Goal: Task Accomplishment & Management: Manage account settings

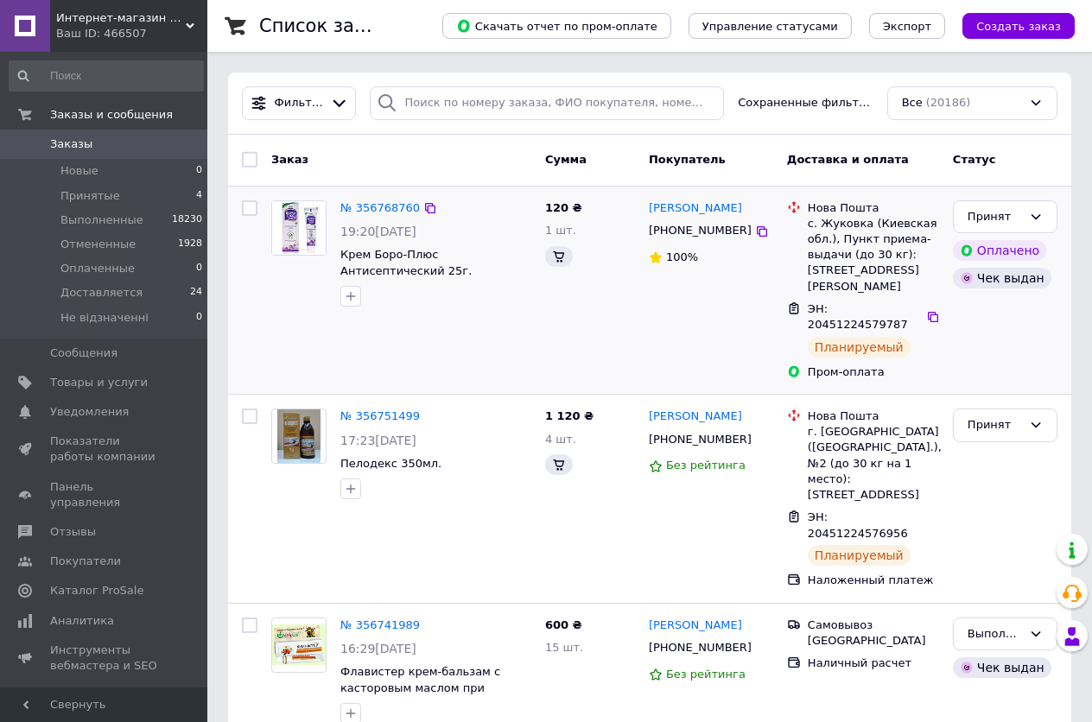
click at [1046, 286] on div "Чек выдан" at bounding box center [1005, 278] width 111 height 28
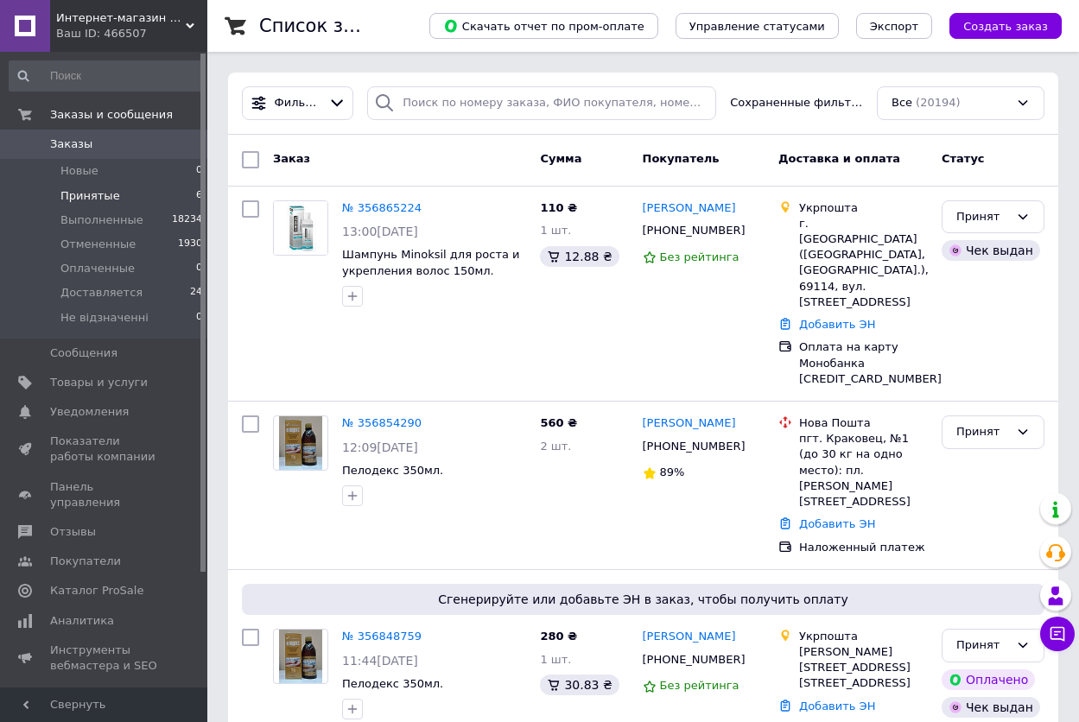
click at [86, 194] on span "Принятые" at bounding box center [90, 196] width 60 height 16
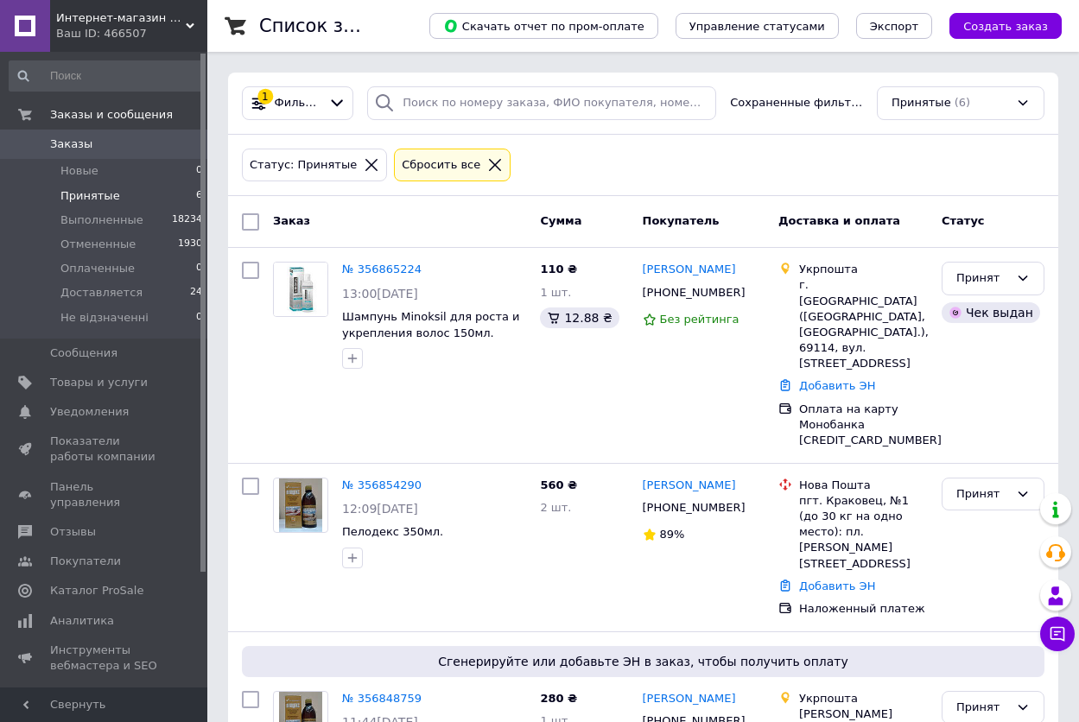
click at [427, 167] on div "Сбросить все" at bounding box center [441, 165] width 86 height 18
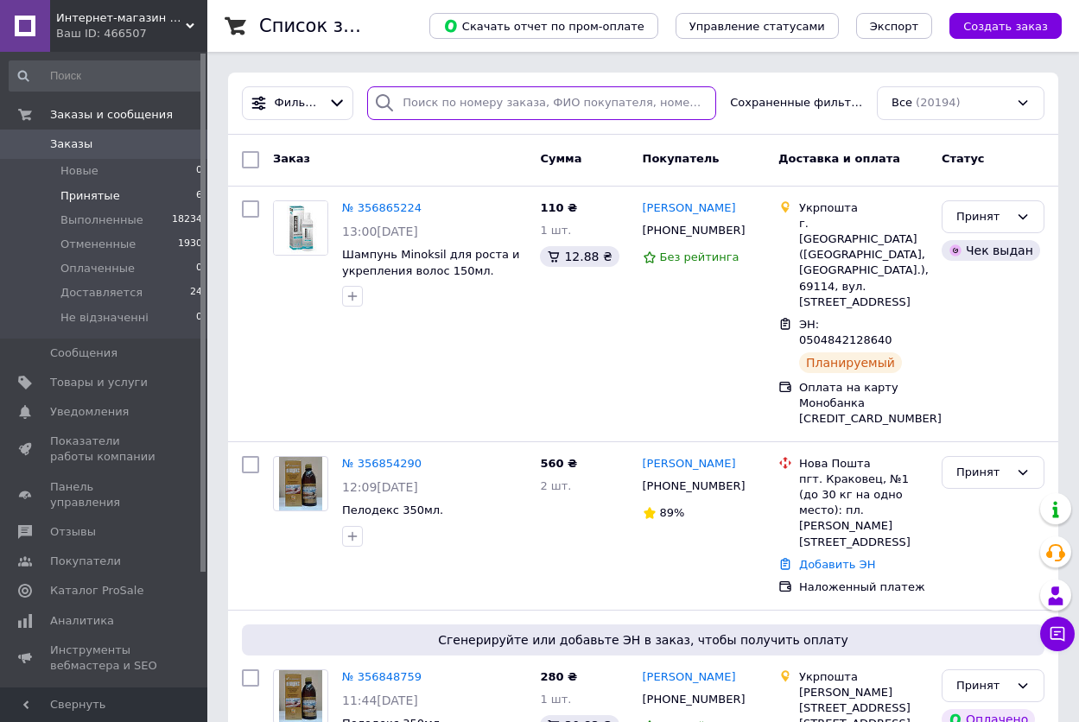
click at [491, 110] on input "search" at bounding box center [541, 103] width 349 height 34
paste input "380936964264"
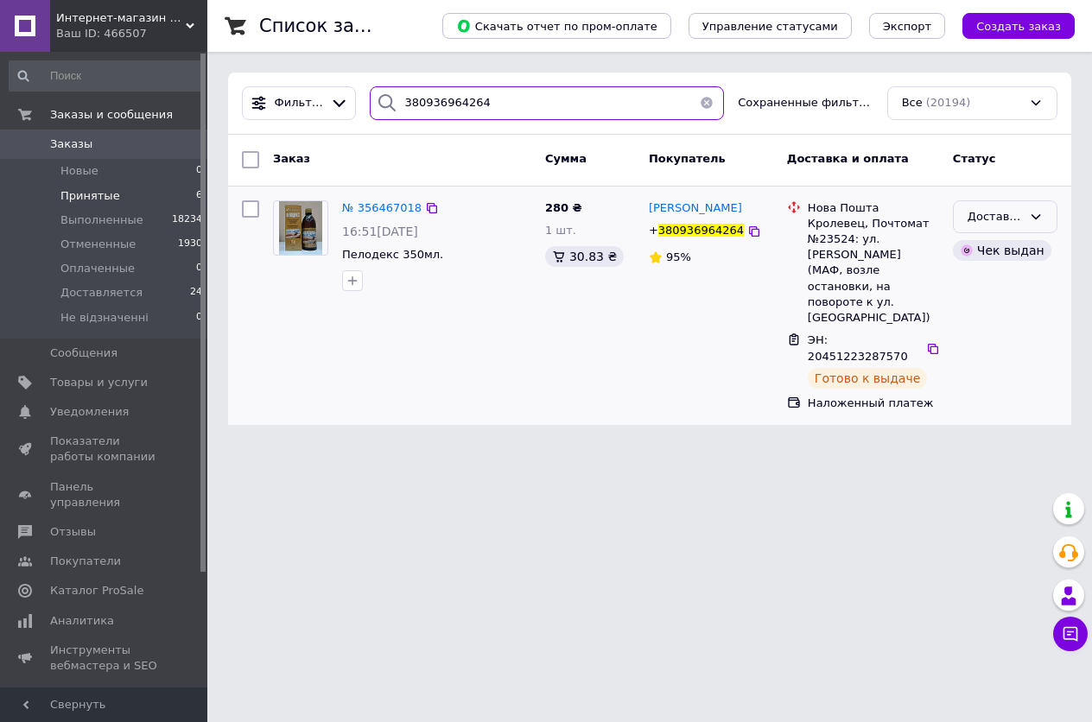
type input "380936964264"
click at [1004, 218] on div "Доставляется" at bounding box center [995, 217] width 54 height 18
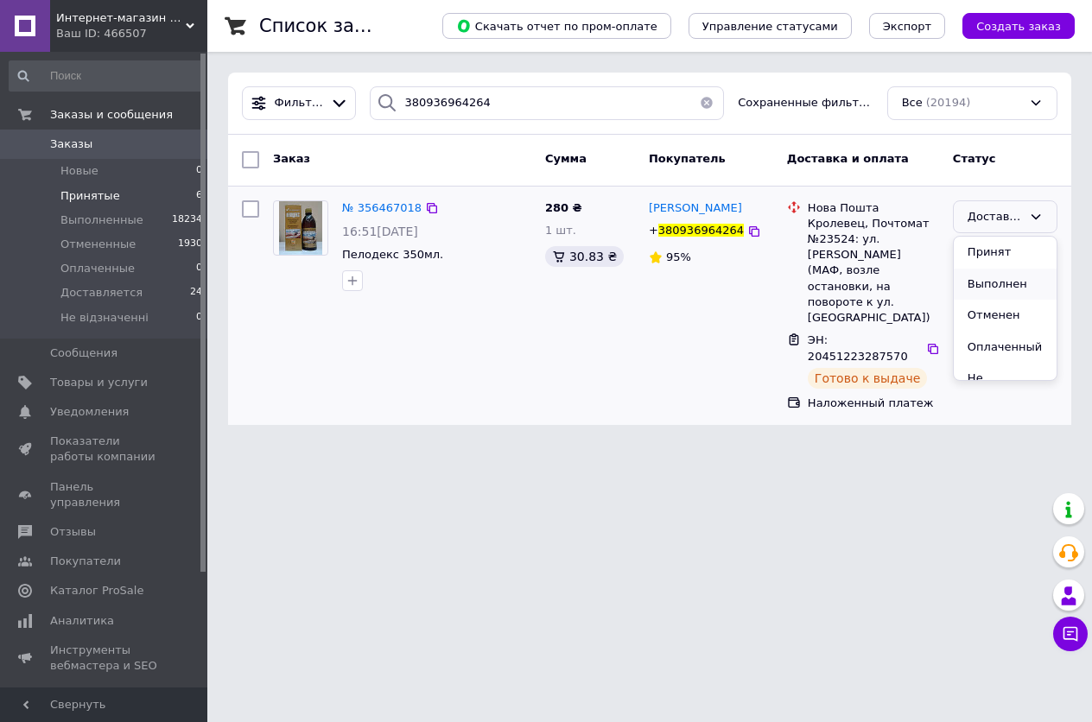
click at [1003, 282] on li "Выполнен" at bounding box center [1005, 285] width 103 height 32
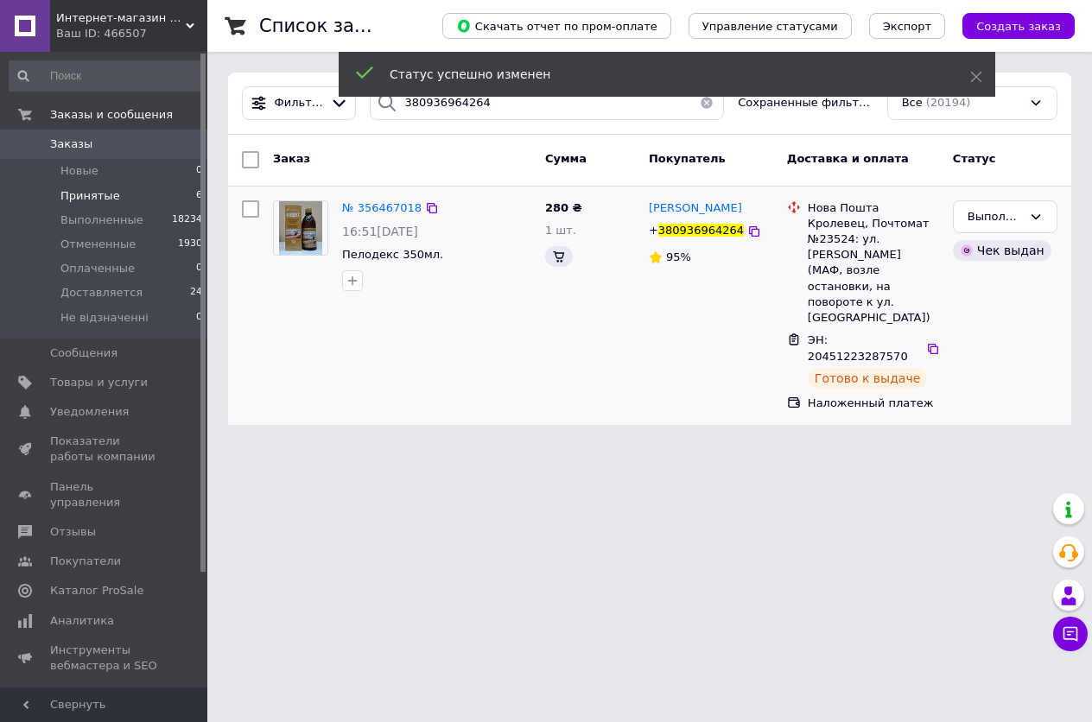
click at [705, 105] on button "button" at bounding box center [707, 103] width 35 height 34
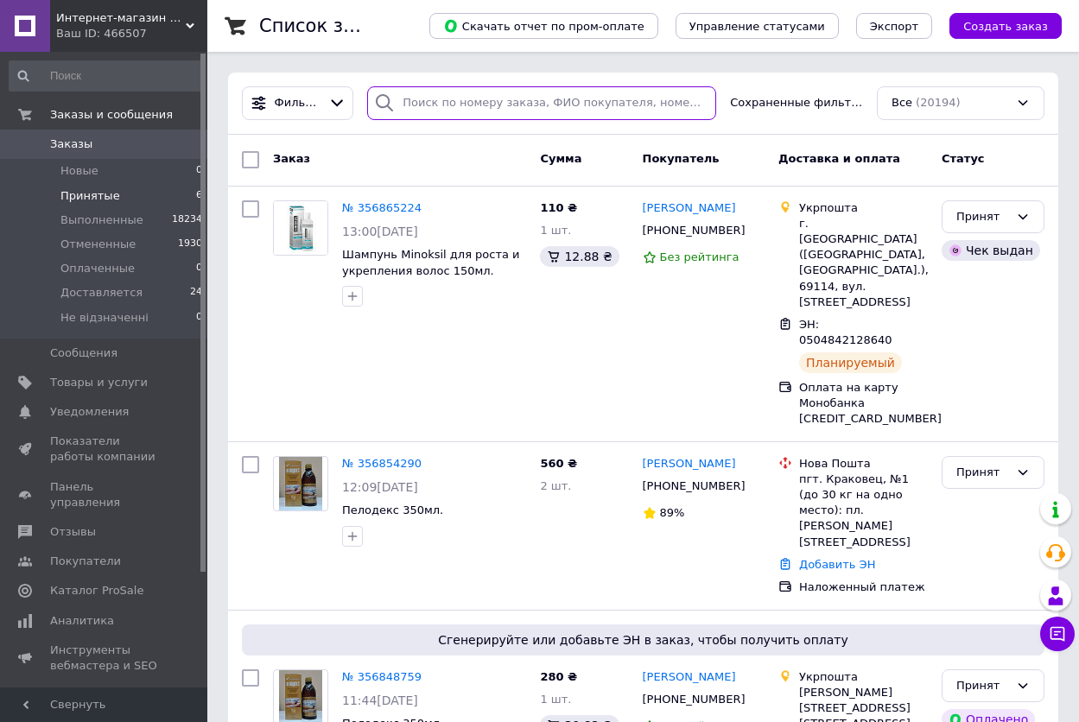
paste input "380991863947"
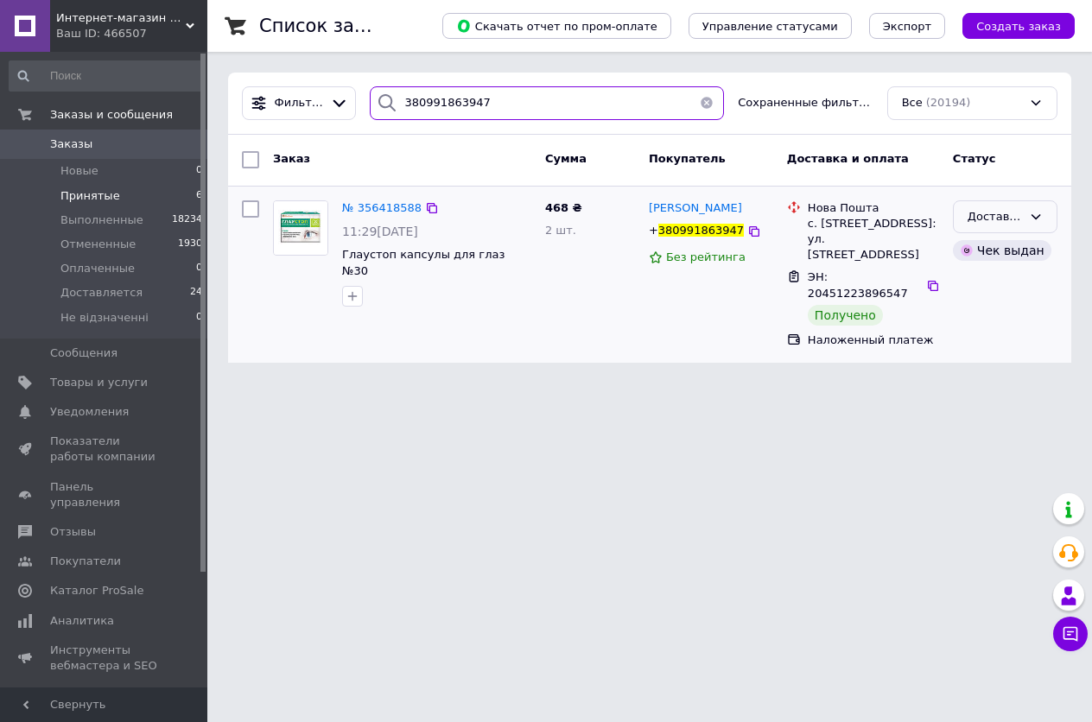
type input "380991863947"
click at [983, 213] on div "Доставляется" at bounding box center [995, 217] width 54 height 18
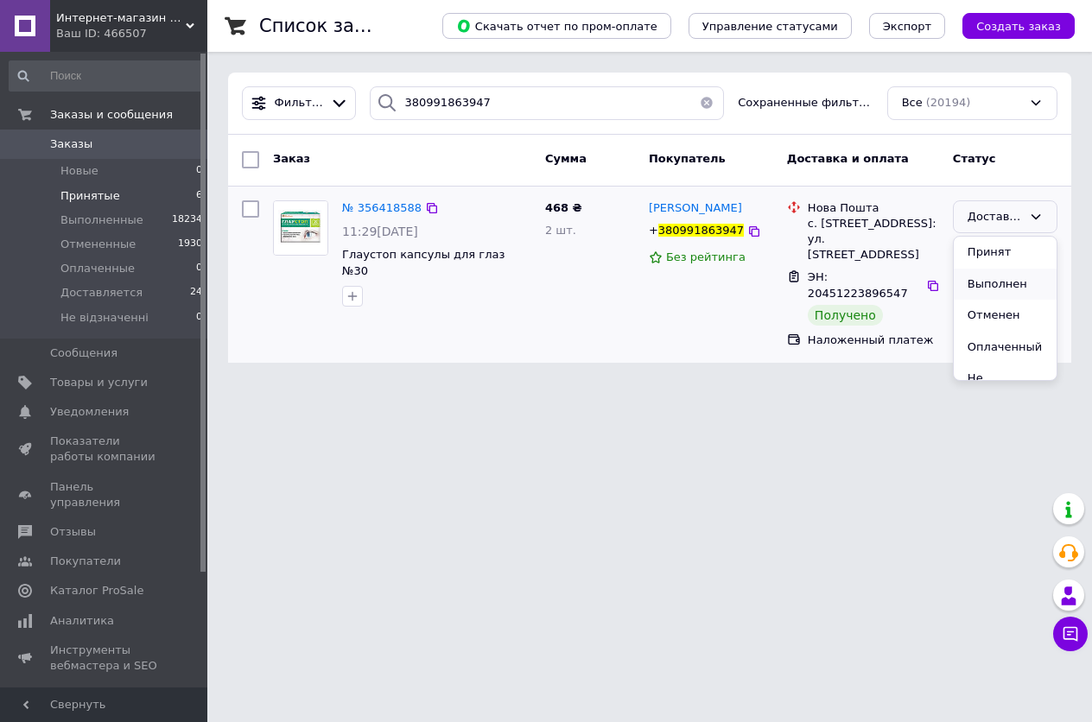
click at [999, 278] on li "Выполнен" at bounding box center [1005, 285] width 103 height 32
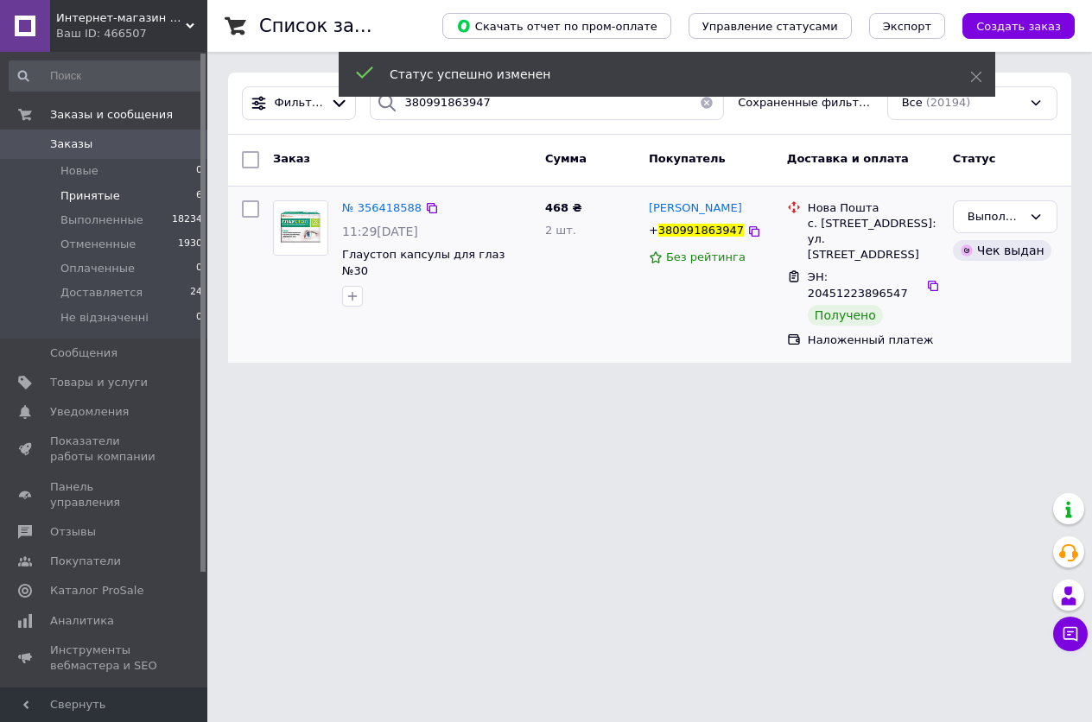
click at [702, 105] on button "button" at bounding box center [707, 103] width 35 height 34
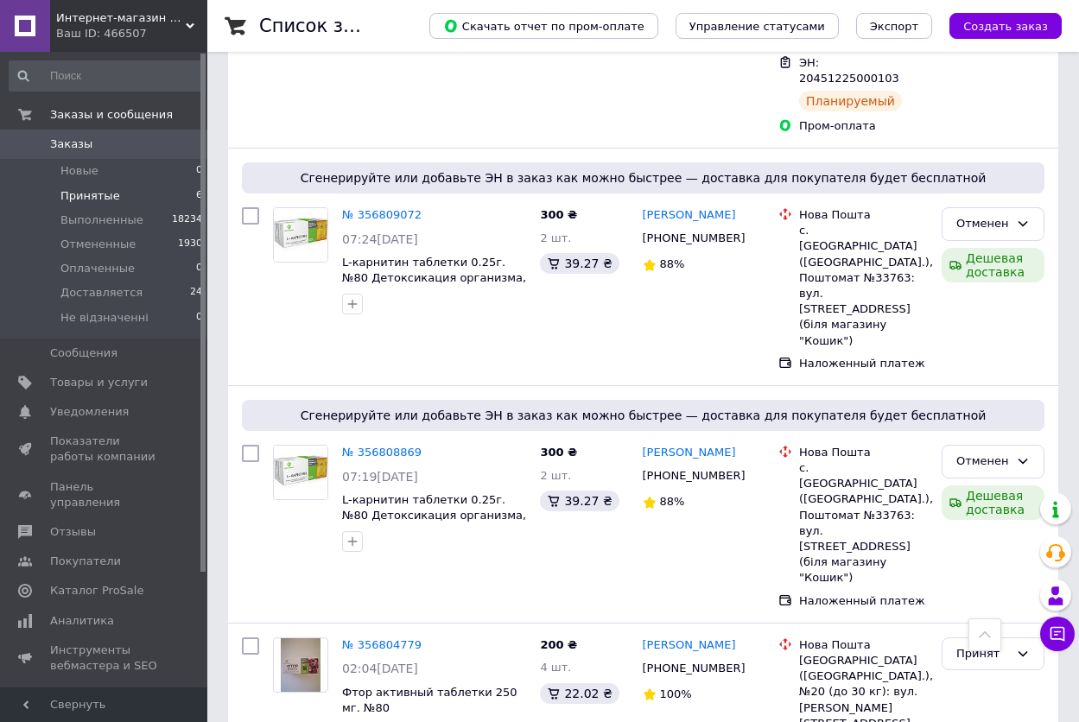
scroll to position [1124, 0]
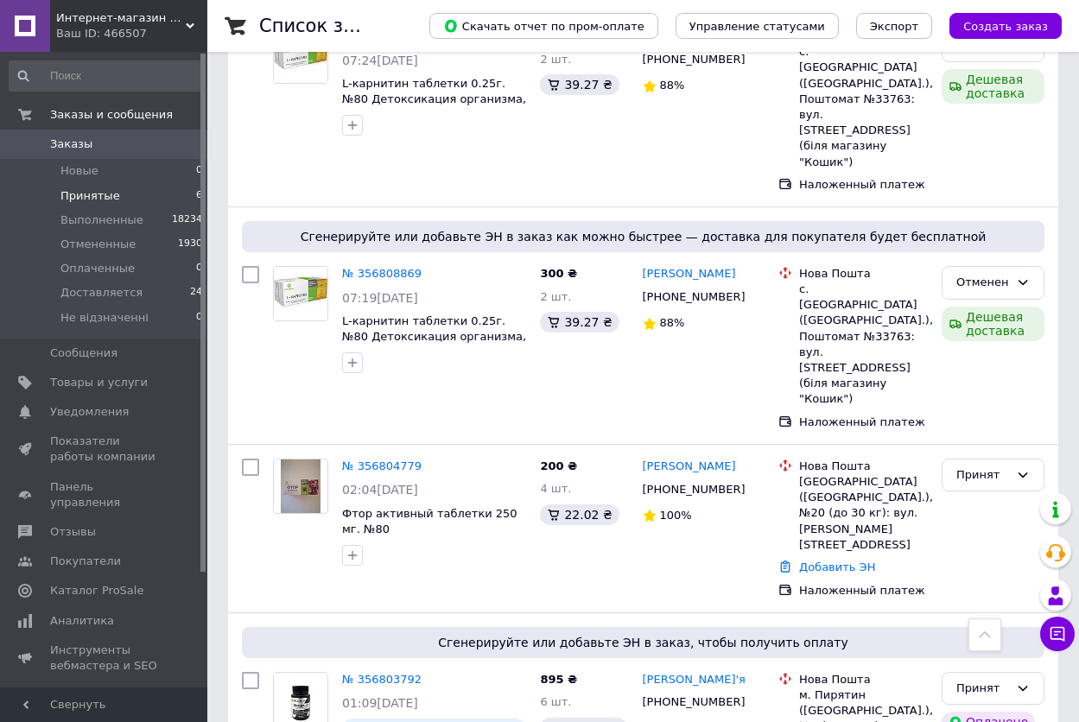
click at [78, 195] on span "Принятые" at bounding box center [90, 196] width 60 height 16
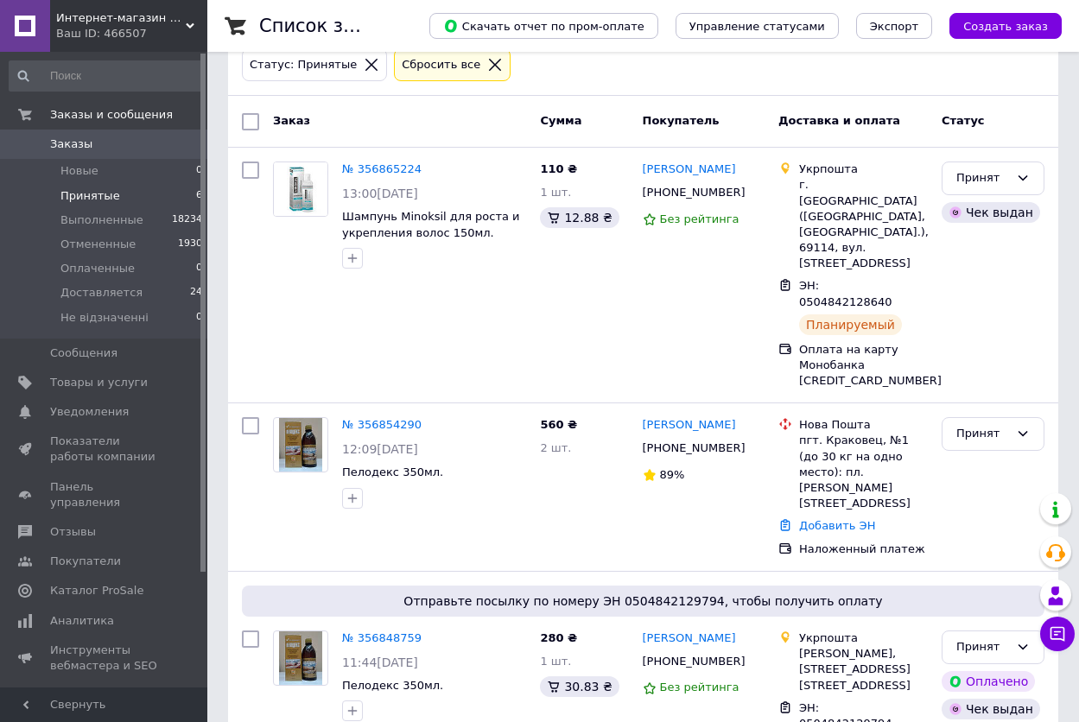
scroll to position [14, 0]
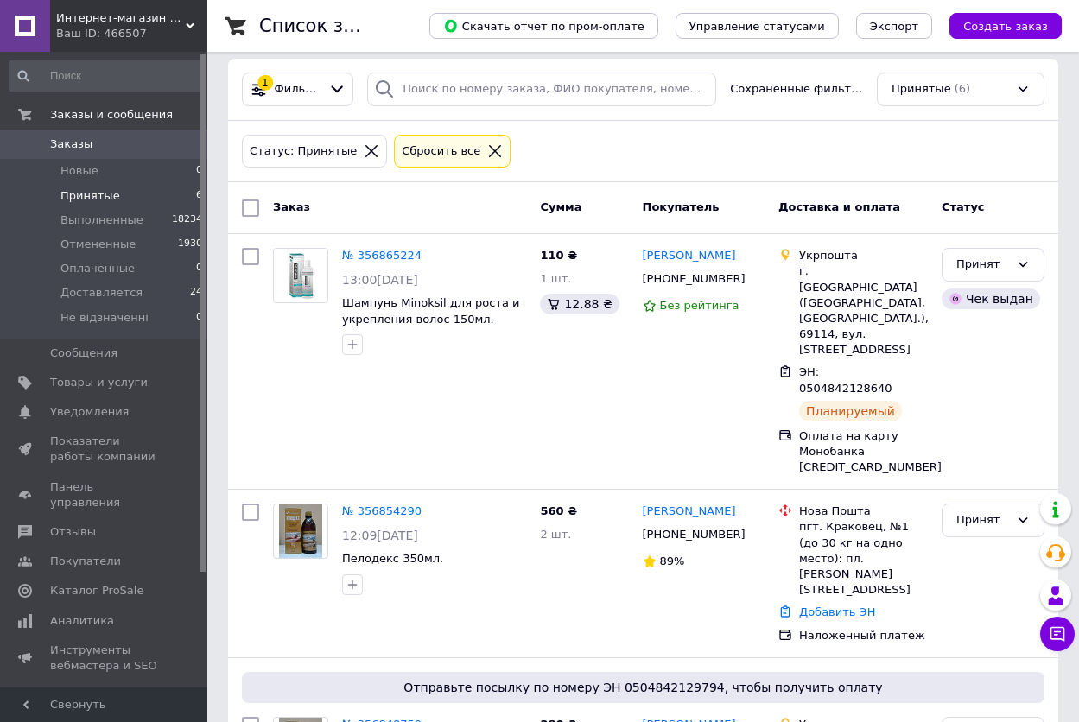
click at [423, 153] on div "Сбросить все" at bounding box center [441, 152] width 86 height 18
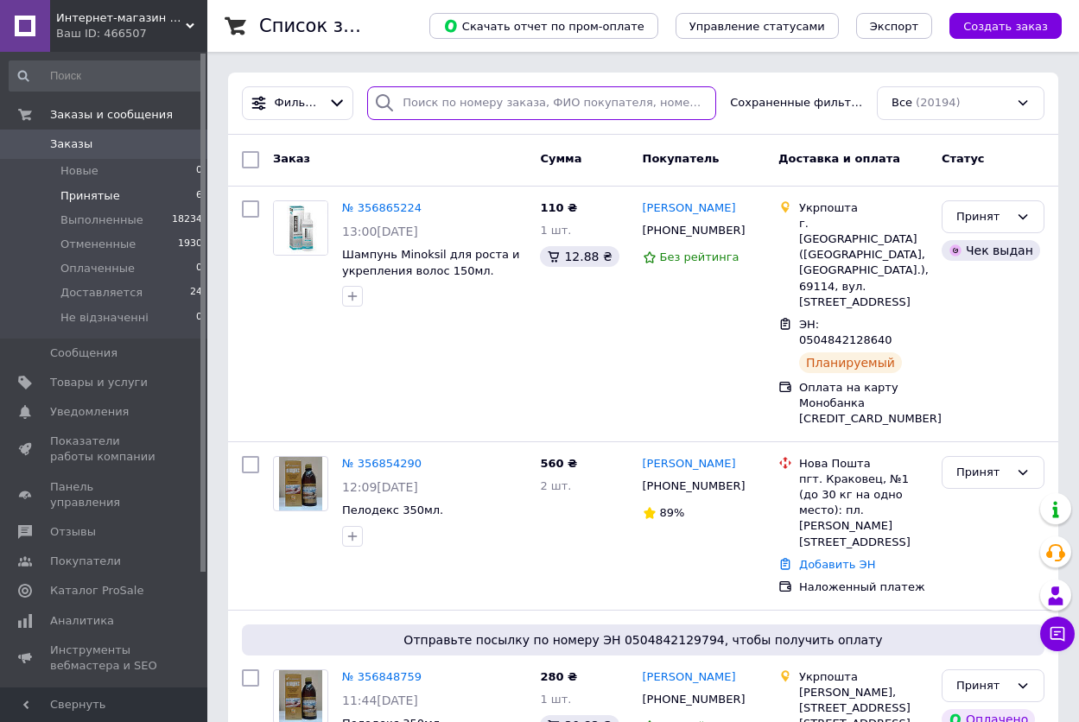
click at [474, 92] on input "search" at bounding box center [541, 103] width 349 height 34
paste input "380663647606"
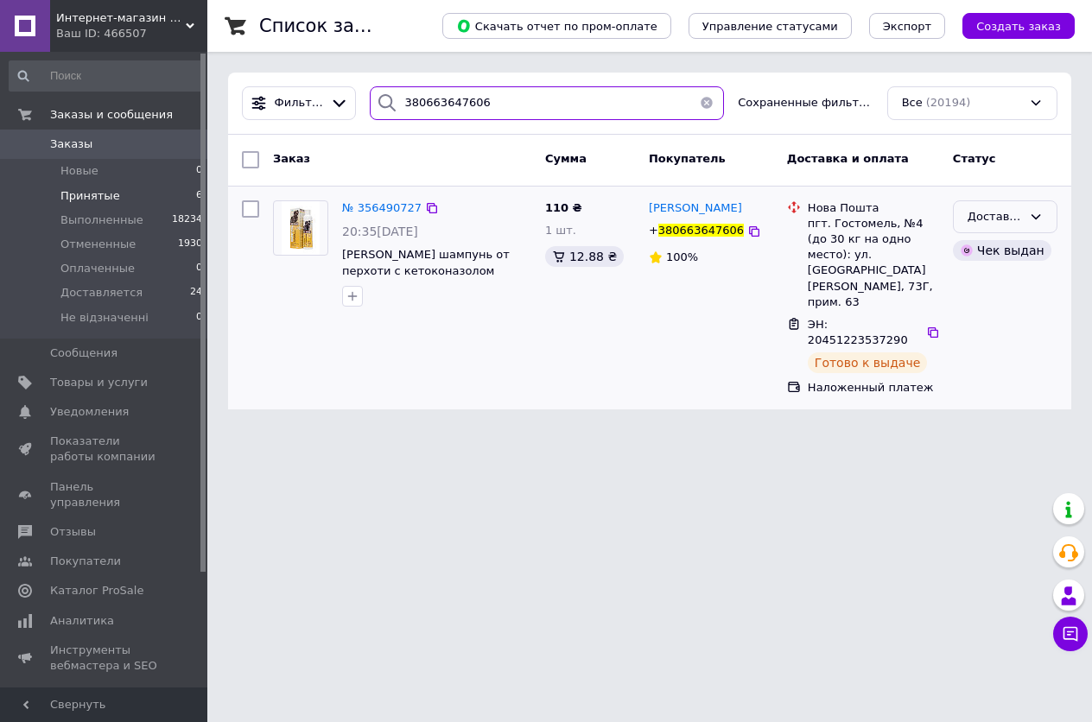
type input "380663647606"
click at [1006, 219] on div "Доставляется" at bounding box center [995, 217] width 54 height 18
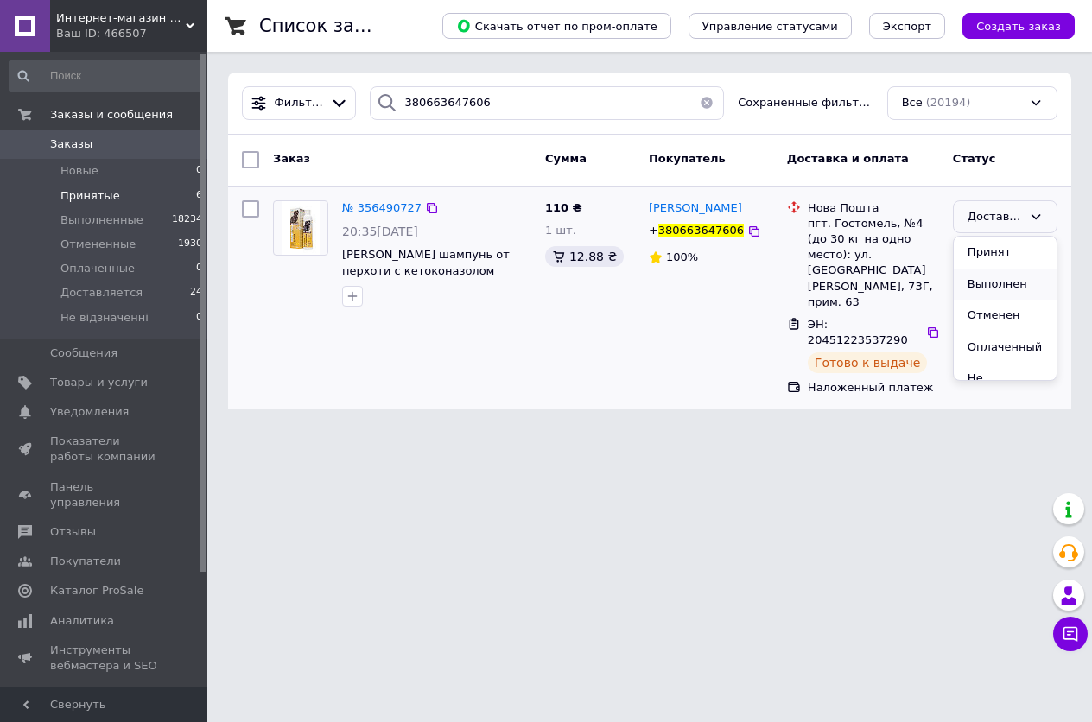
click at [1005, 287] on li "Выполнен" at bounding box center [1005, 285] width 103 height 32
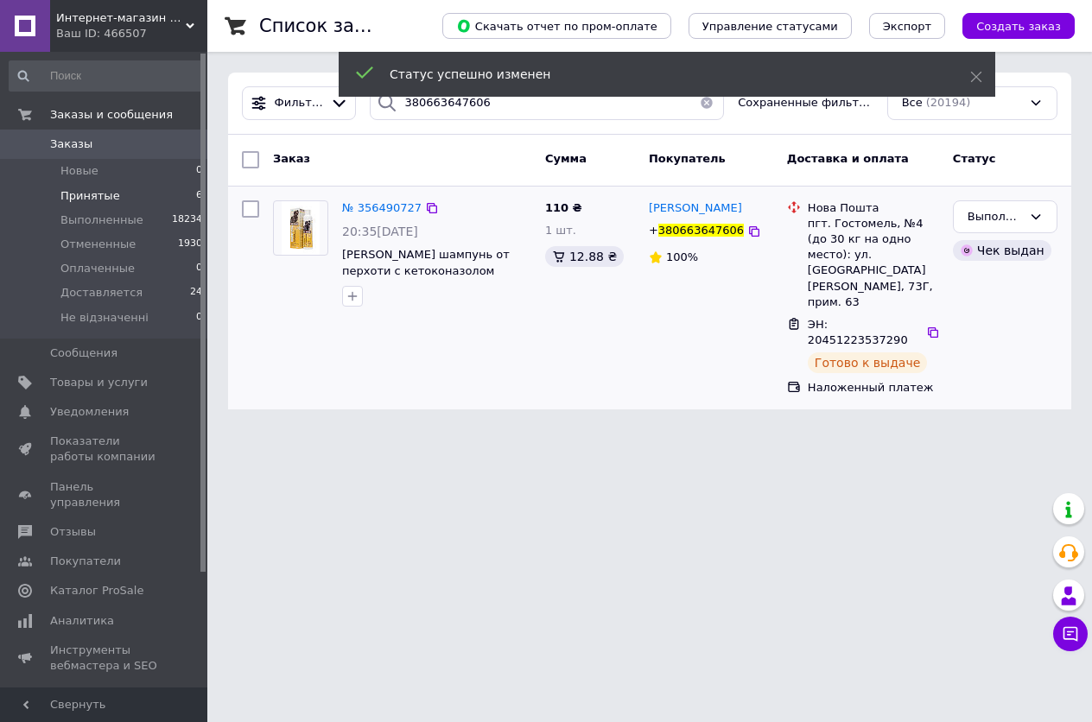
click at [708, 107] on button "button" at bounding box center [707, 103] width 35 height 34
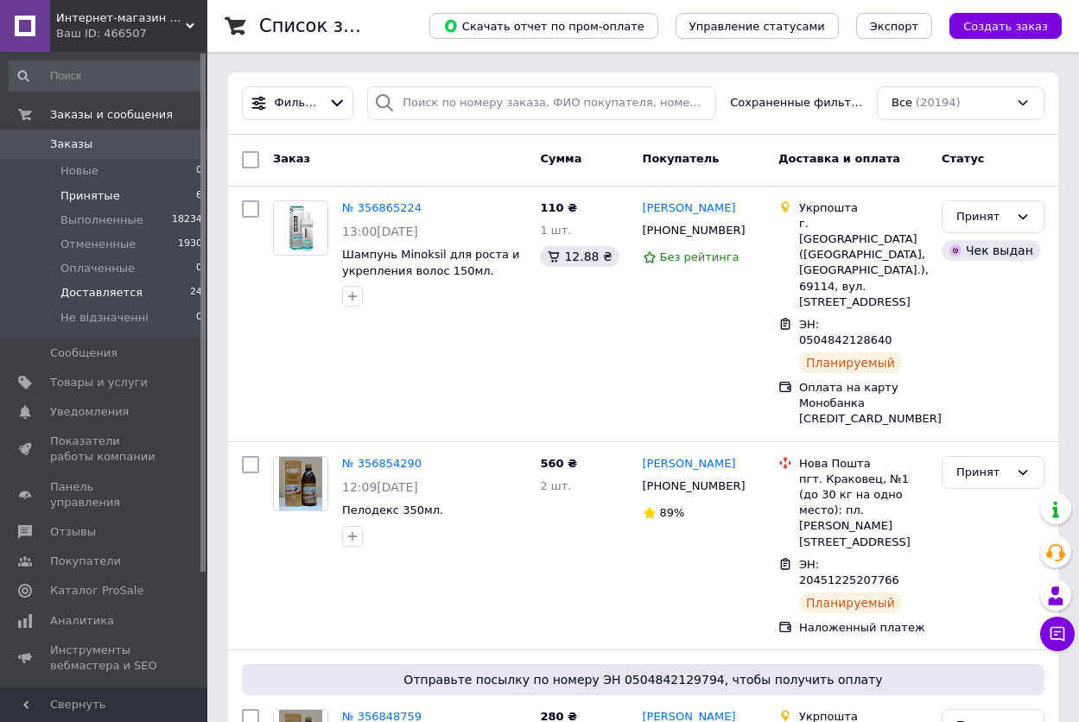
click at [80, 295] on span "Доставляется" at bounding box center [101, 293] width 82 height 16
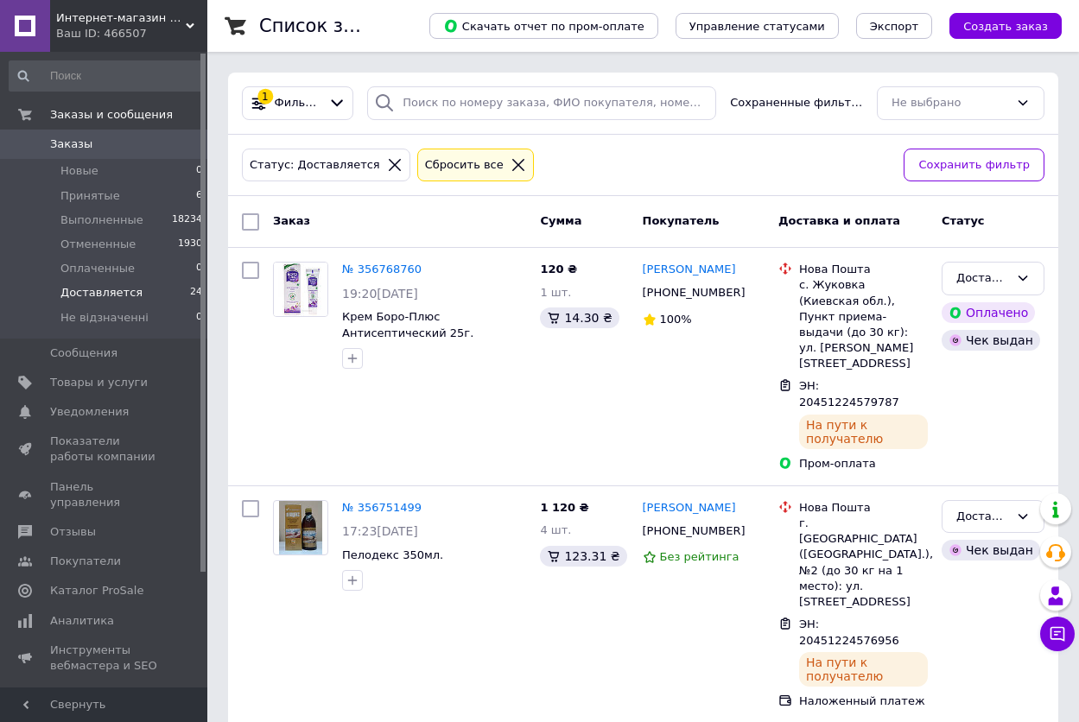
click at [76, 144] on span "Заказы" at bounding box center [71, 145] width 42 height 16
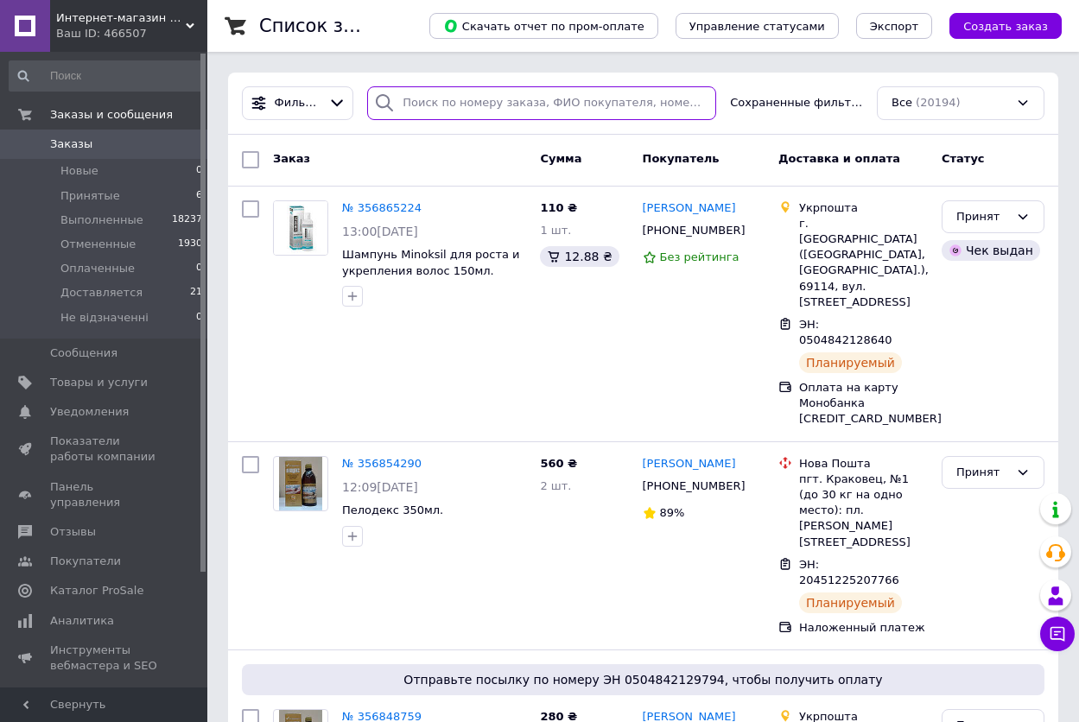
click at [478, 109] on input "search" at bounding box center [541, 103] width 349 height 34
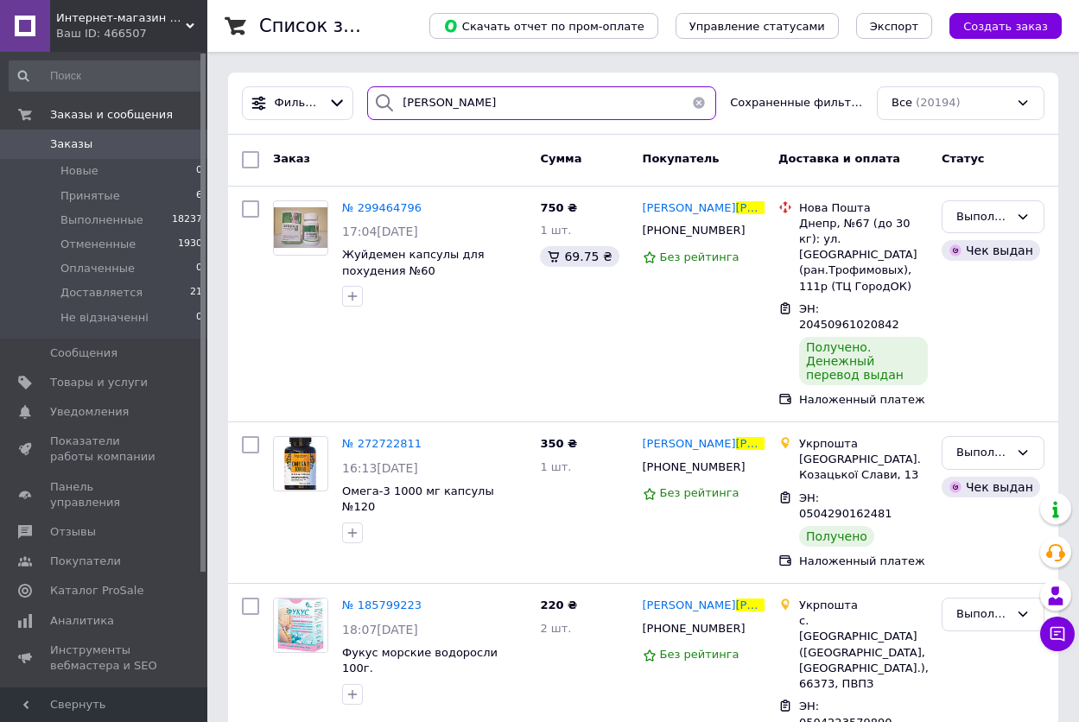
click at [438, 101] on input "матвиенко" at bounding box center [541, 103] width 349 height 34
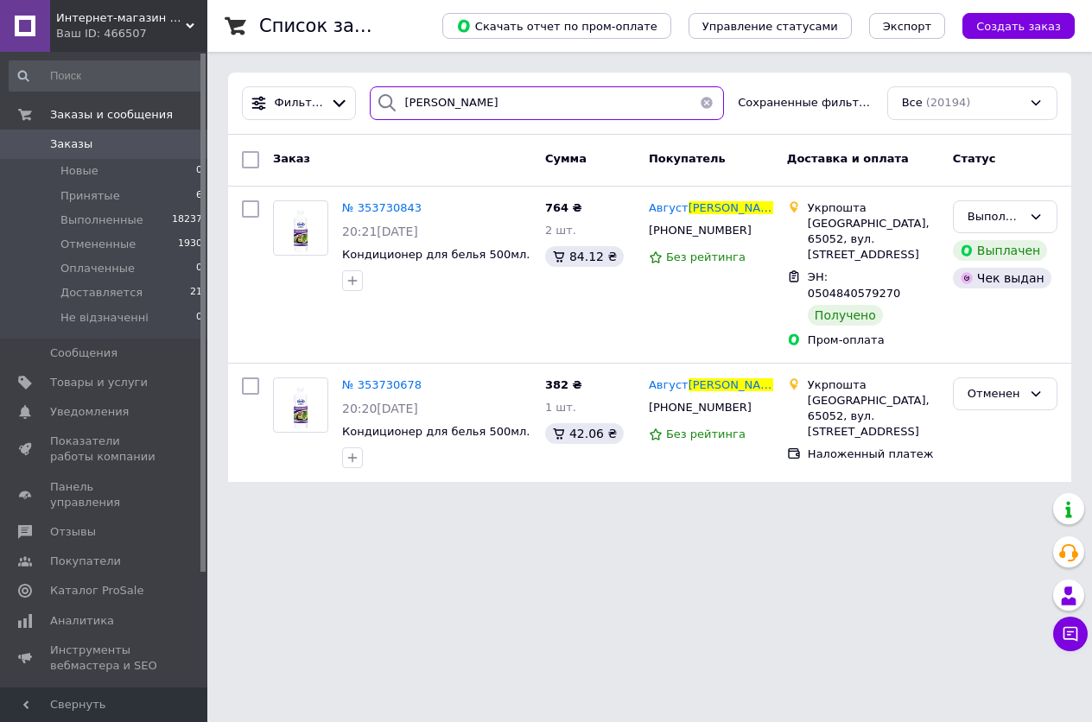
type input "матвієнко"
click at [708, 103] on button "button" at bounding box center [707, 103] width 35 height 34
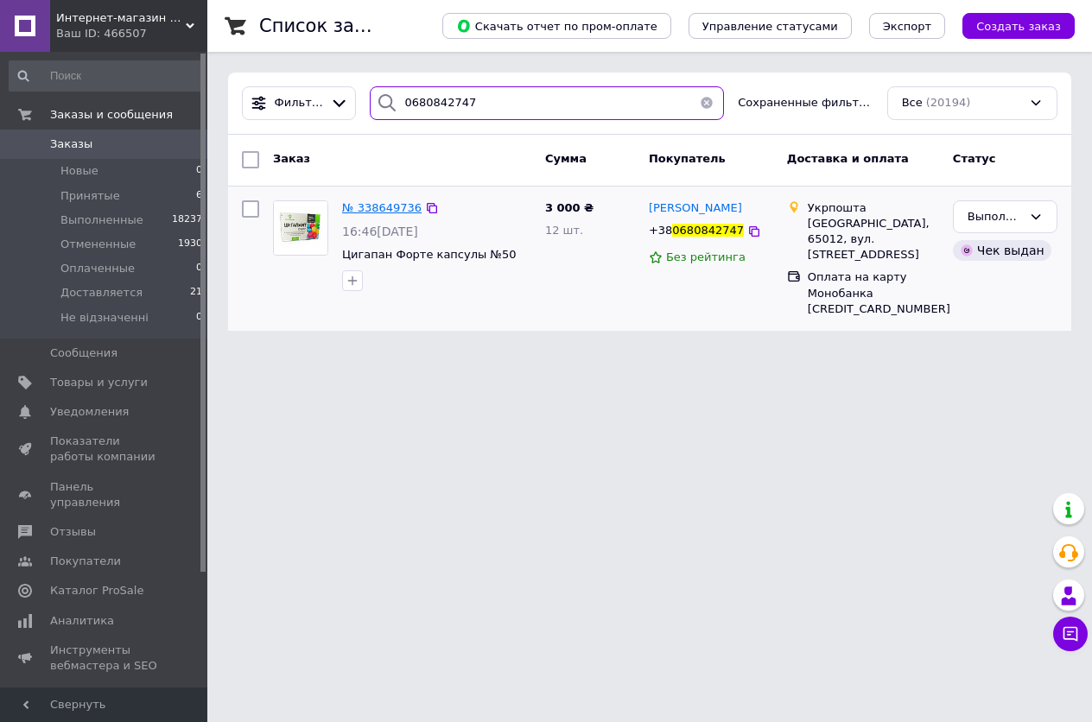
type input "0680842747"
click at [376, 208] on span "№ 338649736" at bounding box center [382, 207] width 80 height 13
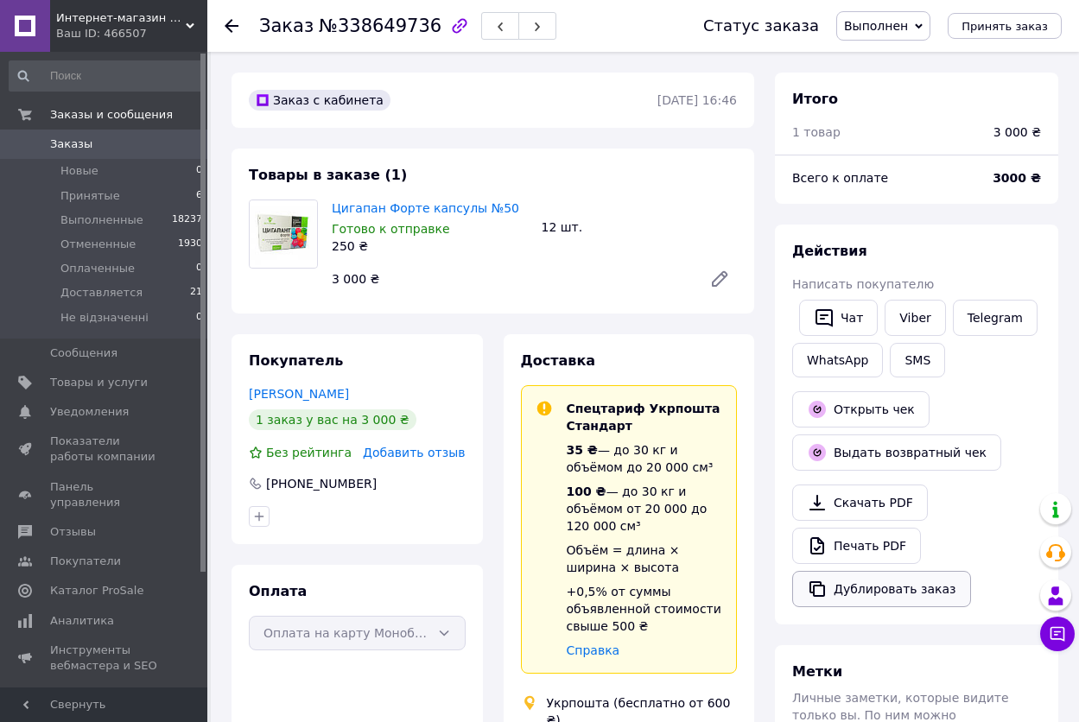
click at [842, 594] on button "Дублировать заказ" at bounding box center [882, 589] width 179 height 36
click at [61, 150] on span "Заказы" at bounding box center [71, 145] width 42 height 16
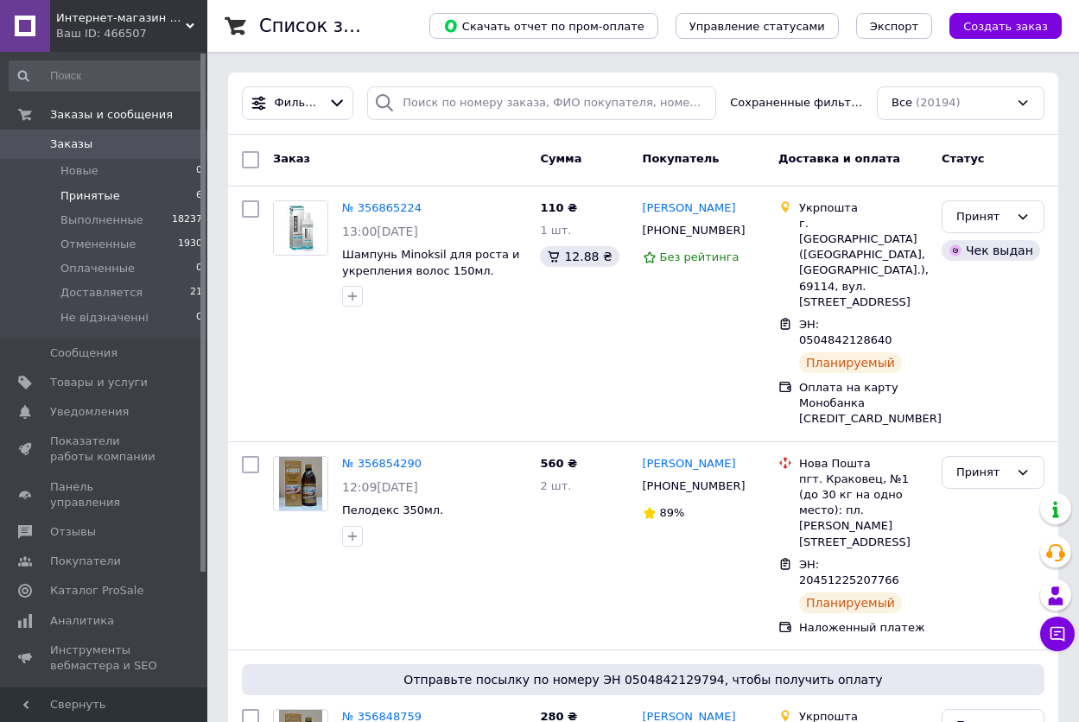
click at [85, 194] on span "Принятые" at bounding box center [90, 196] width 60 height 16
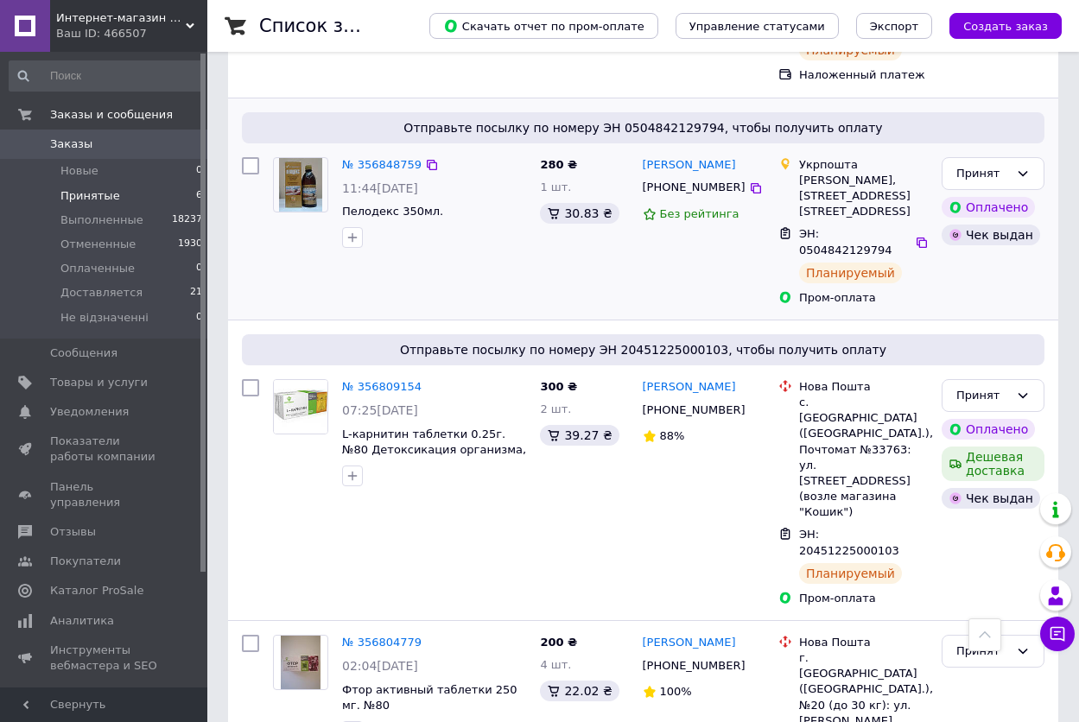
scroll to position [754, 0]
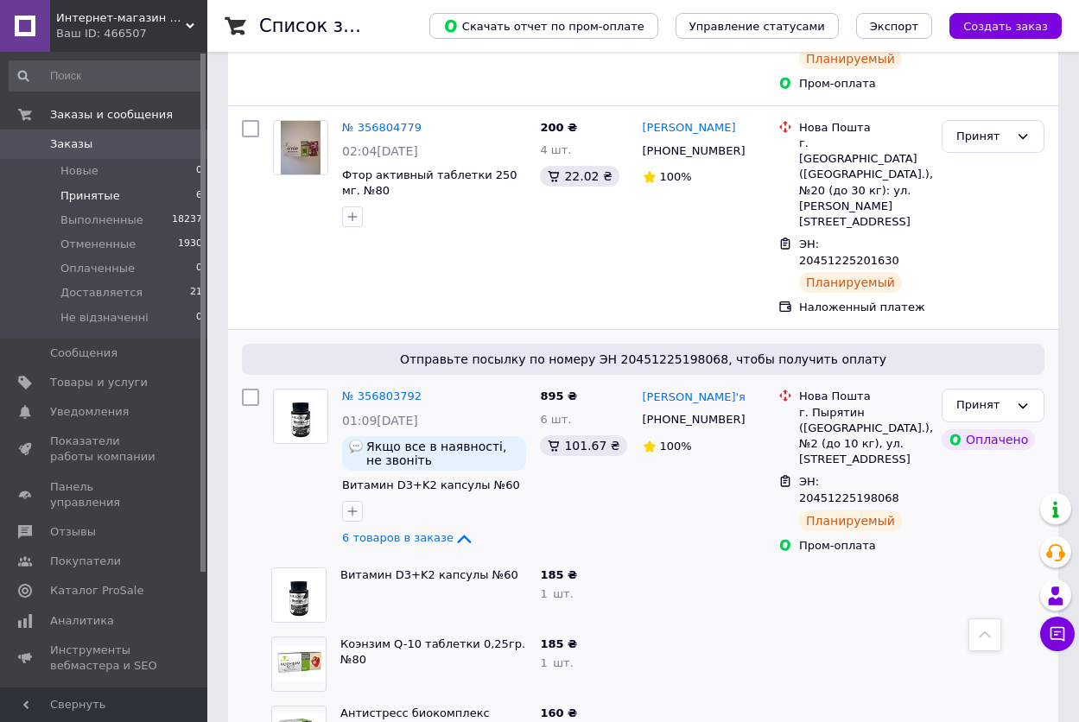
scroll to position [1169, 0]
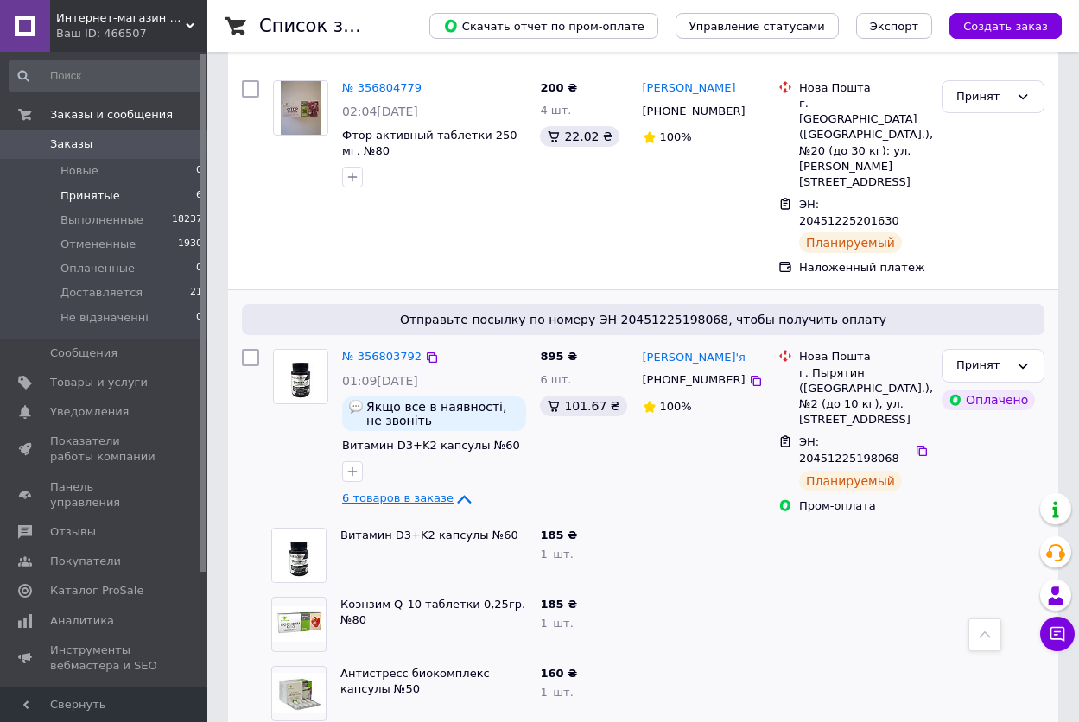
click at [398, 492] on span "6 товаров в заказе" at bounding box center [397, 498] width 111 height 13
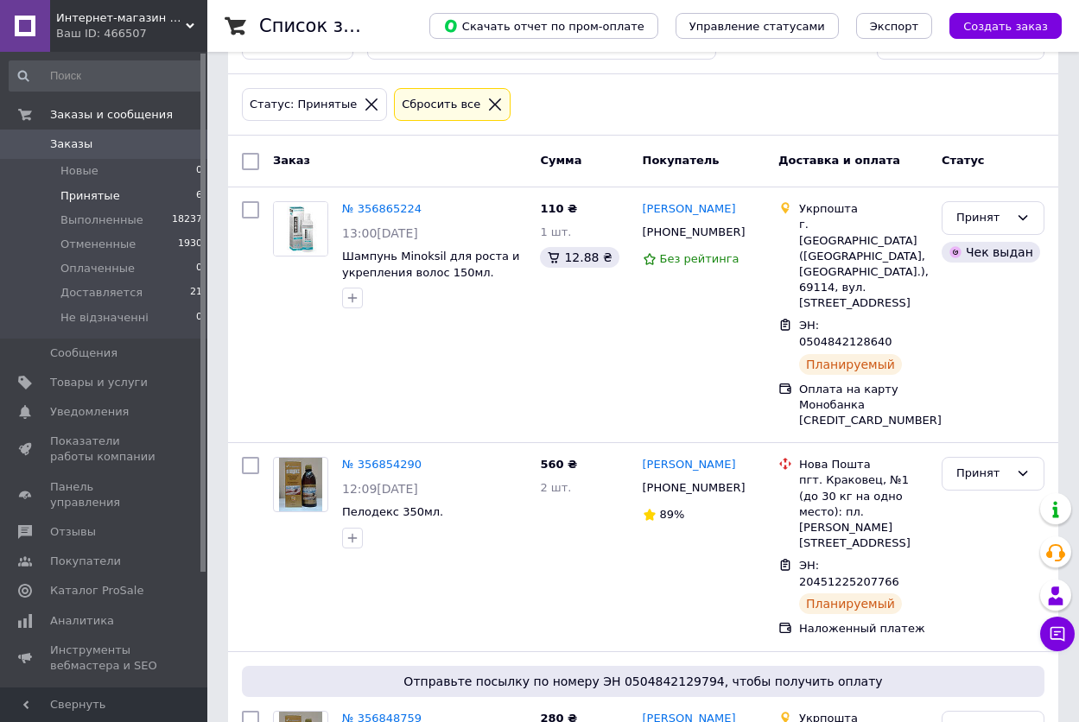
scroll to position [86, 0]
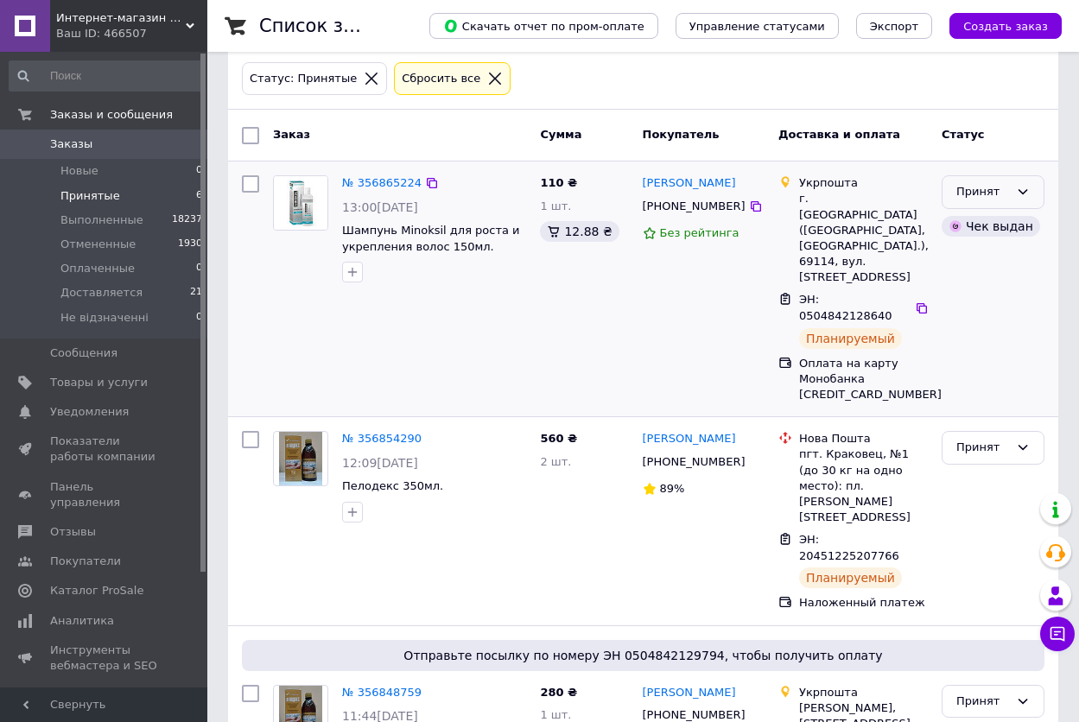
click at [1000, 185] on div "Принят" at bounding box center [983, 192] width 53 height 18
drag, startPoint x: 999, startPoint y: 229, endPoint x: 983, endPoint y: 245, distance: 22.6
click at [997, 229] on li "Выполнен" at bounding box center [993, 229] width 101 height 32
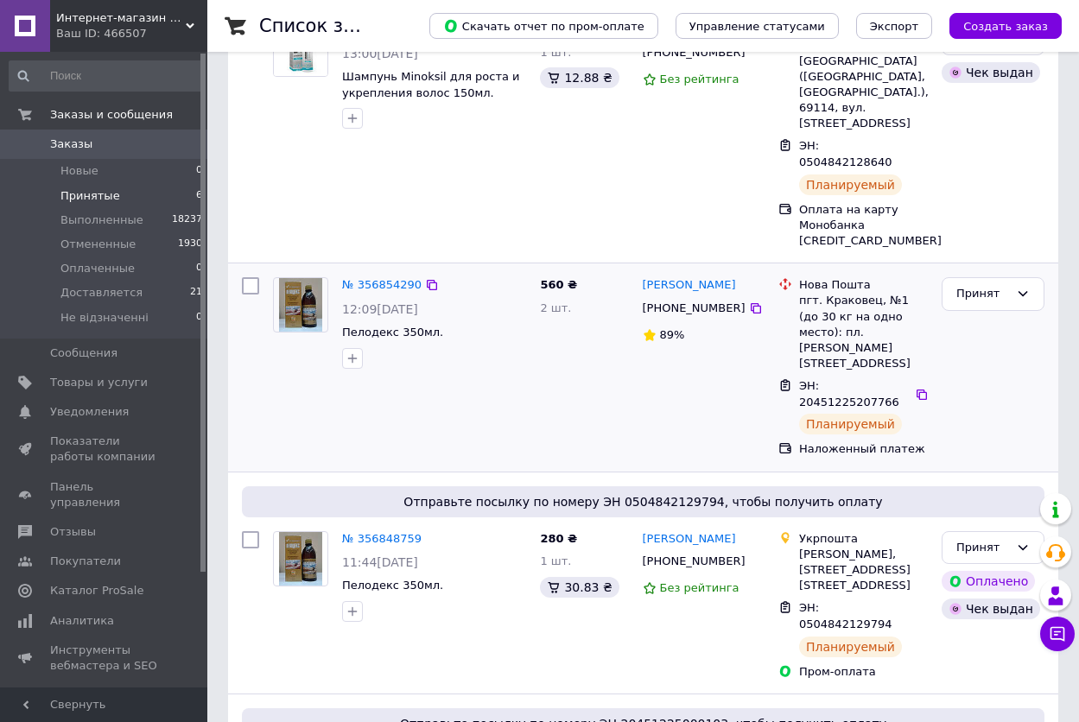
scroll to position [432, 0]
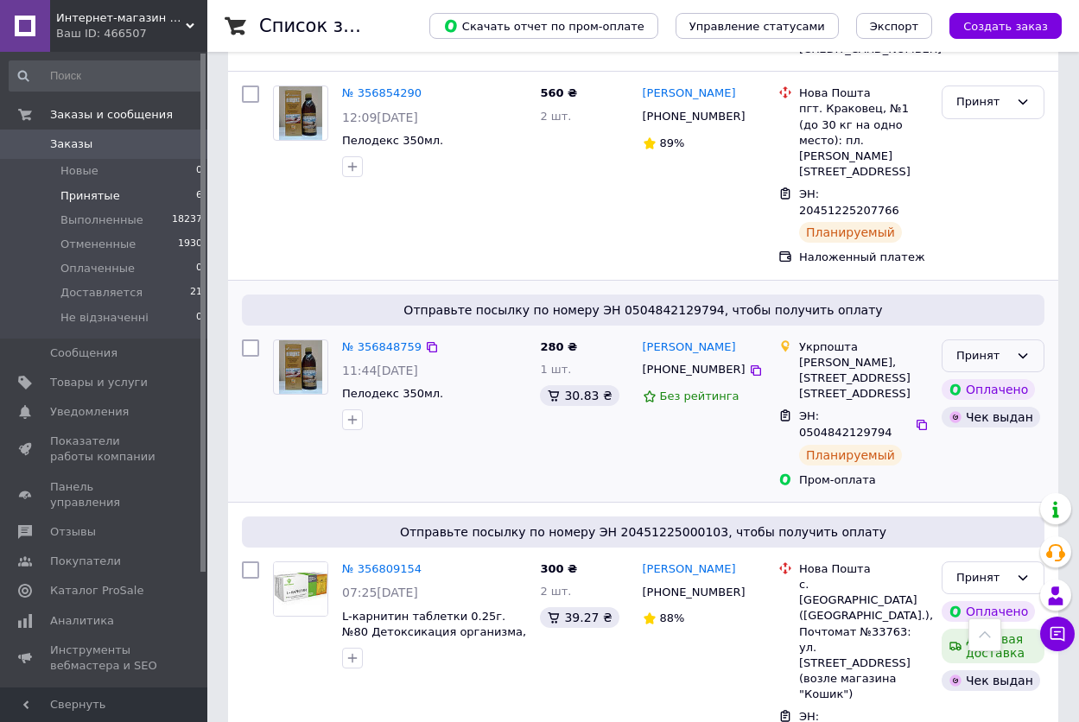
click at [998, 347] on div "Принят" at bounding box center [983, 356] width 53 height 18
drag, startPoint x: 986, startPoint y: 404, endPoint x: 986, endPoint y: 305, distance: 98.5
click at [985, 489] on li "Доставляется" at bounding box center [993, 513] width 101 height 49
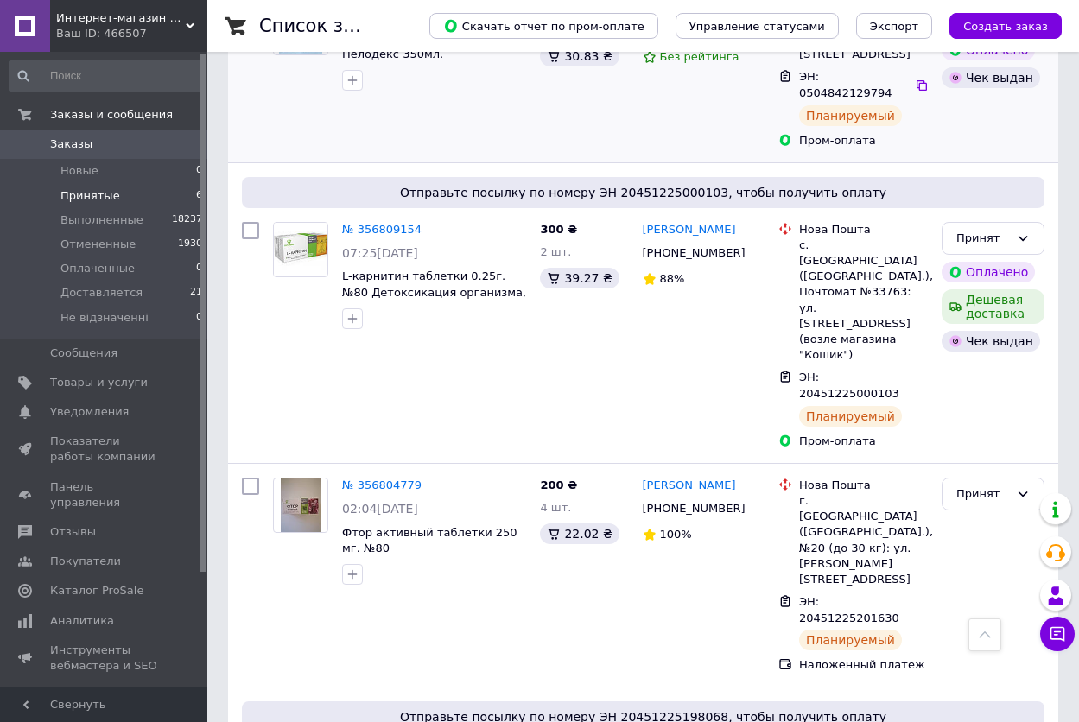
scroll to position [530, 0]
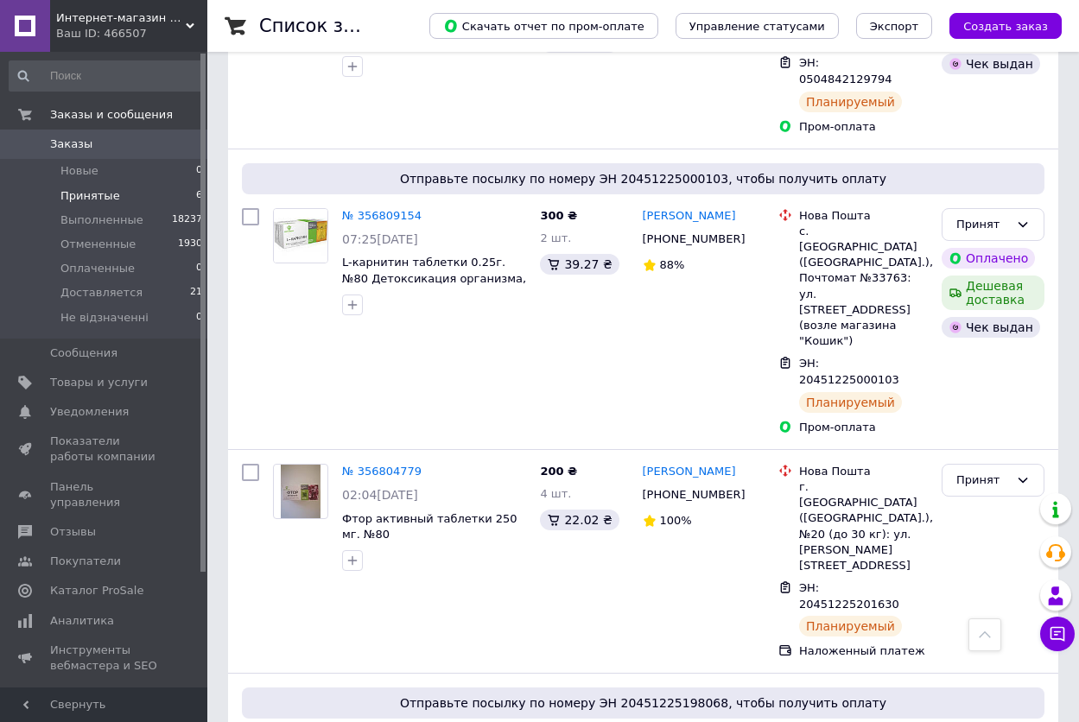
click at [70, 143] on span "Заказы" at bounding box center [71, 145] width 42 height 16
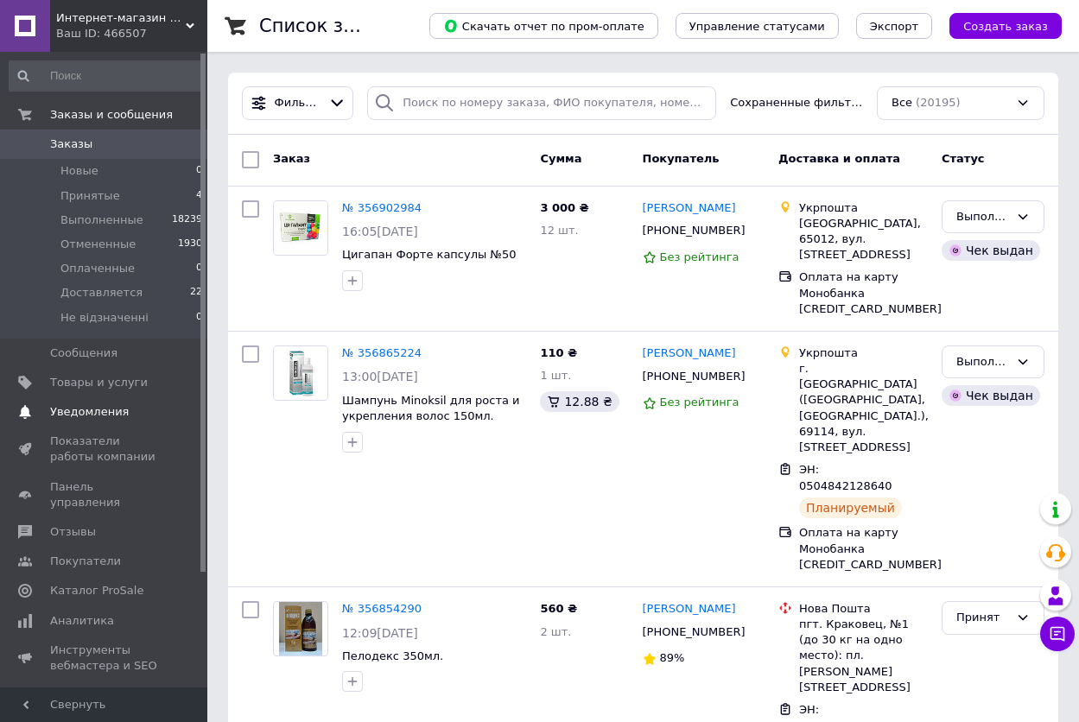
click at [101, 405] on span "Уведомления" at bounding box center [89, 412] width 79 height 16
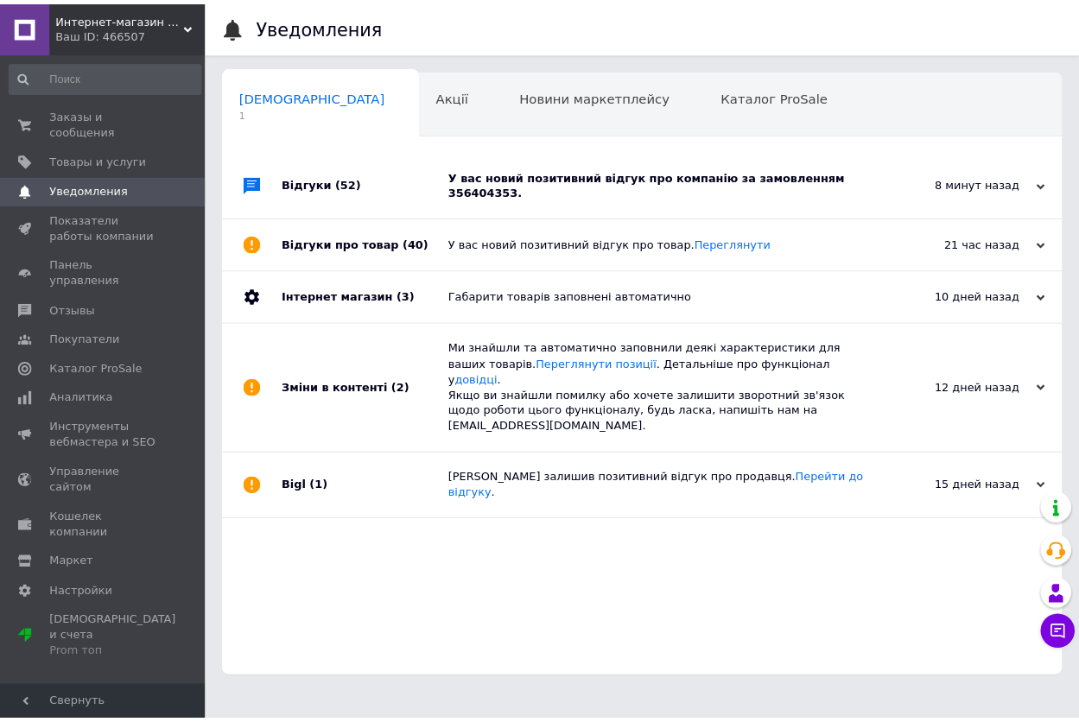
scroll to position [0, 6]
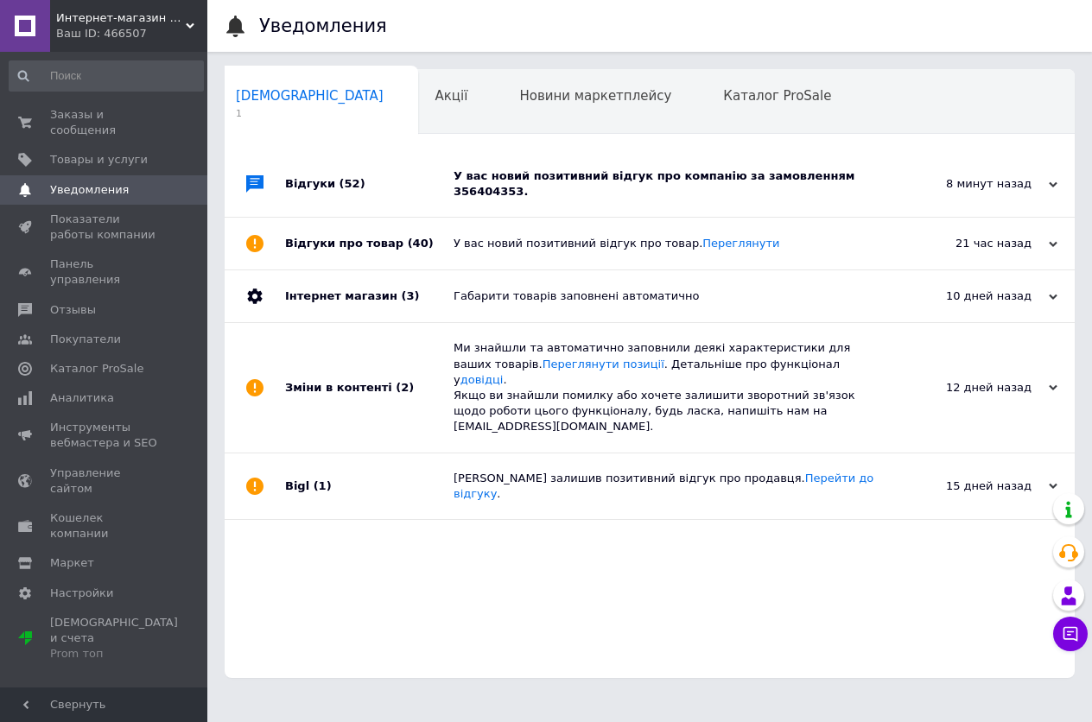
click at [738, 177] on div "У вас новий позитивний відгук про компанію за замовленням 356404353." at bounding box center [669, 184] width 431 height 31
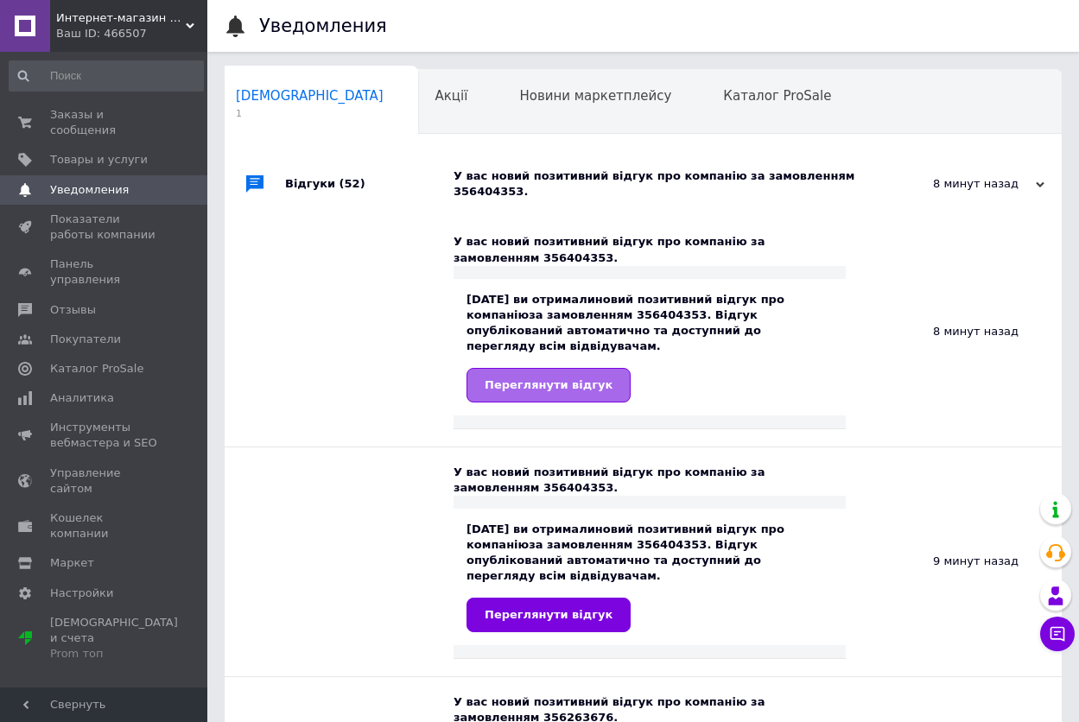
click at [546, 379] on span "Переглянути відгук" at bounding box center [549, 385] width 128 height 13
click at [150, 111] on span "Заказы и сообщения" at bounding box center [105, 122] width 110 height 31
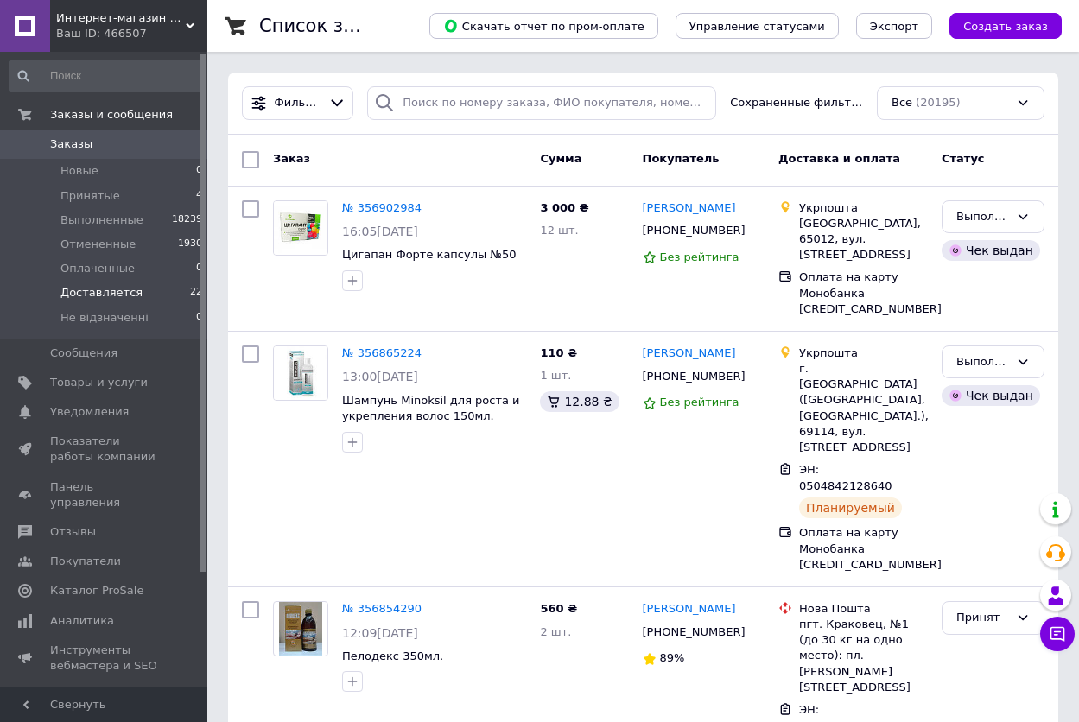
click at [106, 293] on span "Доставляется" at bounding box center [101, 293] width 82 height 16
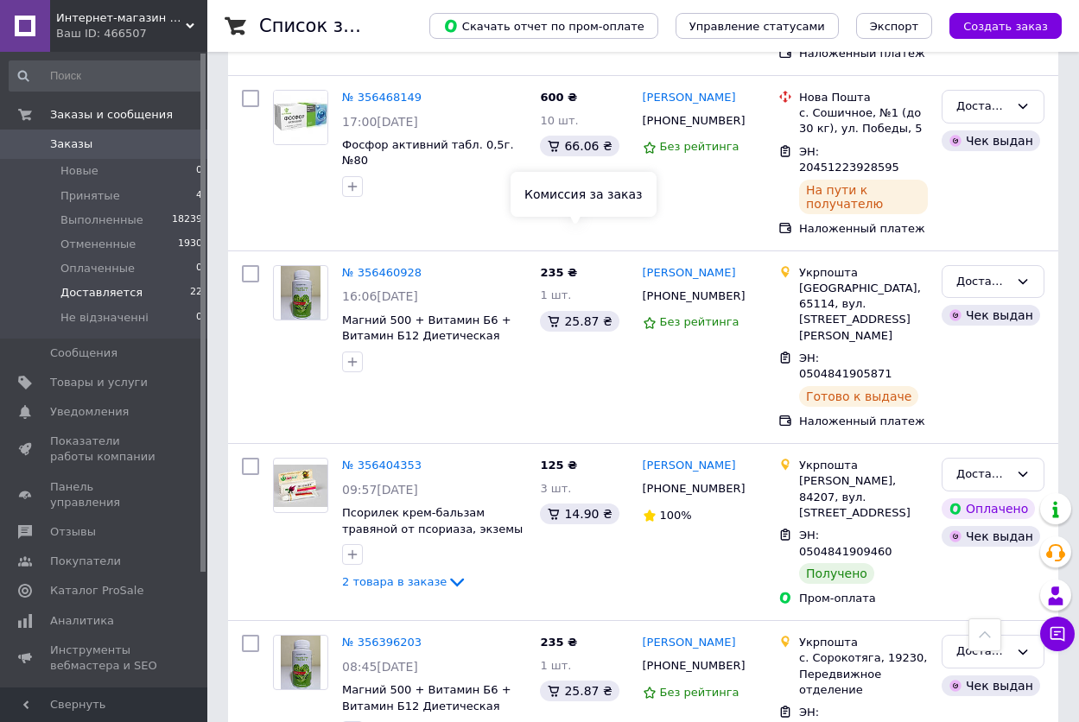
scroll to position [3459, 0]
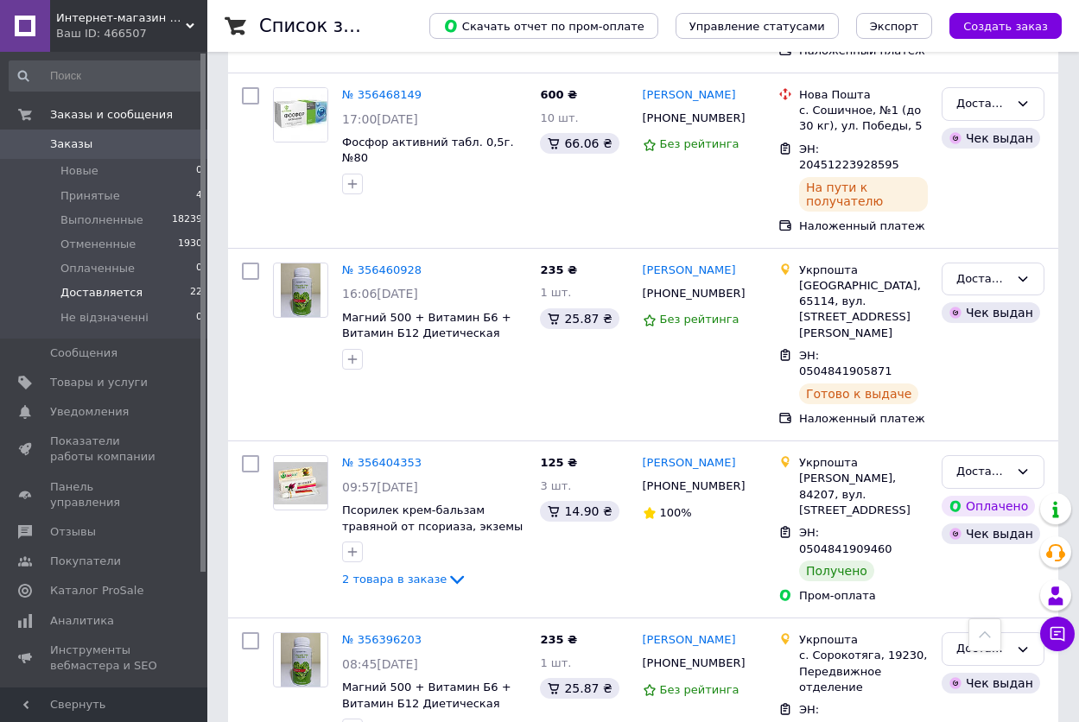
click at [67, 141] on span "Заказы" at bounding box center [71, 145] width 42 height 16
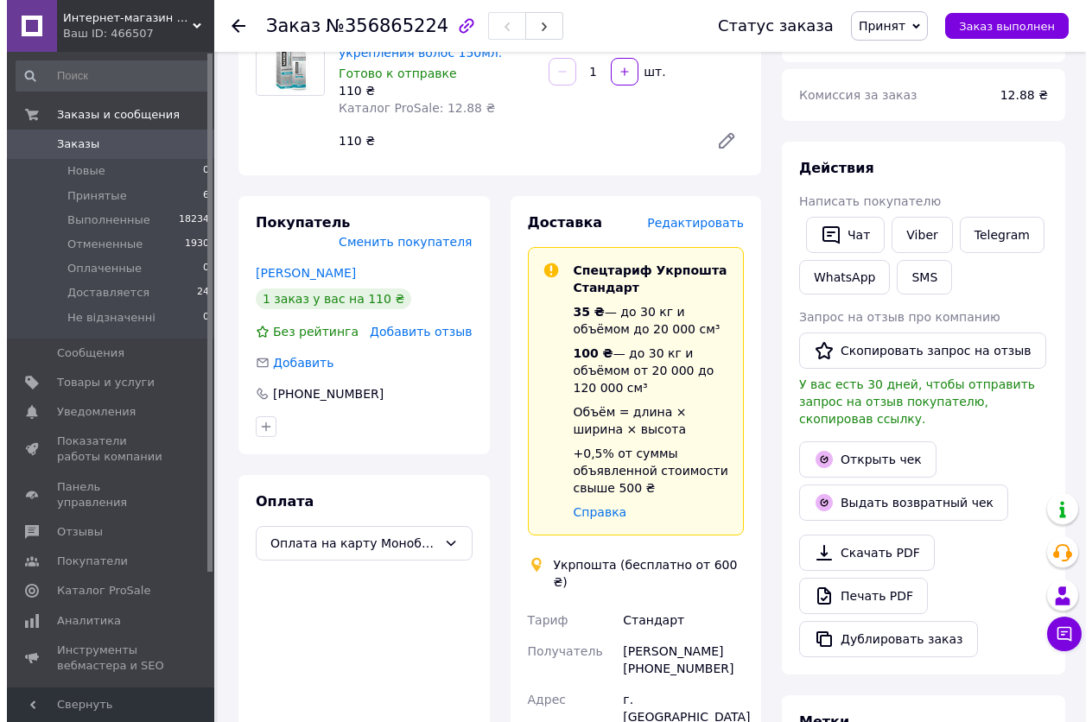
scroll to position [86, 0]
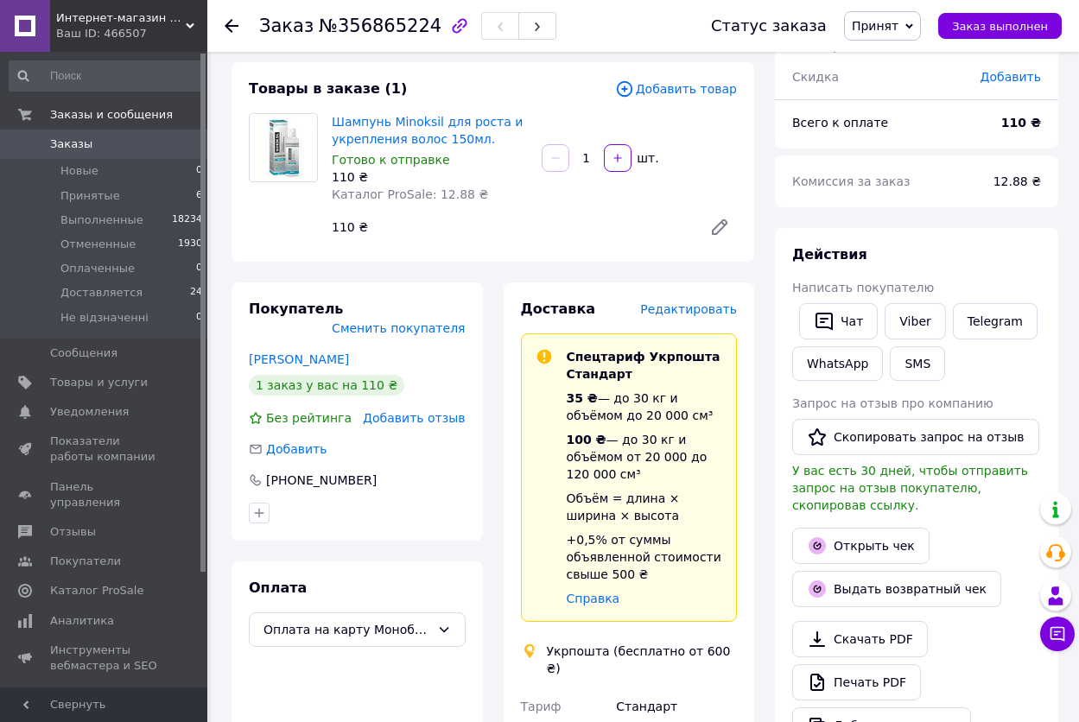
click at [694, 310] on span "Редактировать" at bounding box center [688, 309] width 97 height 14
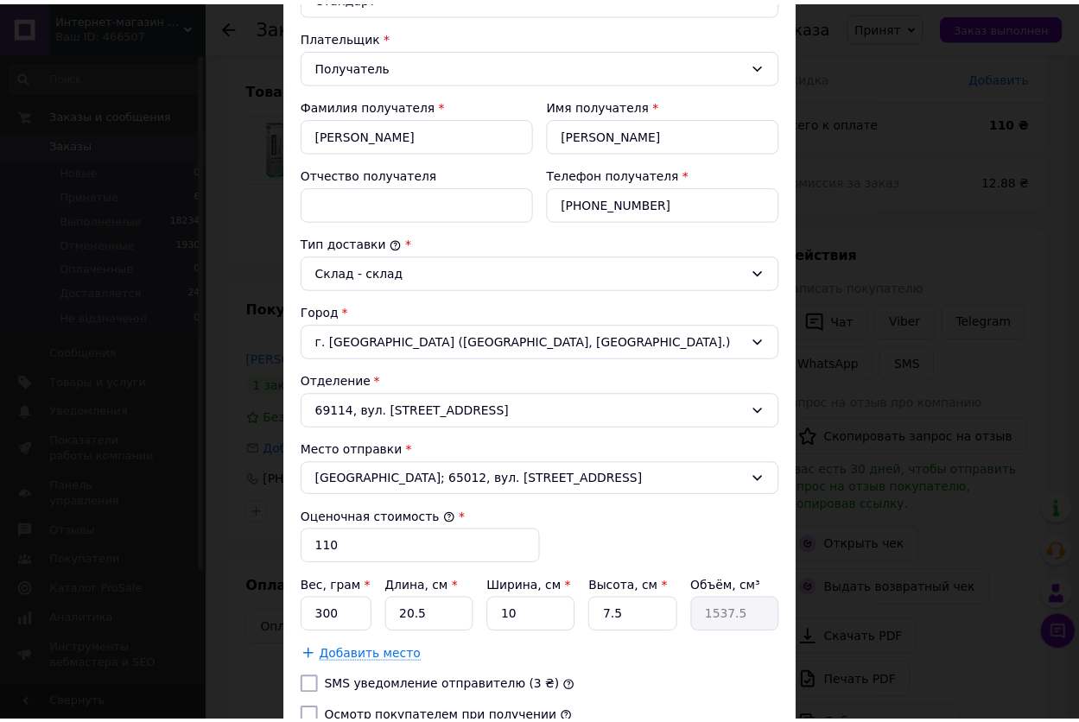
scroll to position [346, 0]
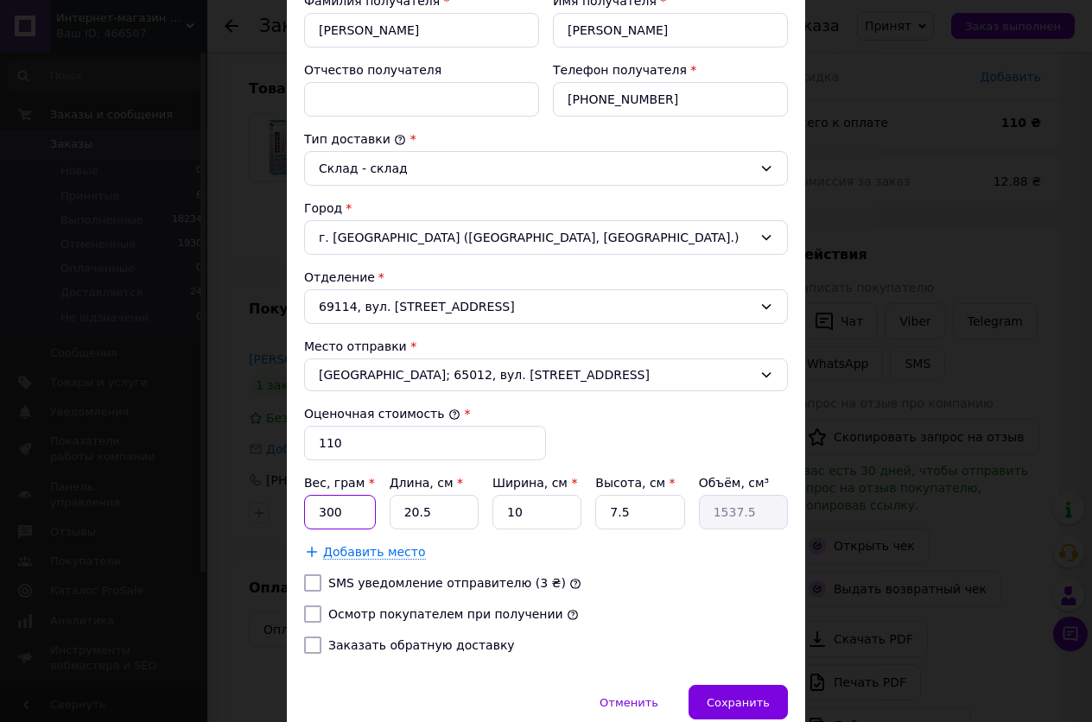
drag, startPoint x: 342, startPoint y: 511, endPoint x: 313, endPoint y: 512, distance: 29.4
click at [313, 512] on input "300" at bounding box center [340, 512] width 72 height 35
type input "200"
click at [413, 512] on input "20.5" at bounding box center [434, 512] width 89 height 35
type input "2.5"
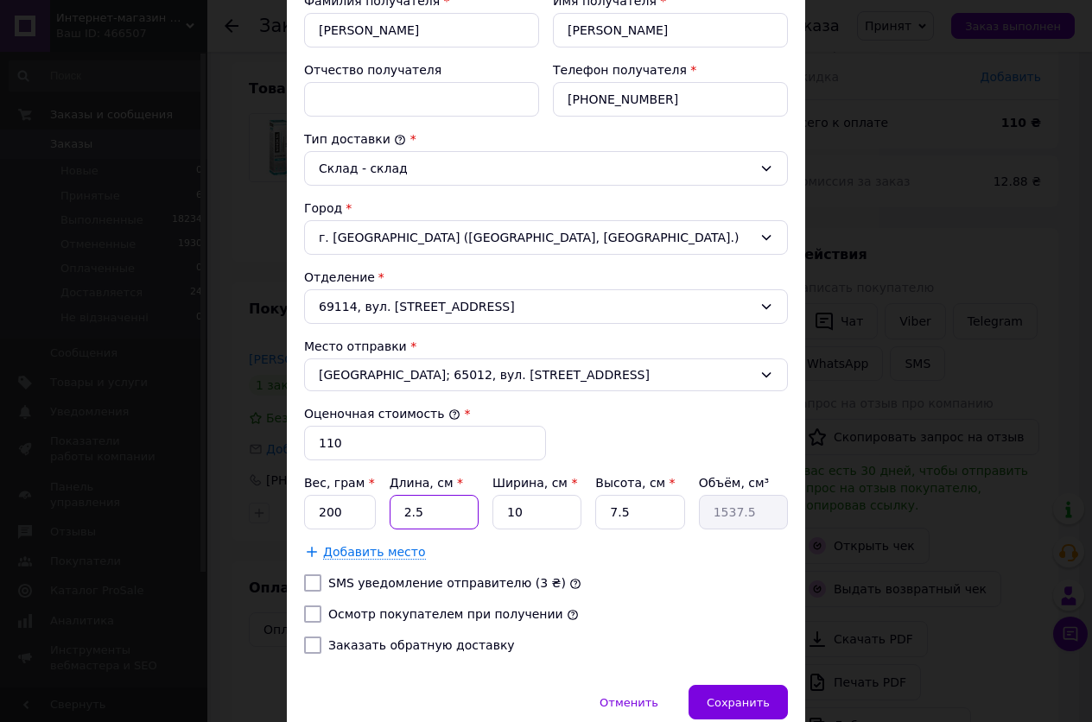
type input "187.5"
type input ".5"
type input "37.5"
type input "1.5"
type input "112.5"
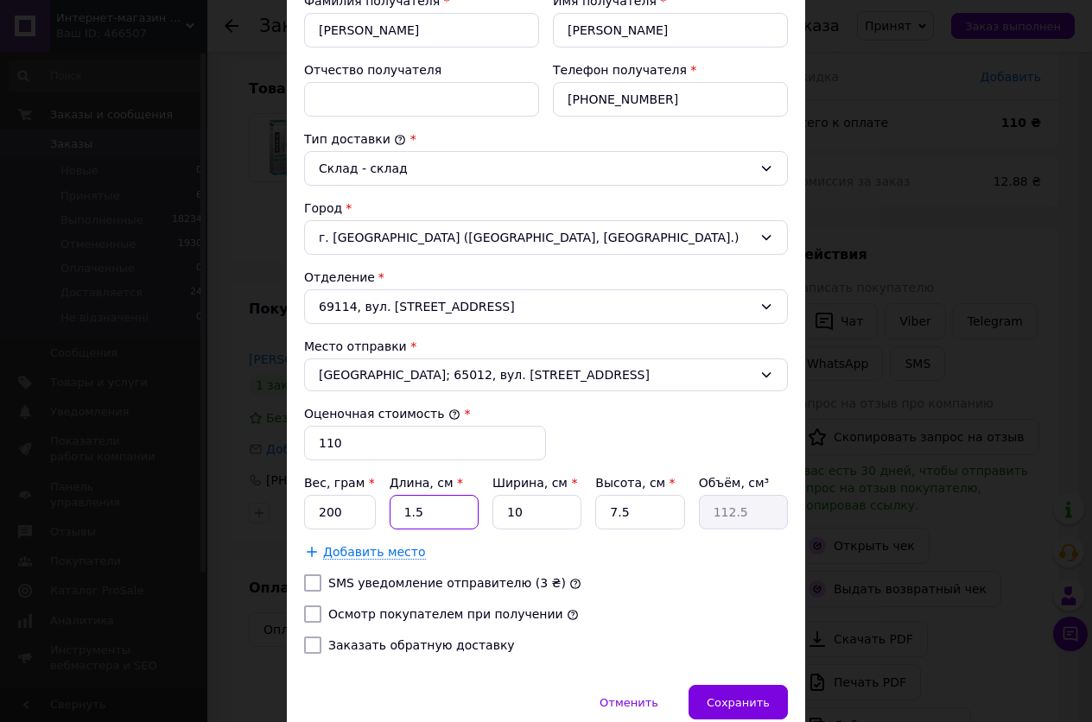
type input "18.5"
type input "1387.5"
type input "18.5"
click at [537, 507] on input "10" at bounding box center [537, 512] width 89 height 35
type input "1"
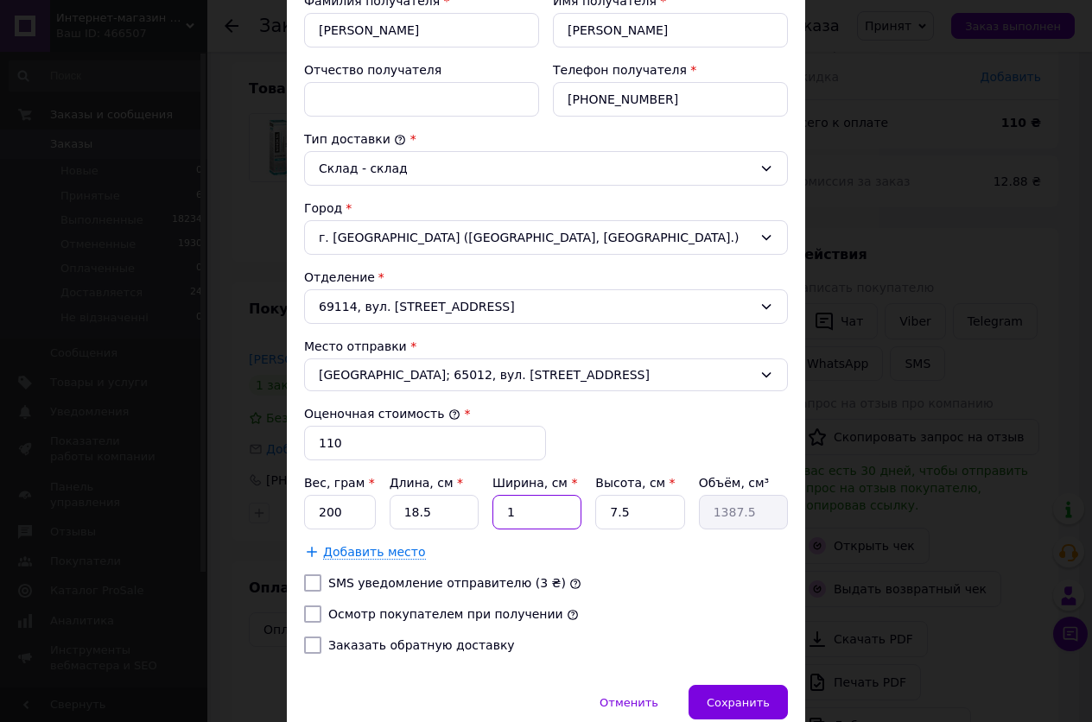
type input "138.75"
type input "17"
type input "2358.75"
type input "17"
drag, startPoint x: 636, startPoint y: 508, endPoint x: 589, endPoint y: 513, distance: 47.8
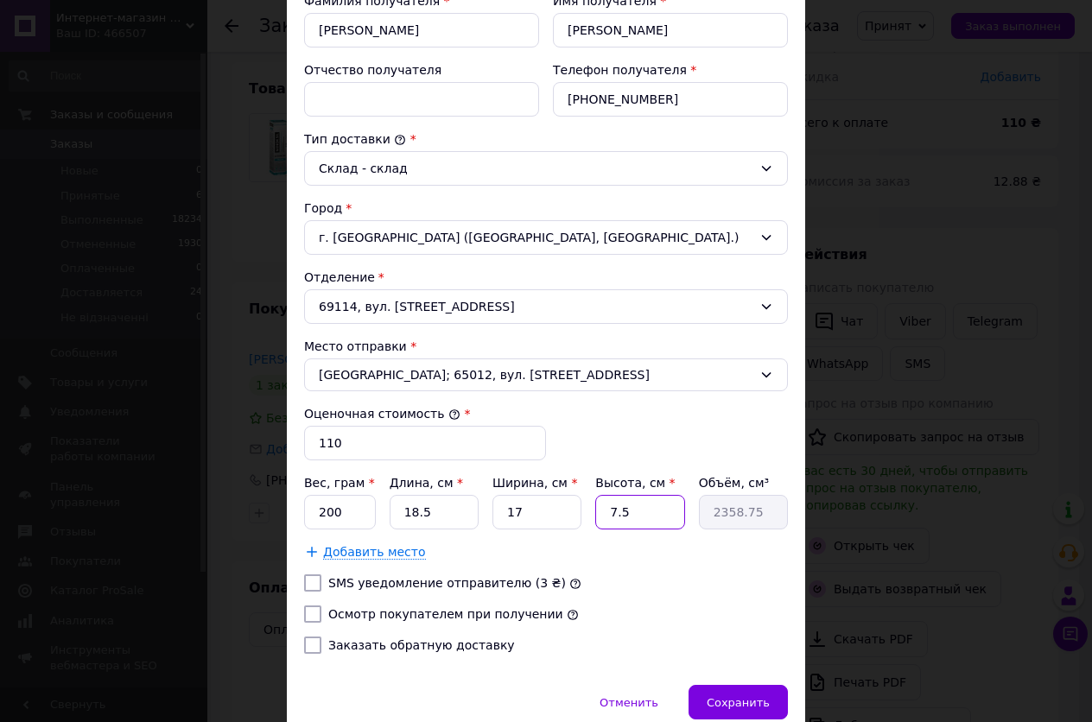
click at [589, 513] on div "Вес, грам * 200 Длина, см * 18.5 Ширина, см * 17 Высота, см * 7.5 Объём, см³ 23…" at bounding box center [546, 501] width 484 height 55
type input "6"
type input "1887"
type input "6"
click at [304, 614] on input "Осмотр покупателем при получении" at bounding box center [312, 614] width 17 height 17
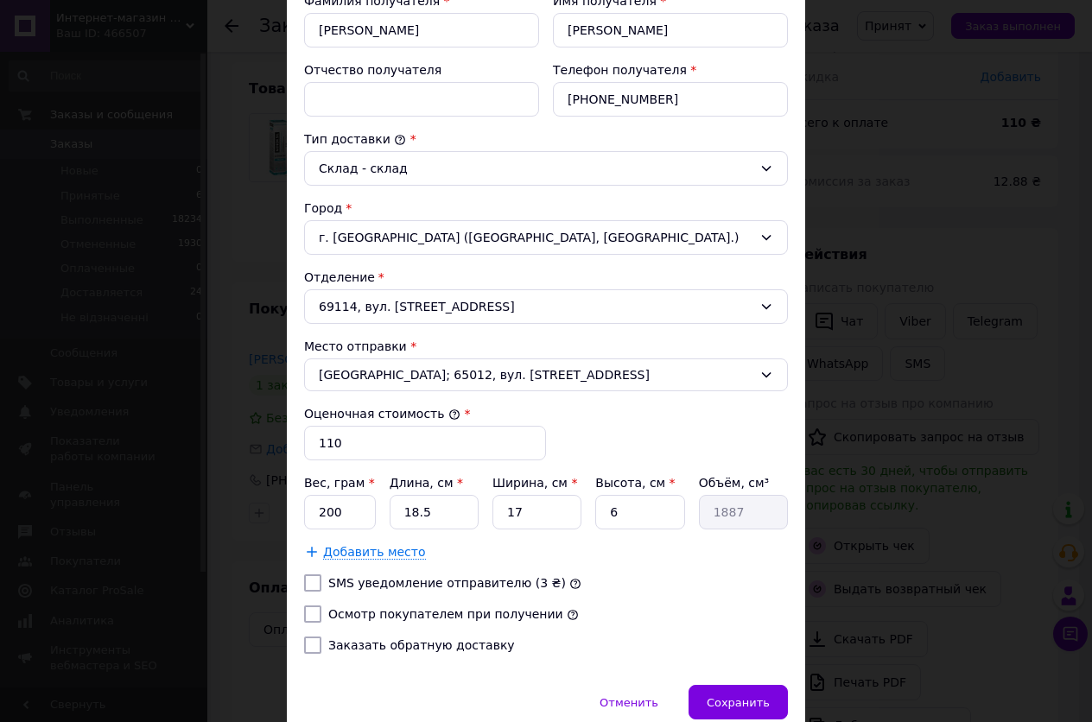
checkbox input "true"
click at [723, 697] on span "Сохранить" at bounding box center [738, 703] width 63 height 13
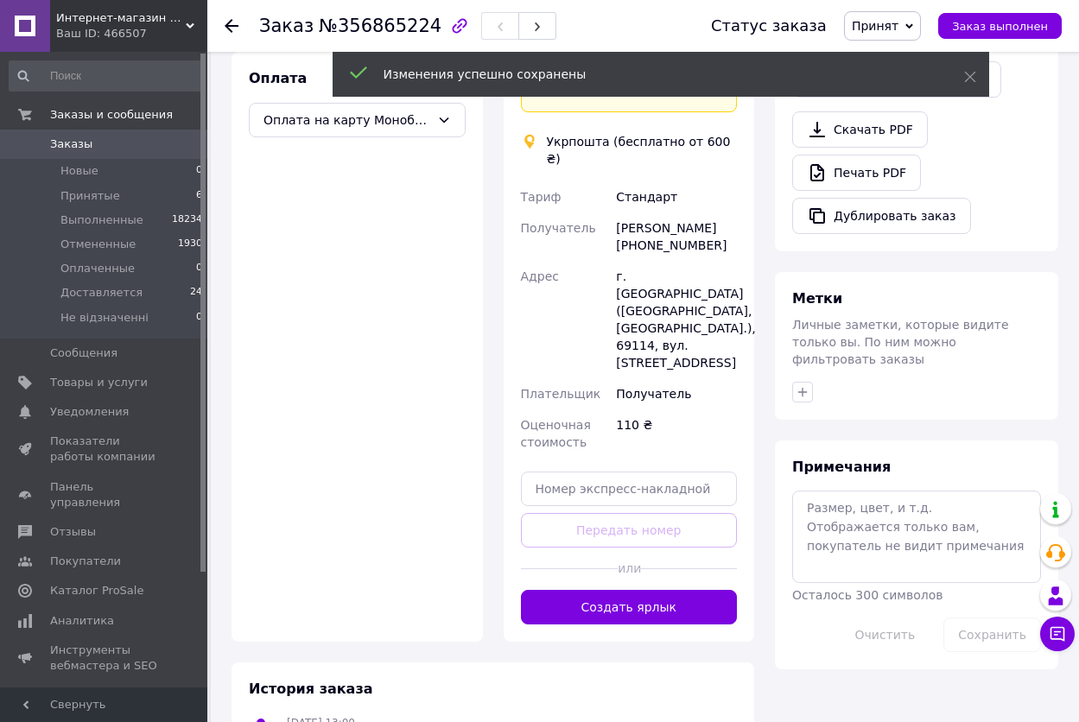
scroll to position [605, 0]
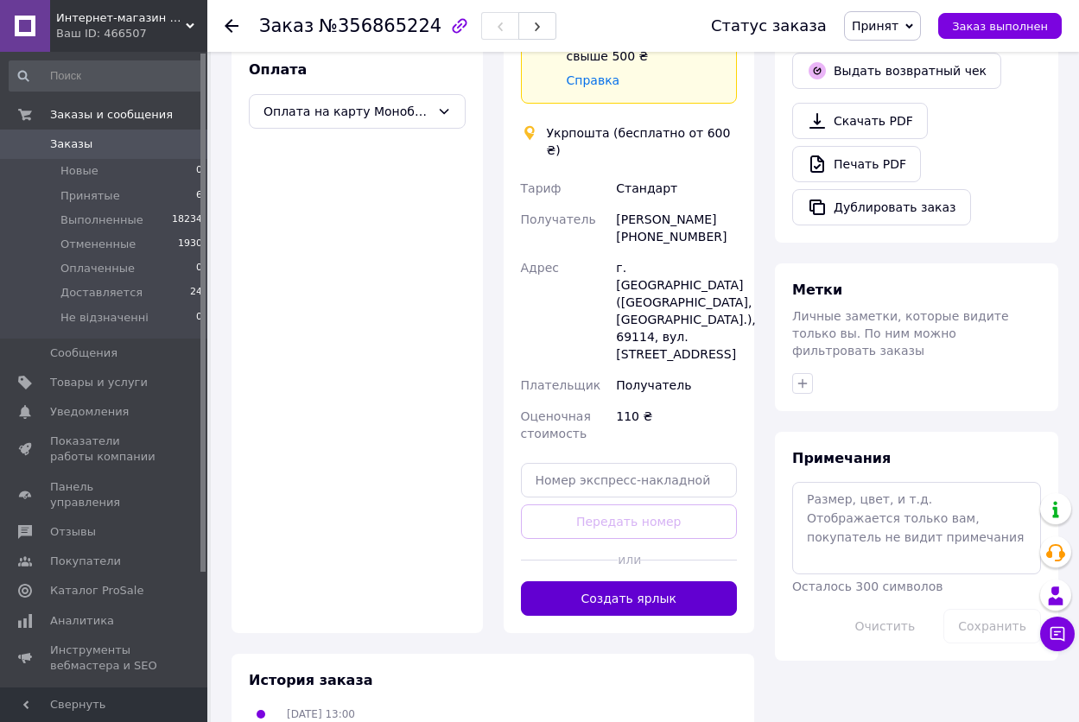
click at [654, 582] on button "Создать ярлык" at bounding box center [629, 599] width 217 height 35
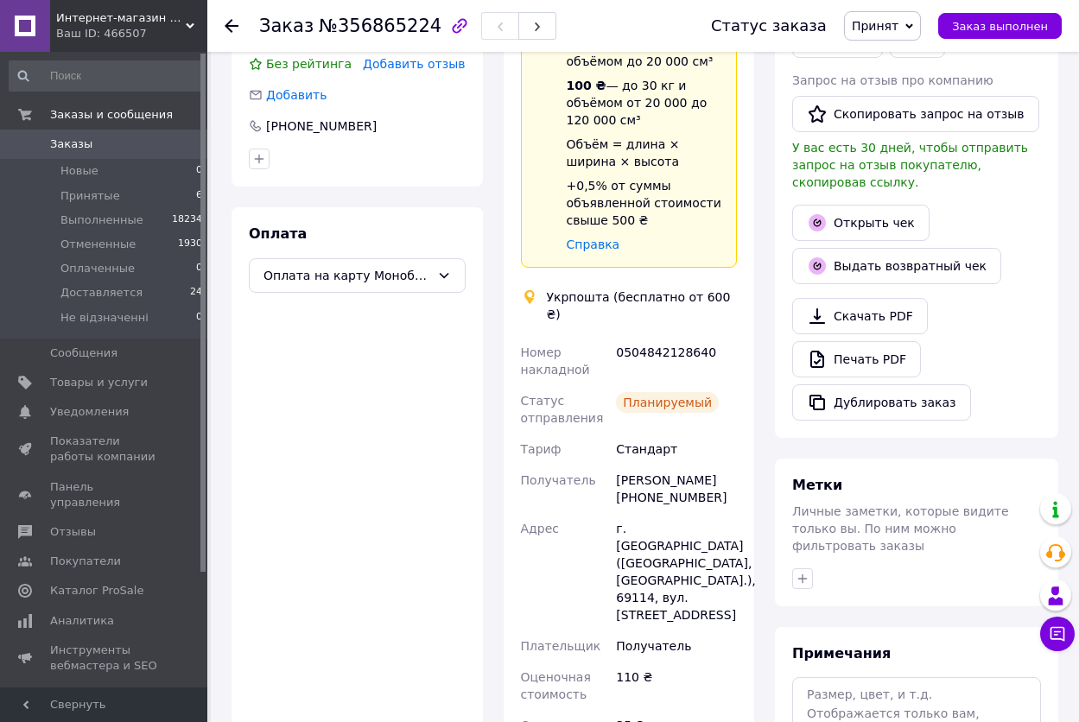
scroll to position [432, 0]
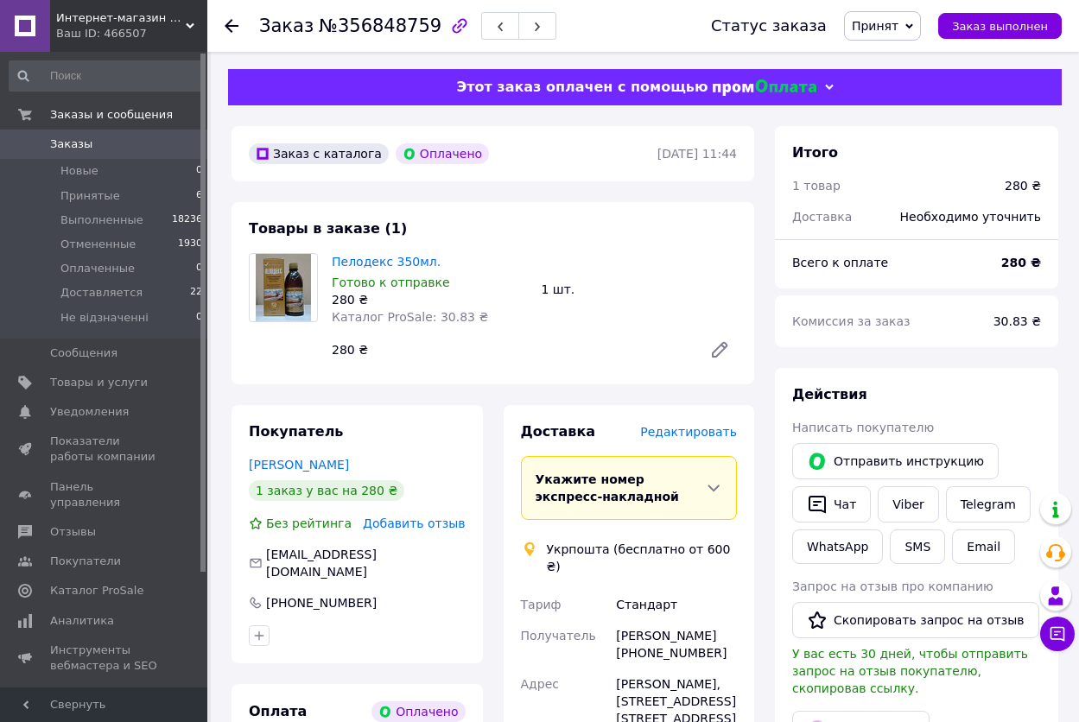
click at [692, 438] on span "Редактировать" at bounding box center [688, 432] width 97 height 14
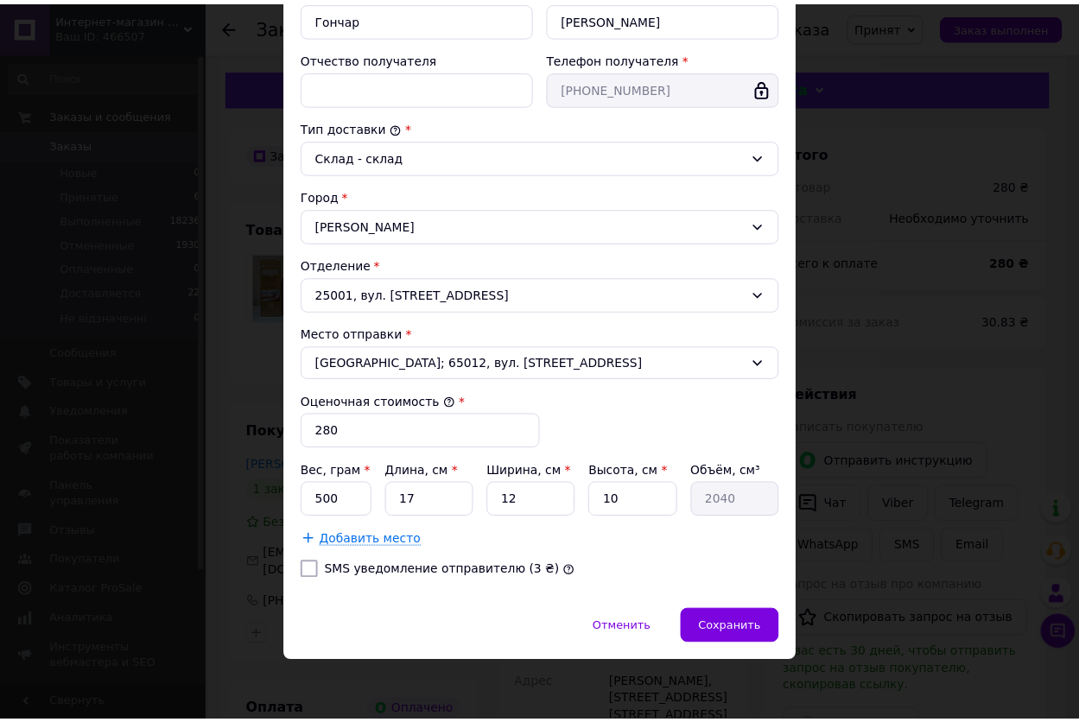
scroll to position [359, 0]
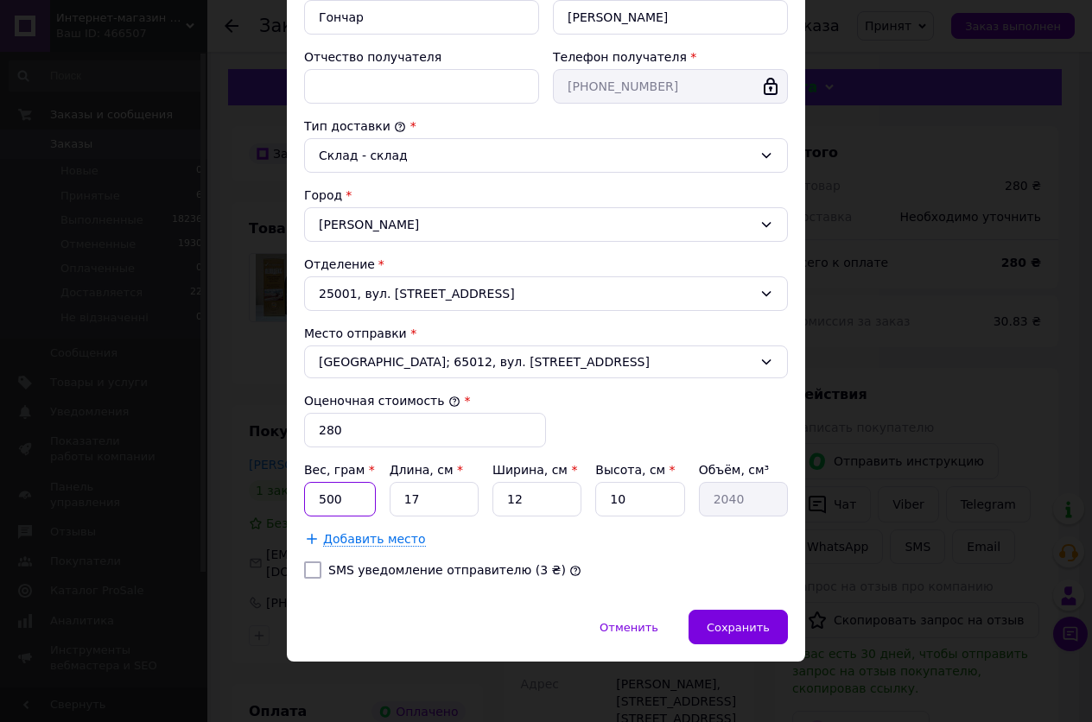
drag, startPoint x: 347, startPoint y: 501, endPoint x: 309, endPoint y: 500, distance: 38.0
click at [309, 500] on input "500" at bounding box center [340, 499] width 72 height 35
type input "420"
drag, startPoint x: 444, startPoint y: 501, endPoint x: 381, endPoint y: 507, distance: 63.4
click at [381, 507] on div "Вес, грам * 420 Длина, см * 17 Ширина, см * 12 Высота, см * 10 Объём, см³ 2040" at bounding box center [546, 488] width 484 height 55
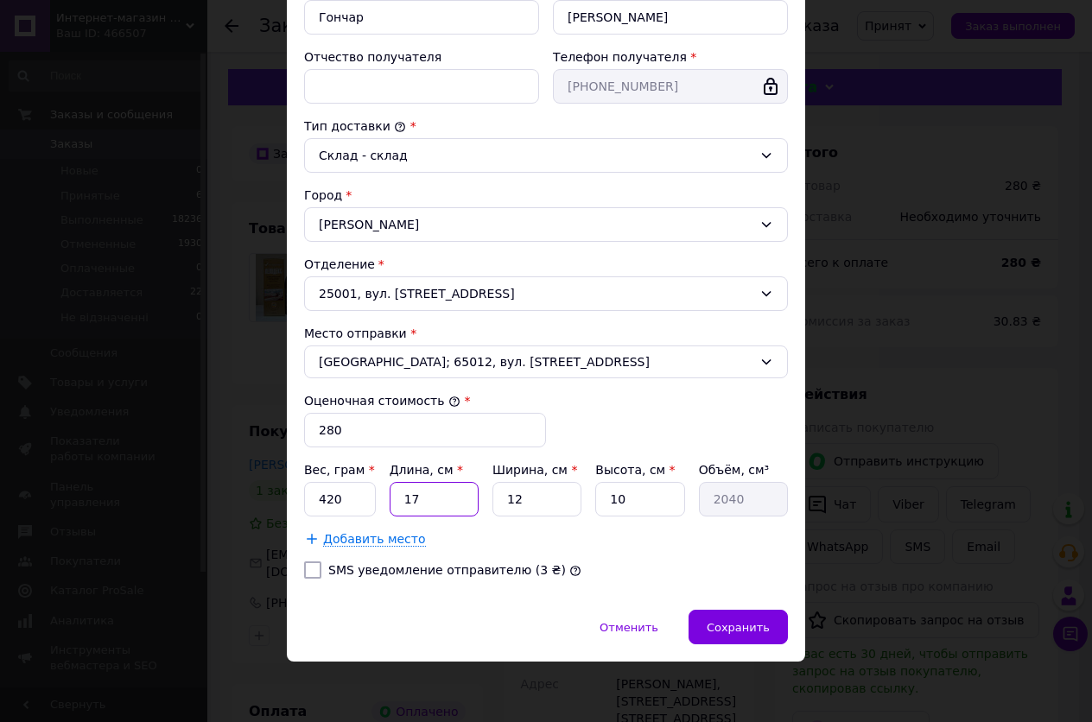
type input "2"
type input "240"
type input "20"
type input "2400"
type input "20"
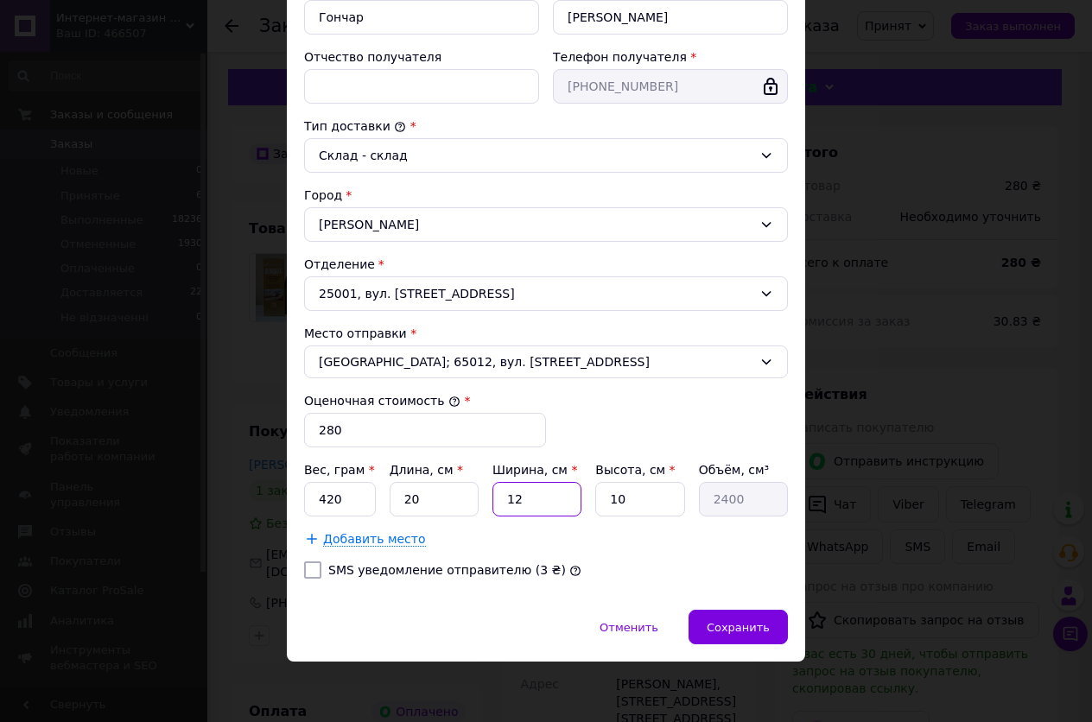
click at [534, 504] on input "12" at bounding box center [537, 499] width 89 height 35
type input "1"
type input "200"
type input "15"
type input "3000"
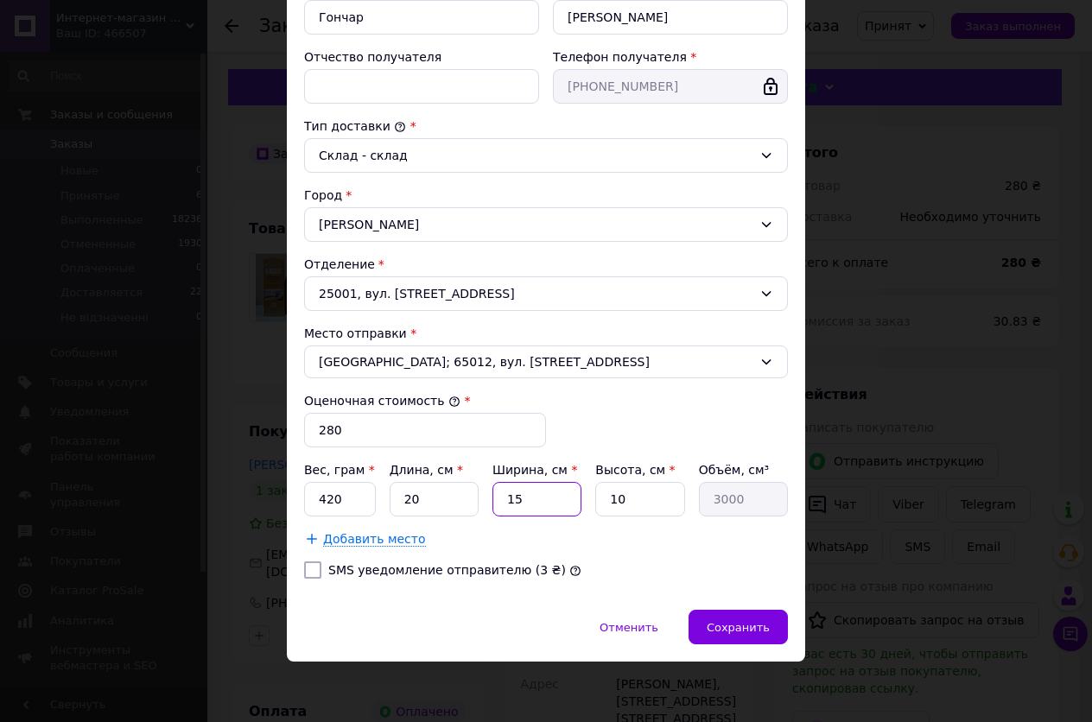
type input "15"
drag, startPoint x: 644, startPoint y: 501, endPoint x: 565, endPoint y: 504, distance: 78.7
click at [576, 503] on div "Вес, грам * 420 Длина, см * 20 Ширина, см * 15 Высота, см * 10 Объём, см³ 3000" at bounding box center [546, 488] width 484 height 55
type input "9"
type input "2700"
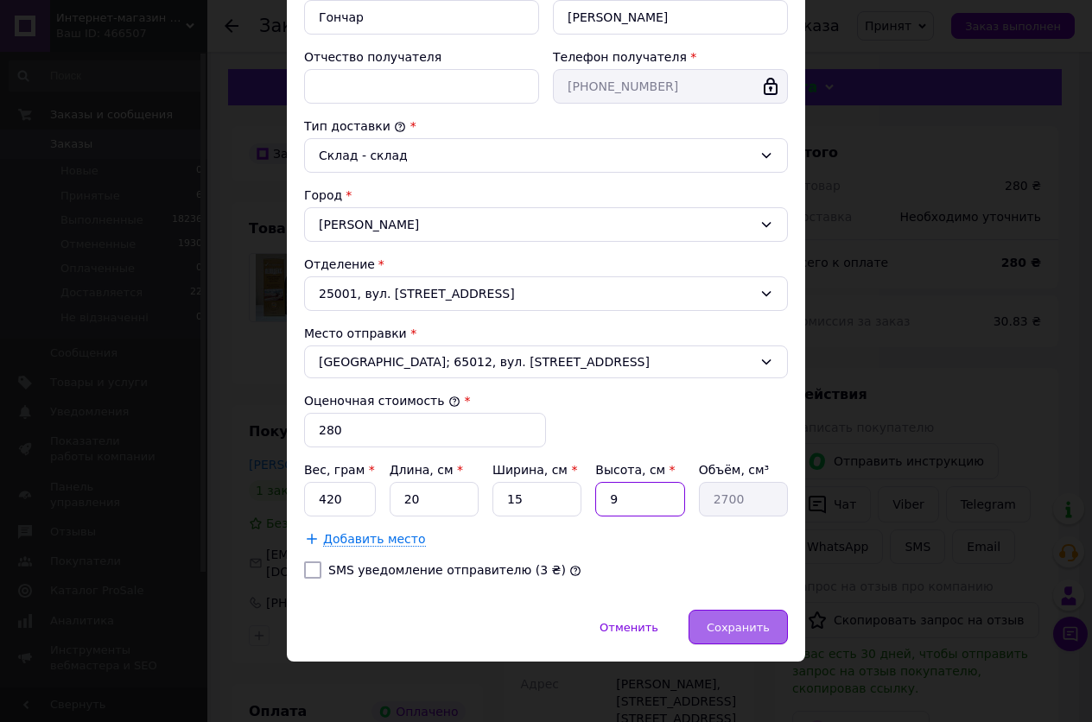
type input "9"
click at [716, 617] on div "Сохранить" at bounding box center [738, 627] width 99 height 35
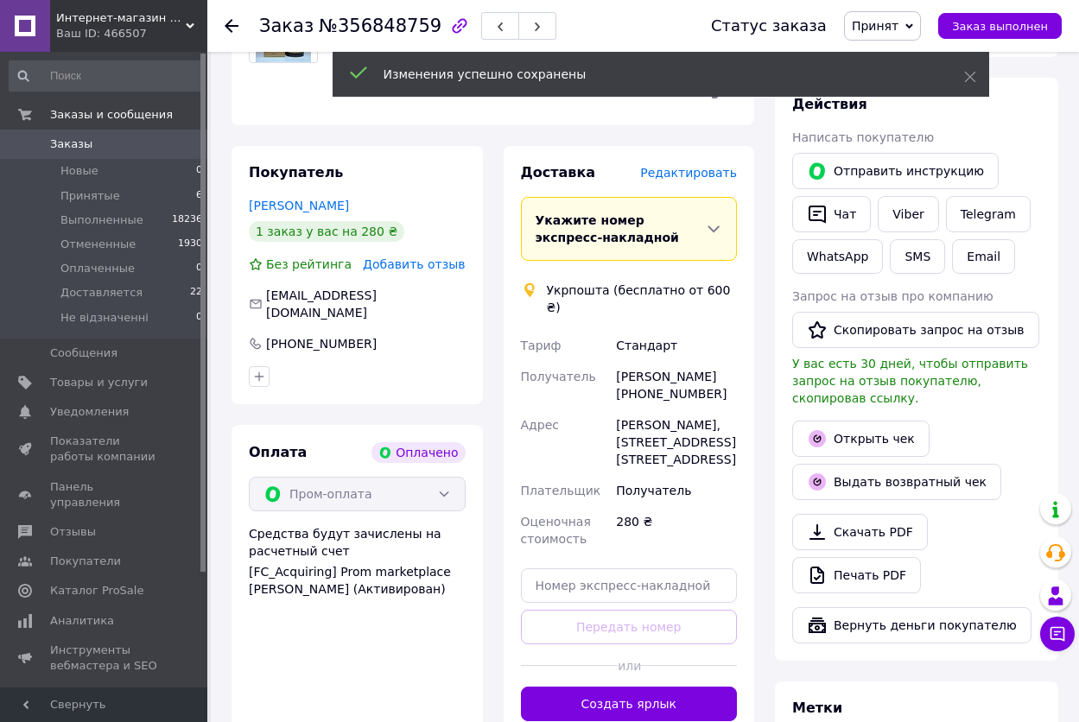
scroll to position [346, 0]
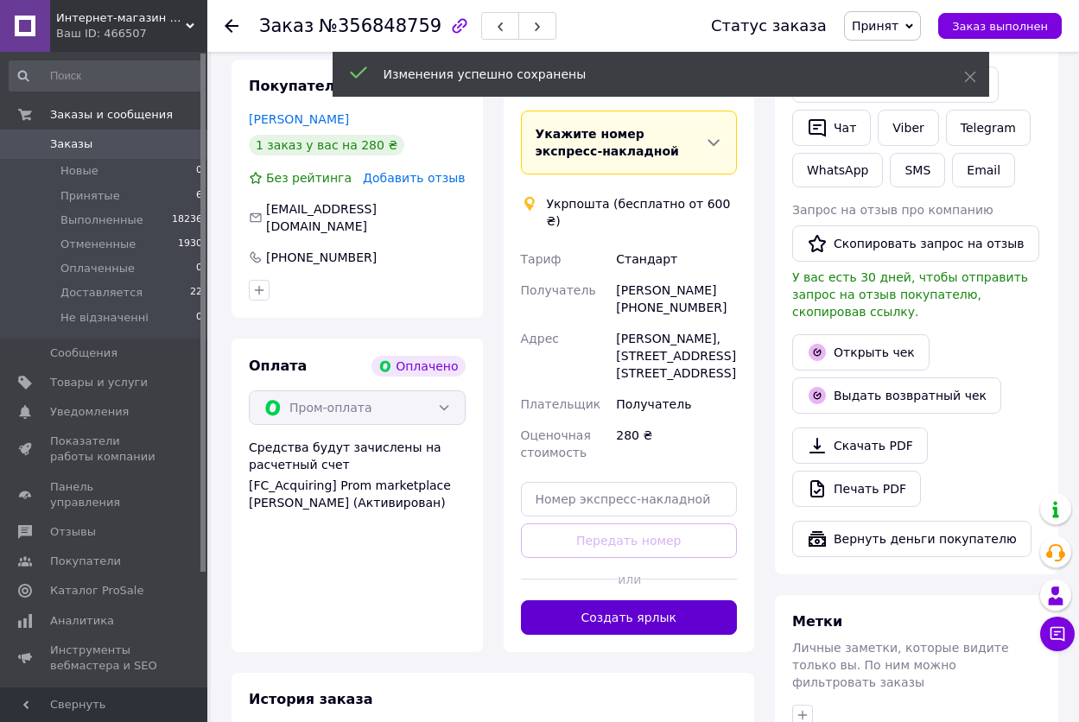
click at [625, 607] on button "Создать ярлык" at bounding box center [629, 618] width 217 height 35
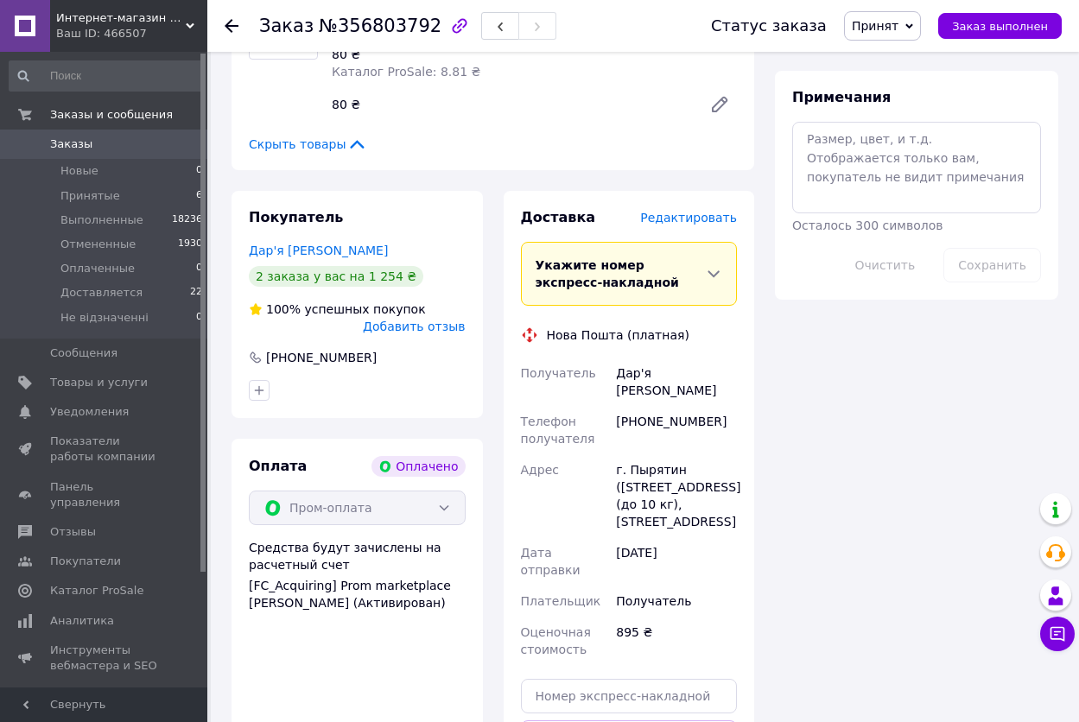
scroll to position [1037, 0]
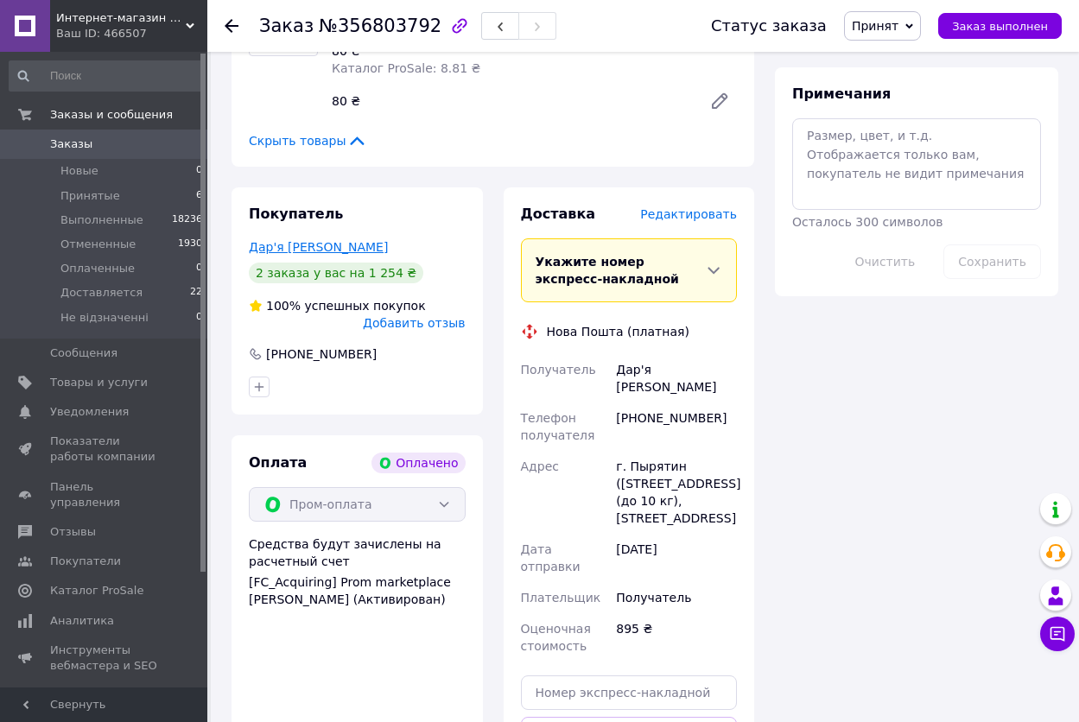
click at [283, 240] on link "Дар'я [PERSON_NAME]" at bounding box center [318, 247] width 139 height 14
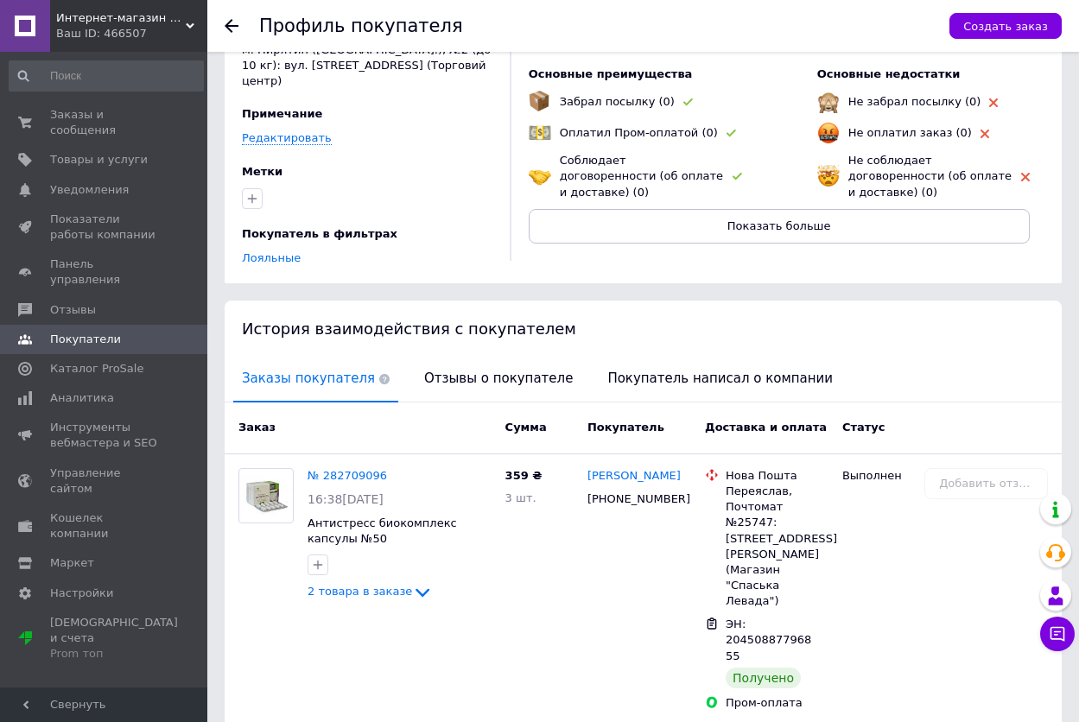
scroll to position [173, 0]
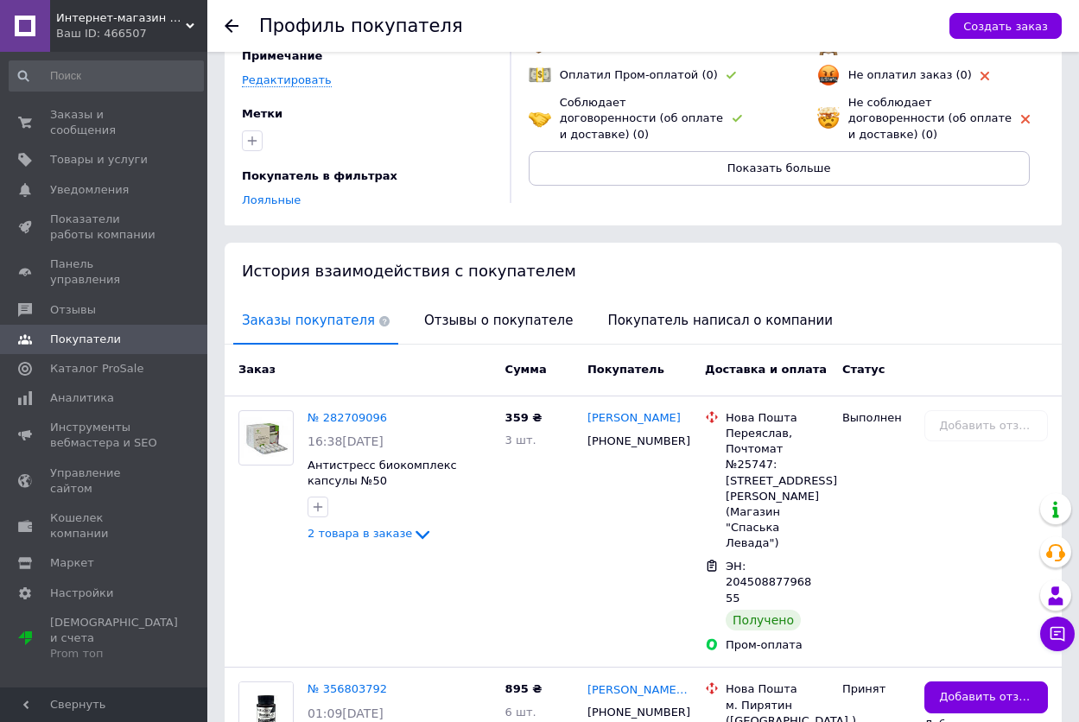
click at [226, 22] on icon at bounding box center [232, 26] width 14 height 14
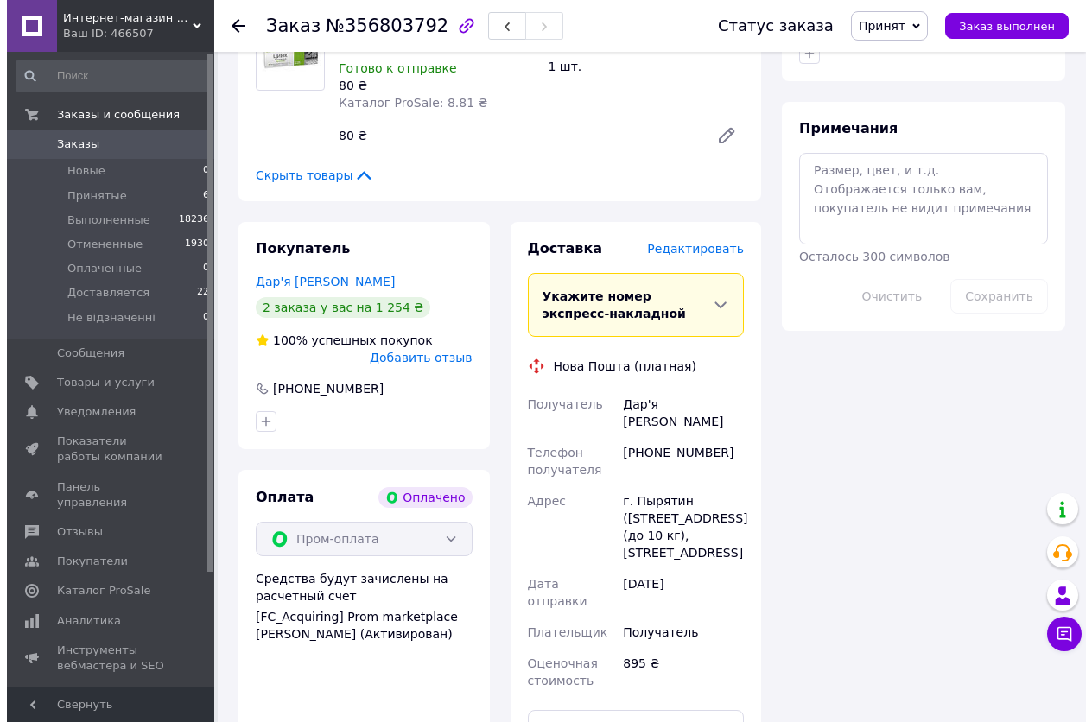
scroll to position [1037, 0]
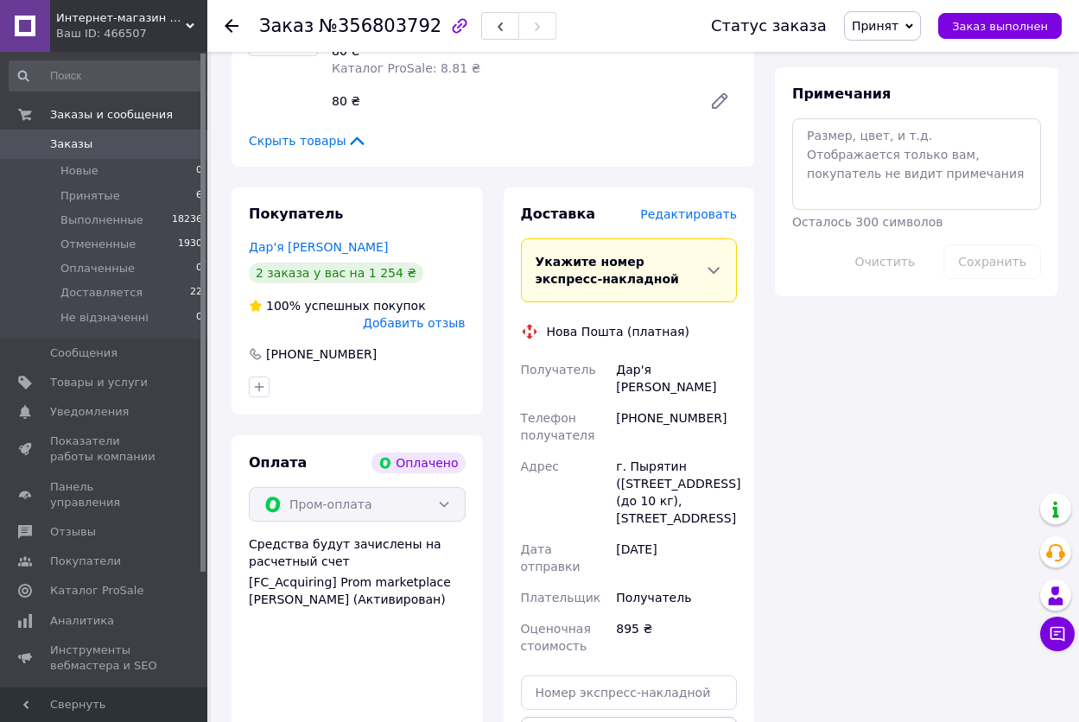
click at [697, 207] on span "Редактировать" at bounding box center [688, 214] width 97 height 14
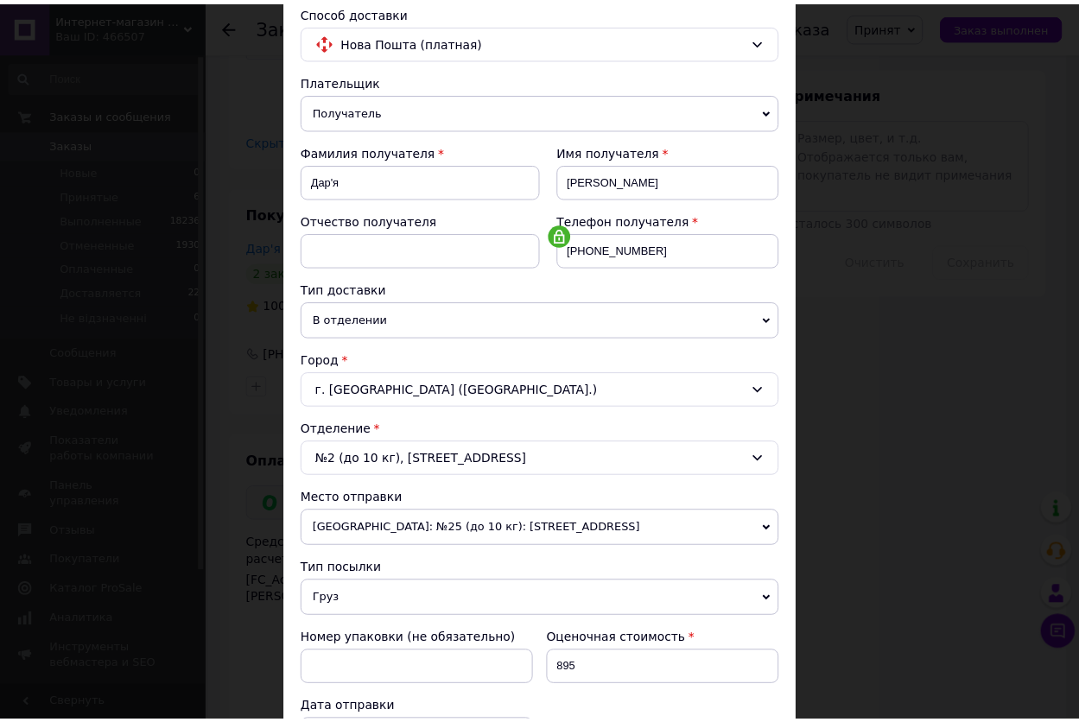
scroll to position [425, 0]
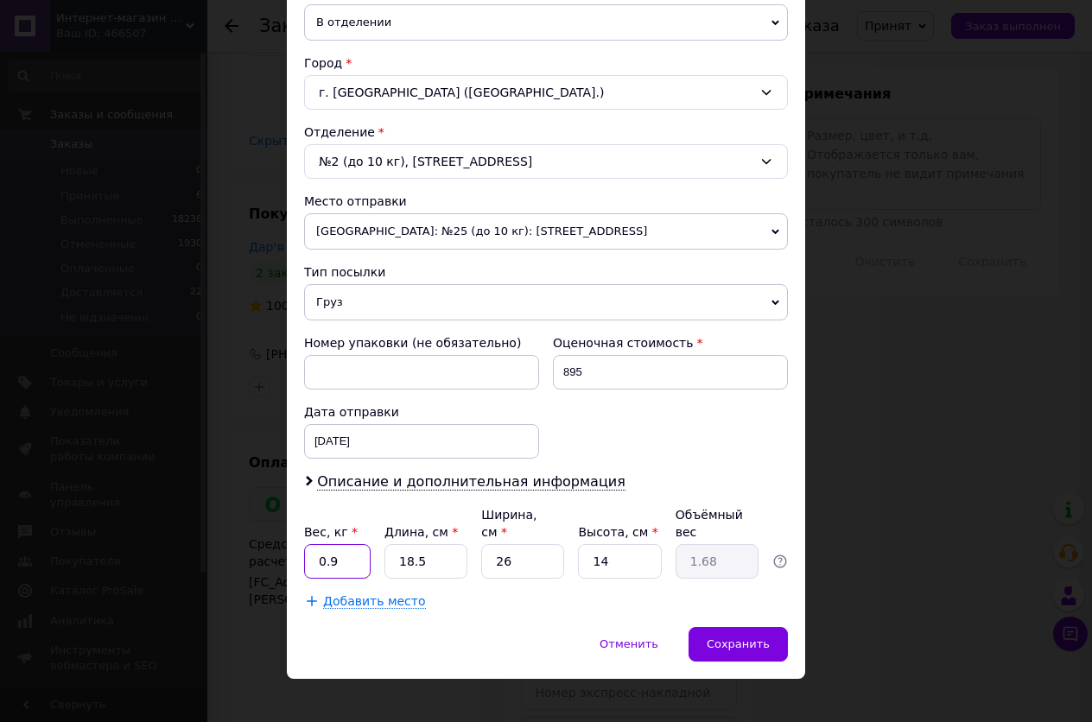
click at [353, 544] on input "0.9" at bounding box center [337, 561] width 67 height 35
type input "0.5"
drag, startPoint x: 439, startPoint y: 544, endPoint x: 387, endPoint y: 549, distance: 52.1
click at [387, 549] on input "18.5" at bounding box center [426, 561] width 83 height 35
type input "2"
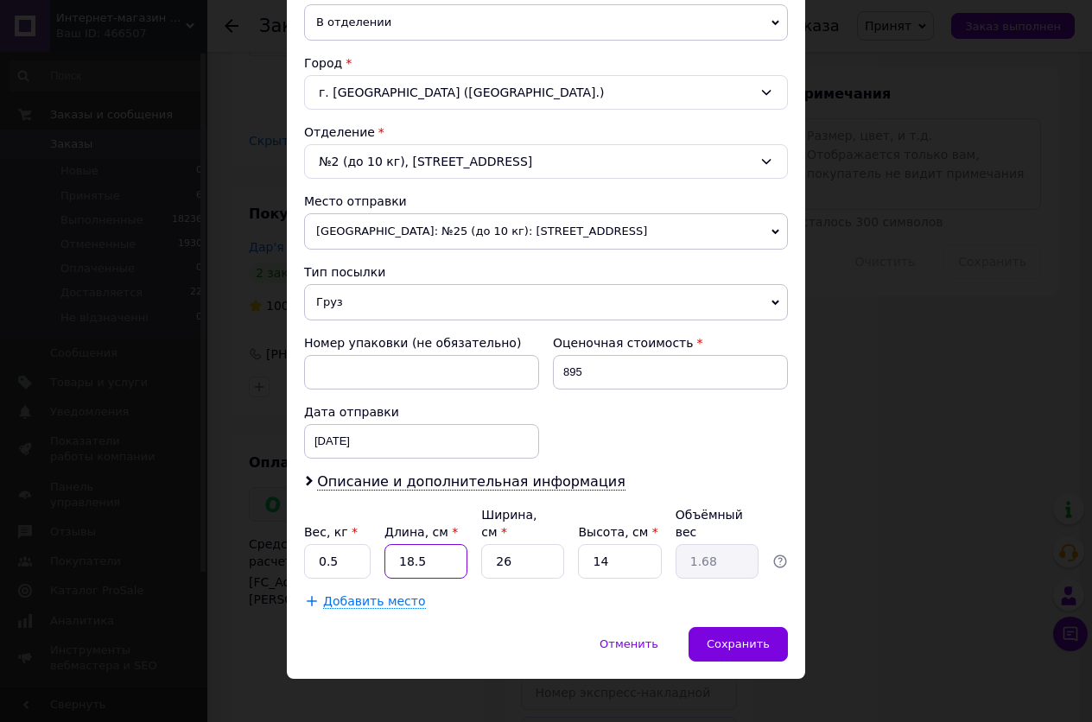
type input "0.18"
type input "24"
type input "2.18"
type input "24"
click at [551, 544] on input "26" at bounding box center [522, 561] width 83 height 35
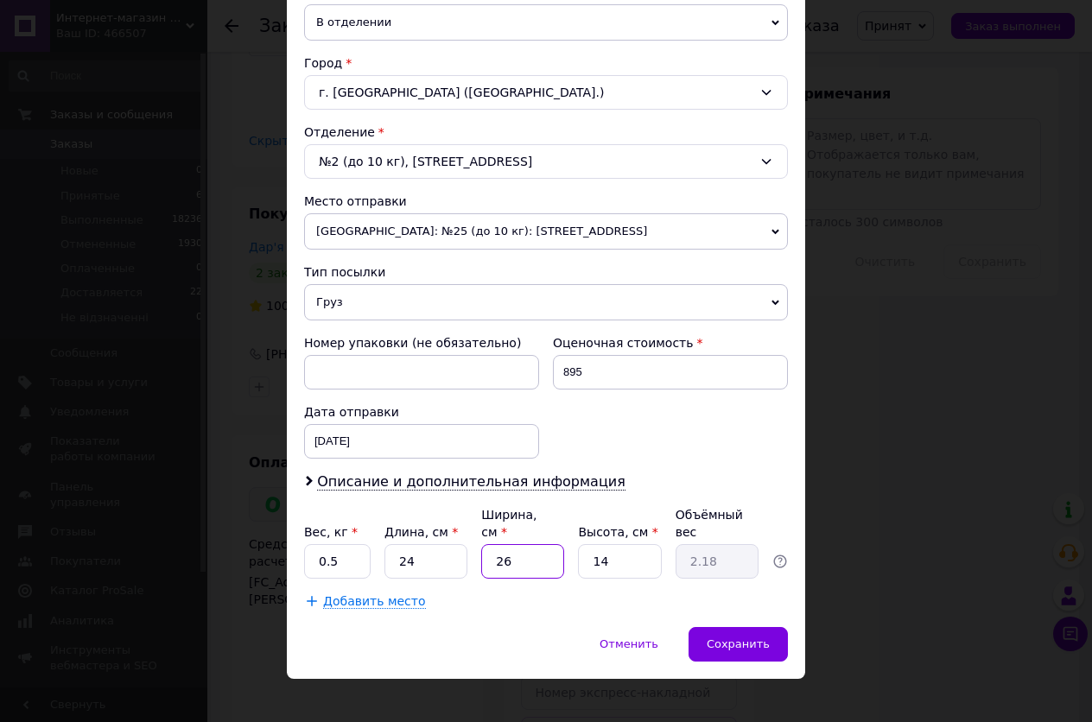
type input "2"
type input "0.17"
type input "23"
type input "1.93"
type input "23.5"
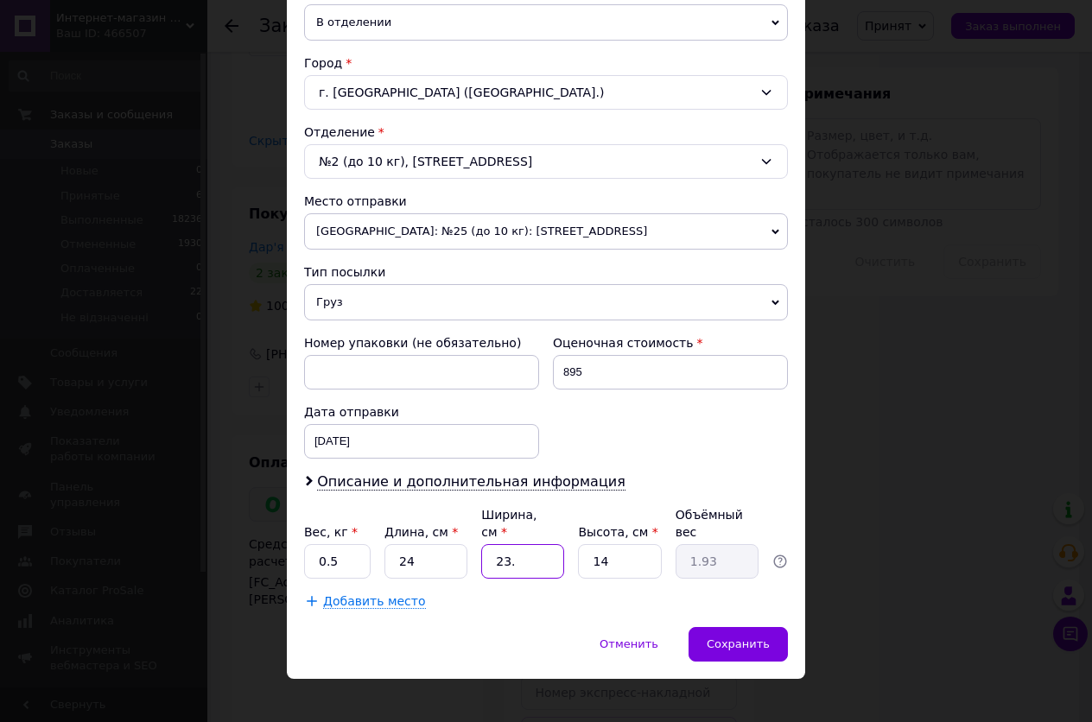
type input "1.97"
type input "23.5"
drag, startPoint x: 620, startPoint y: 544, endPoint x: 583, endPoint y: 546, distance: 36.4
click at [583, 546] on input "14" at bounding box center [619, 561] width 83 height 35
type input "5"
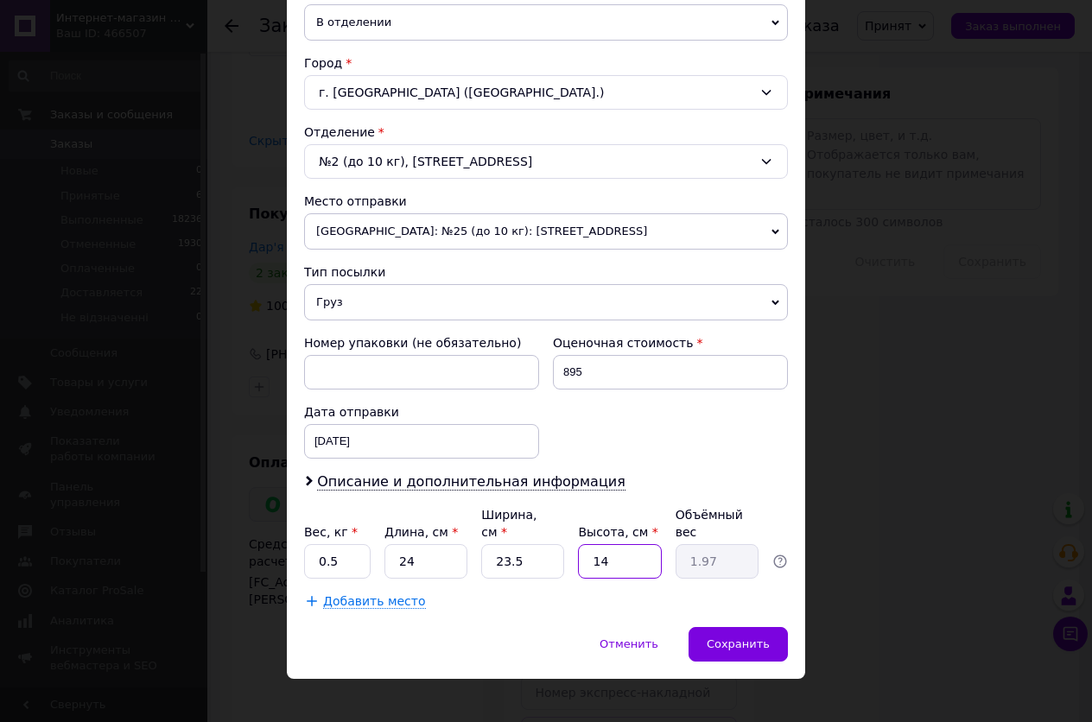
type input "0.71"
type input "5.5"
type input "0.78"
type input "5.5"
click at [735, 638] on span "Сохранить" at bounding box center [738, 644] width 63 height 13
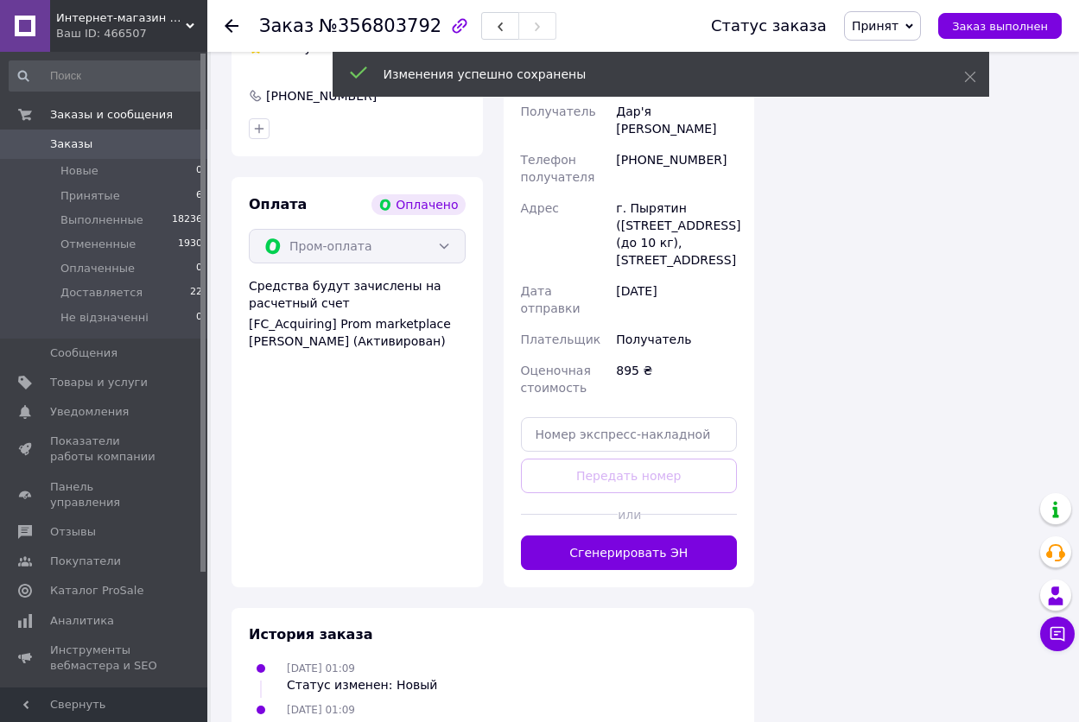
scroll to position [1296, 0]
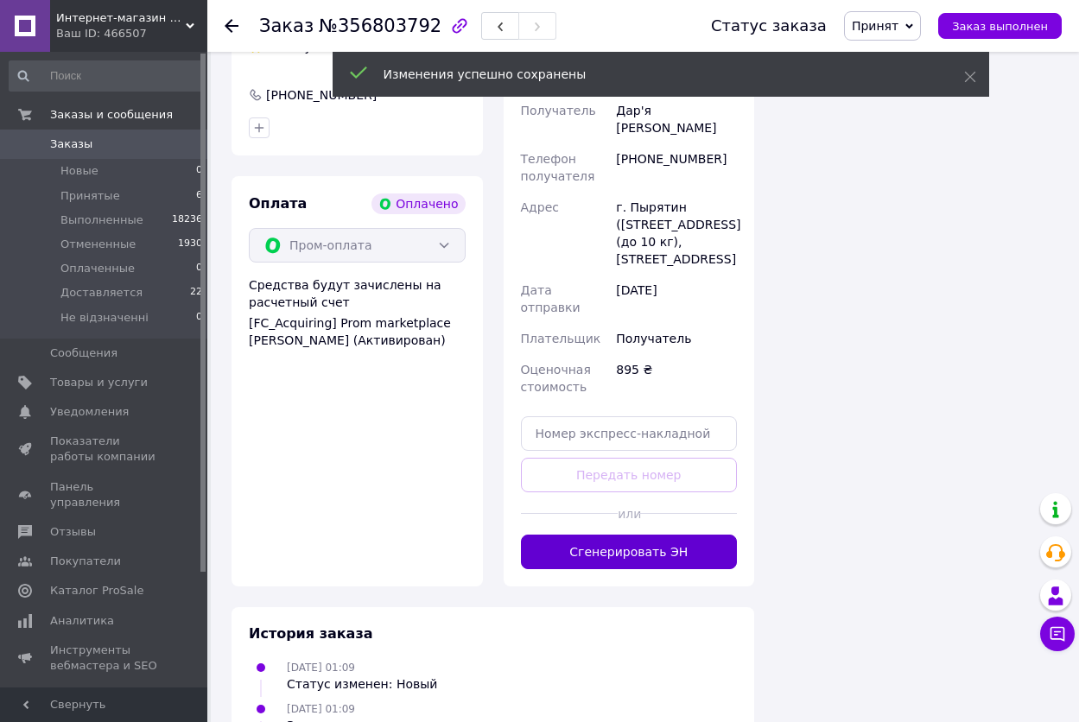
click at [675, 535] on button "Сгенерировать ЭН" at bounding box center [629, 552] width 217 height 35
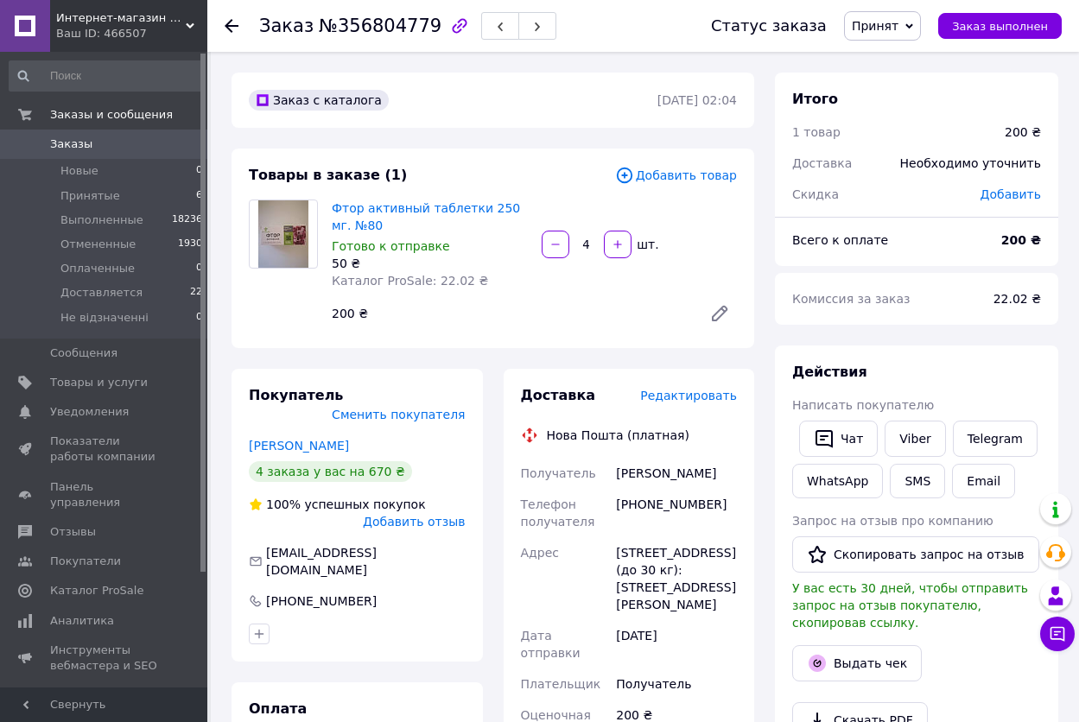
click at [702, 403] on span "Редактировать" at bounding box center [688, 396] width 97 height 14
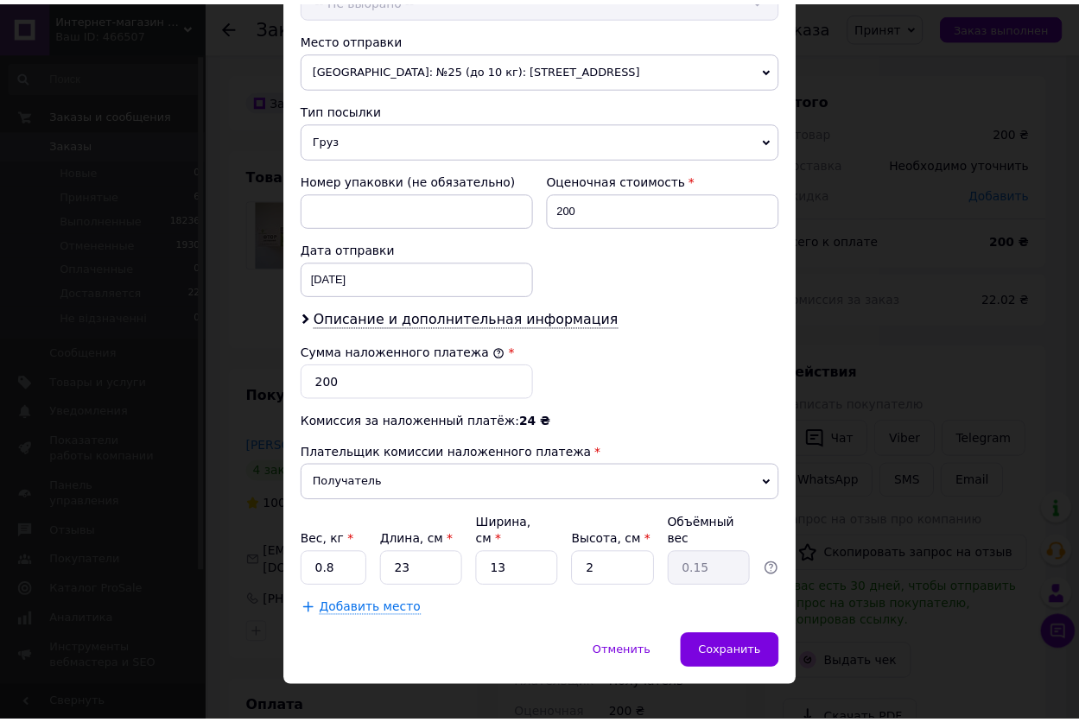
scroll to position [596, 0]
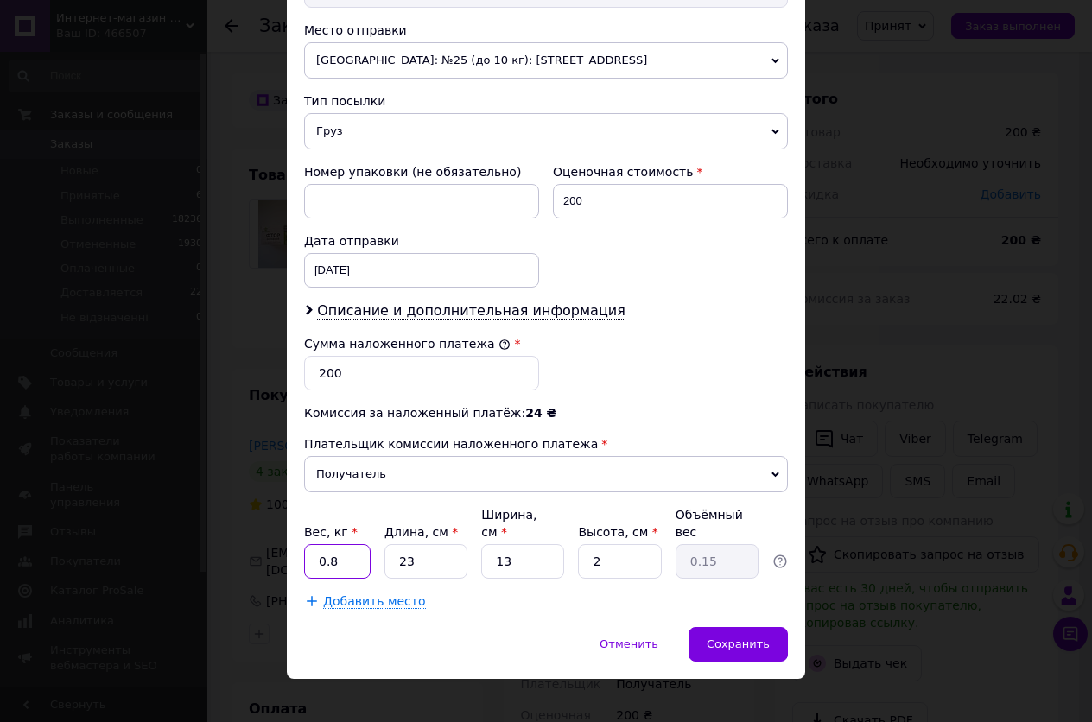
click at [354, 544] on input "0.8" at bounding box center [337, 561] width 67 height 35
type input "0.4"
drag, startPoint x: 435, startPoint y: 557, endPoint x: 387, endPoint y: 555, distance: 47.6
click at [387, 555] on input "23" at bounding box center [426, 561] width 83 height 35
type input "1"
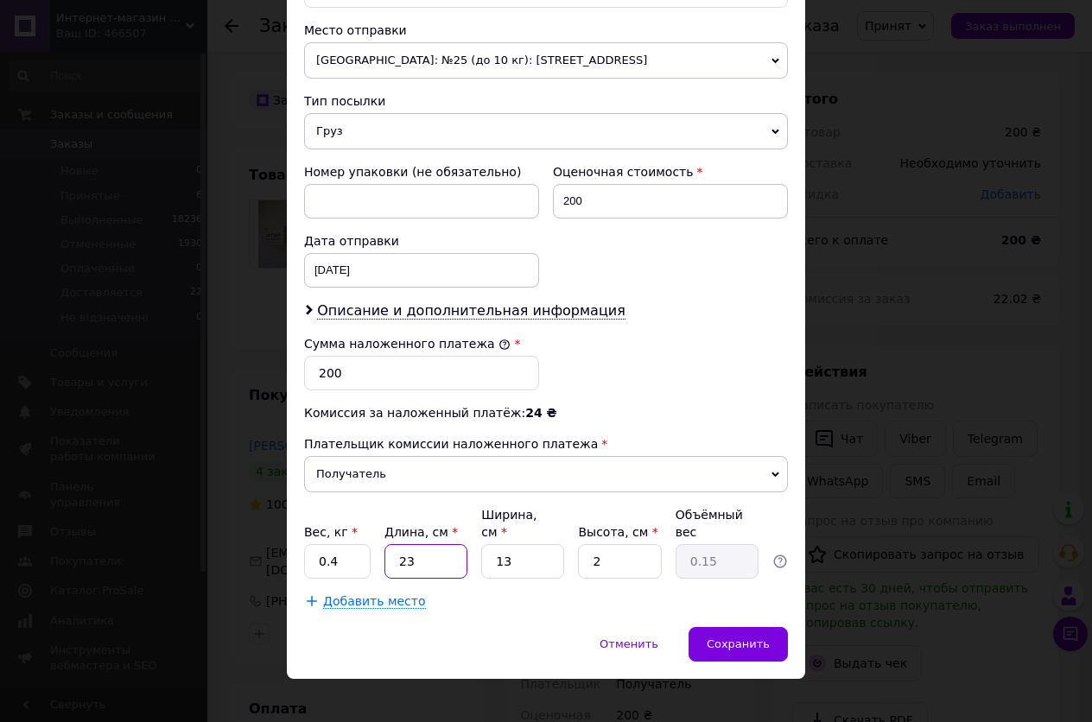
type input "0.1"
type input "18"
type input "0.12"
type input "18.5"
drag, startPoint x: 521, startPoint y: 539, endPoint x: 481, endPoint y: 543, distance: 39.9
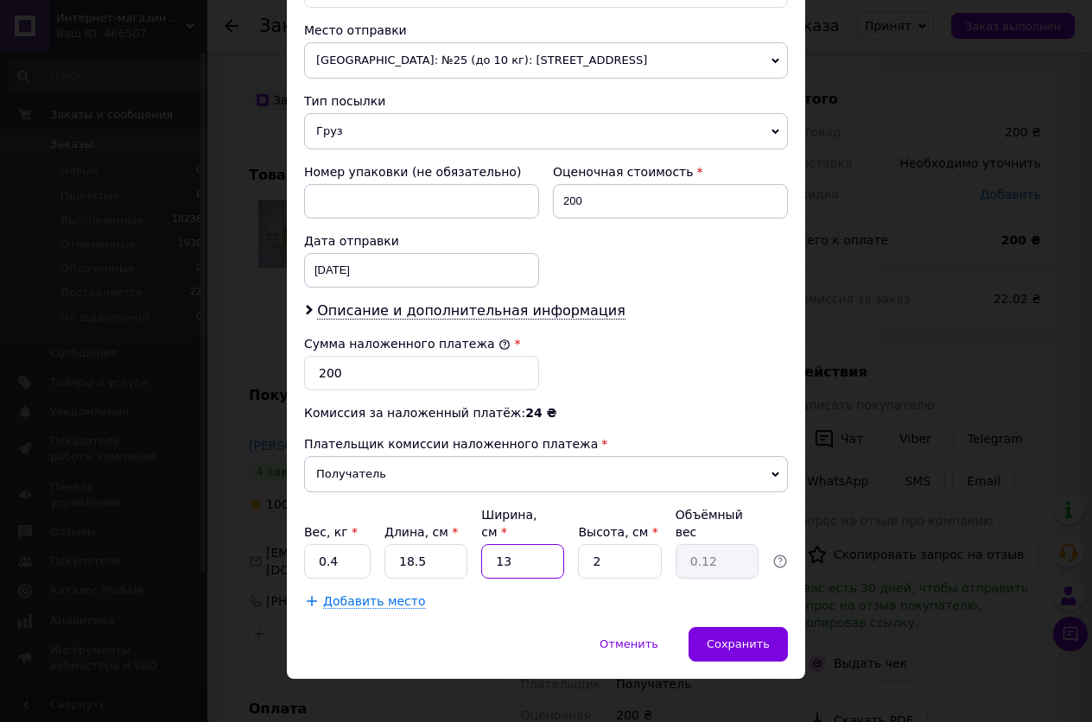
click at [481, 544] on input "13" at bounding box center [522, 561] width 83 height 35
type input "1"
type input "0.1"
type input "16"
type input "0.15"
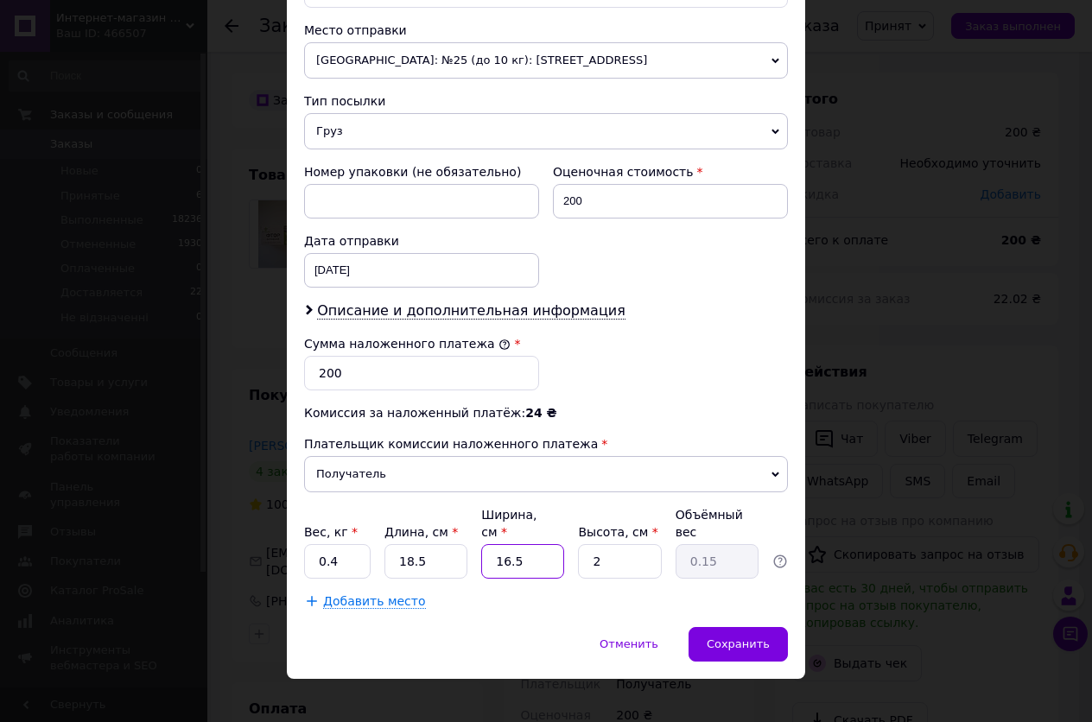
type input "16.5"
drag, startPoint x: 607, startPoint y: 546, endPoint x: 574, endPoint y: 551, distance: 33.2
click at [574, 551] on div "Вес, кг * 0.4 Длина, см * 18.5 Ширина, см * 16.5 Высота, см * 2 Объёмный вес 0.…" at bounding box center [546, 542] width 484 height 73
type input "6"
type input "0.46"
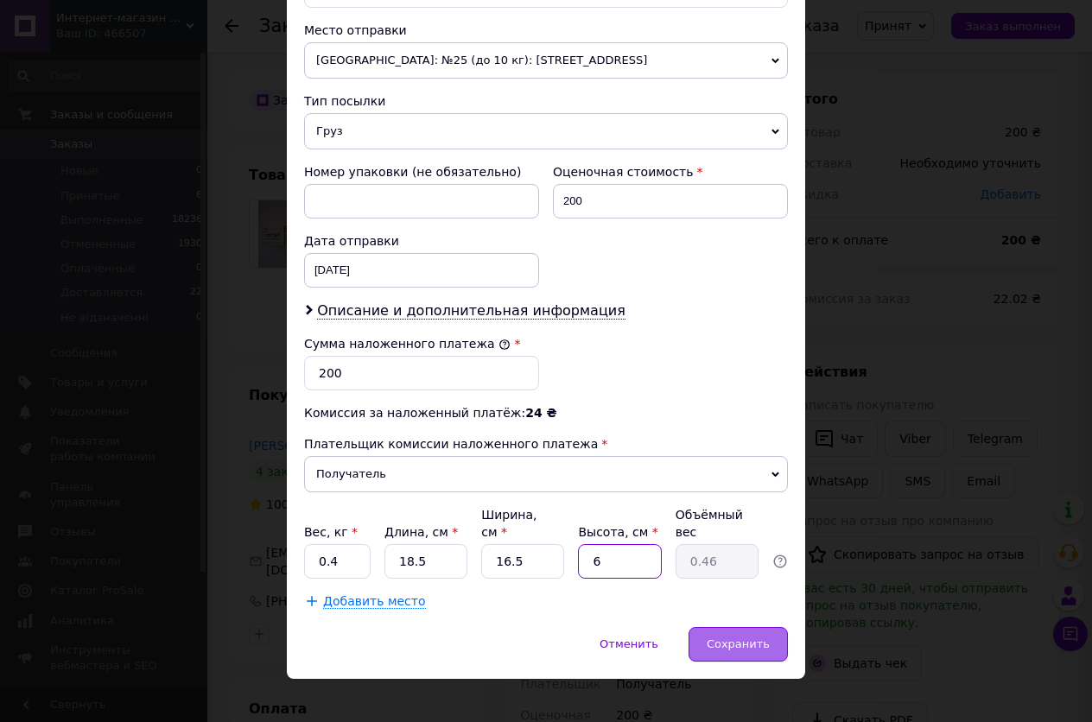
type input "6"
click at [732, 638] on span "Сохранить" at bounding box center [738, 644] width 63 height 13
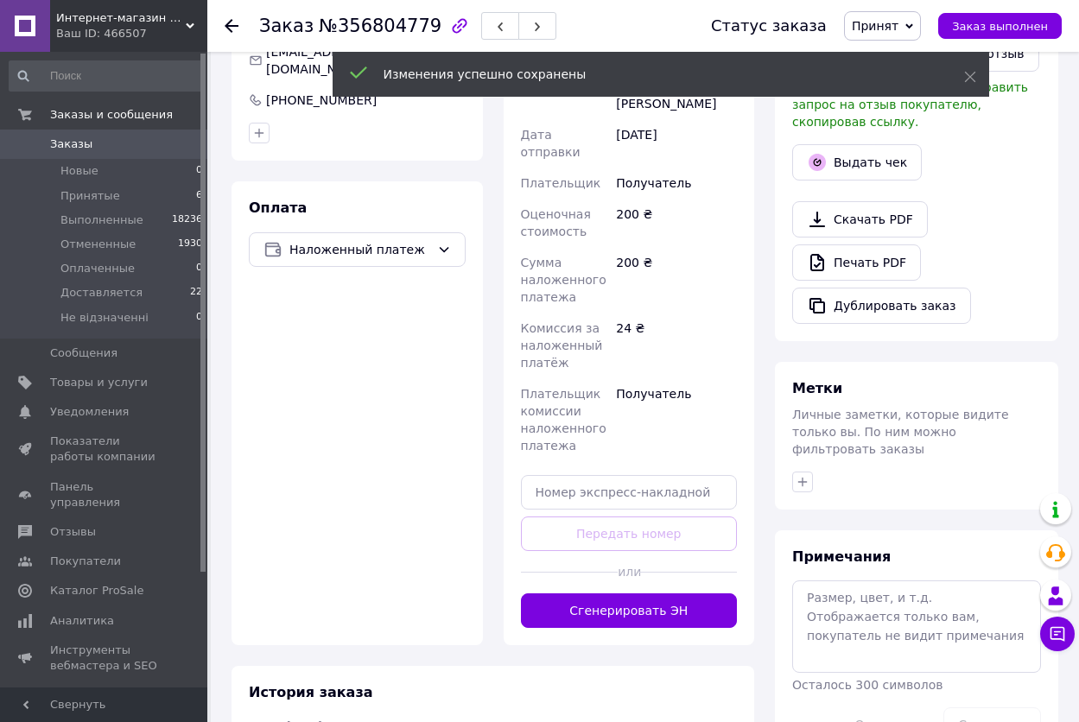
scroll to position [519, 0]
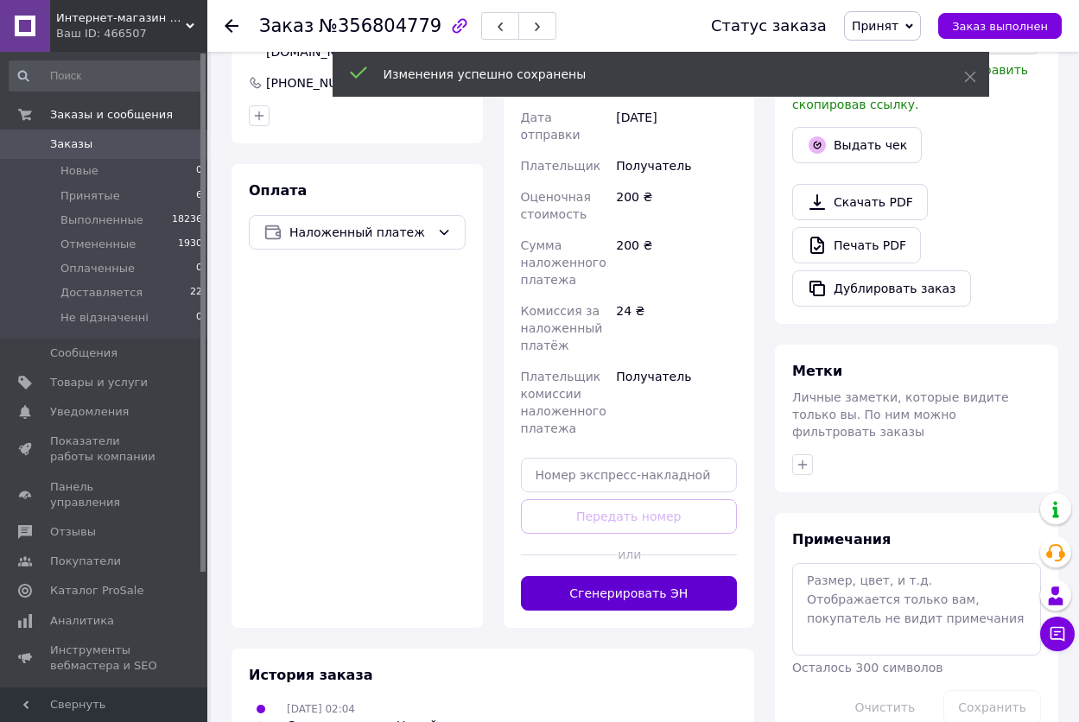
click at [670, 580] on button "Сгенерировать ЭН" at bounding box center [629, 593] width 217 height 35
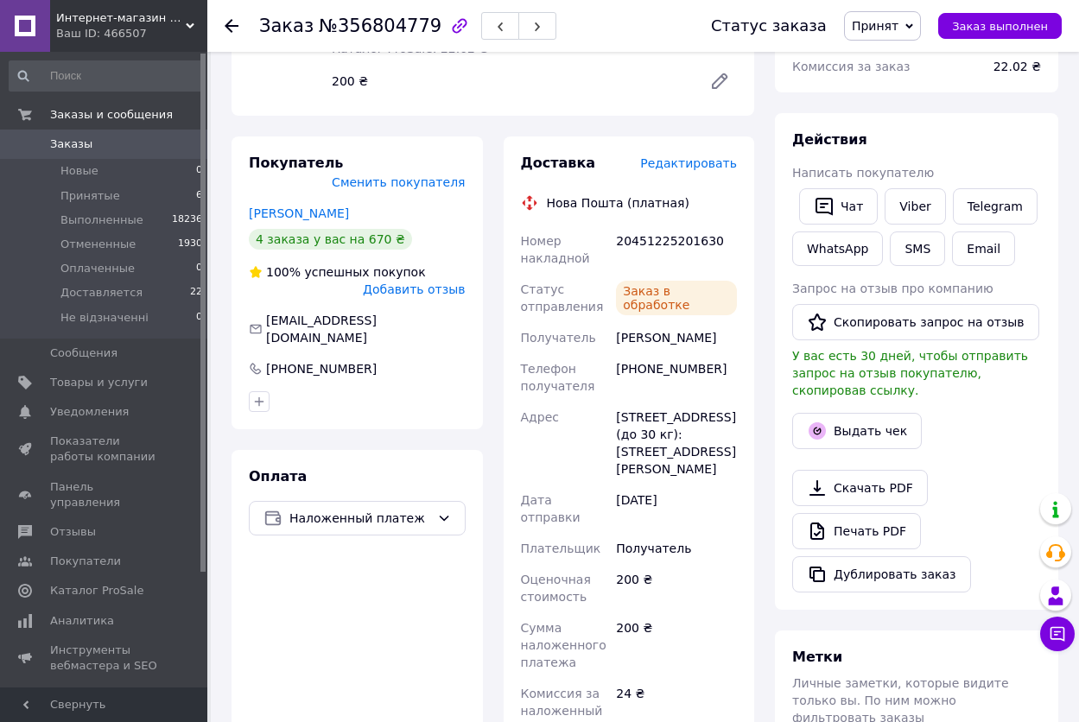
scroll to position [173, 0]
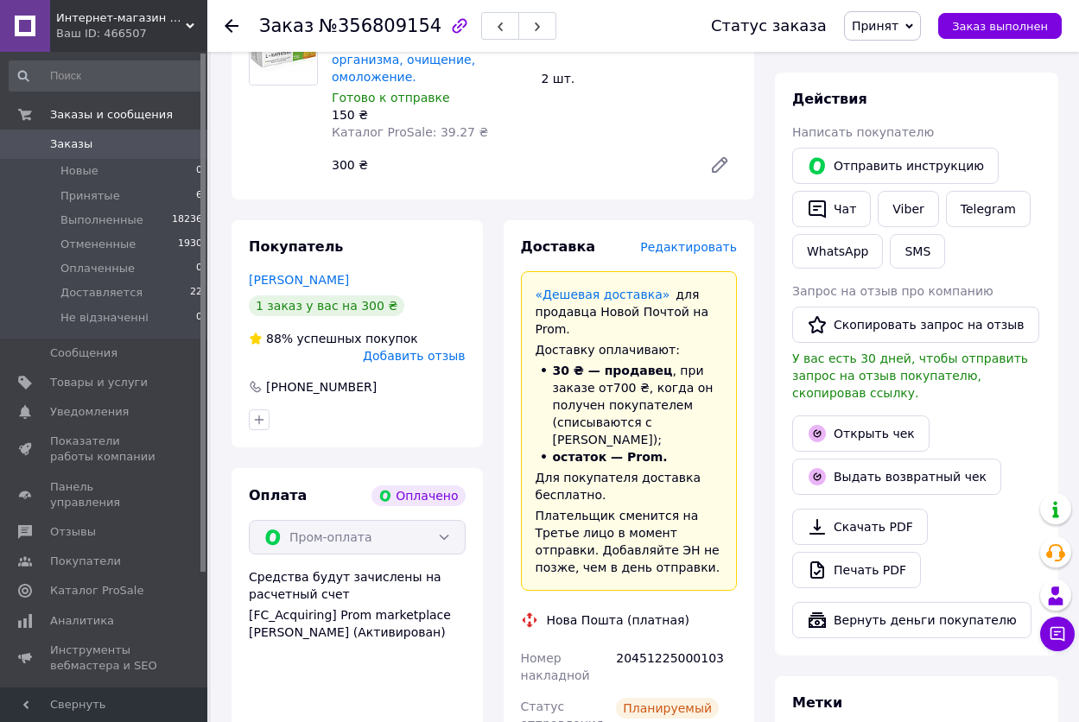
scroll to position [259, 0]
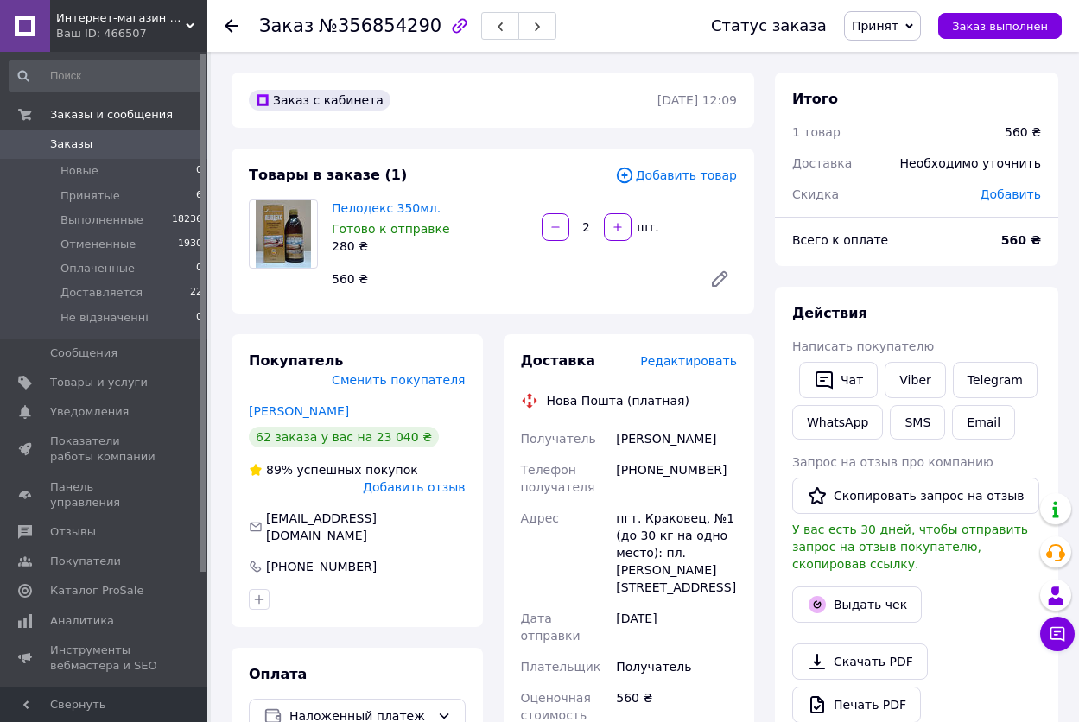
click at [702, 362] on span "Редактировать" at bounding box center [688, 361] width 97 height 14
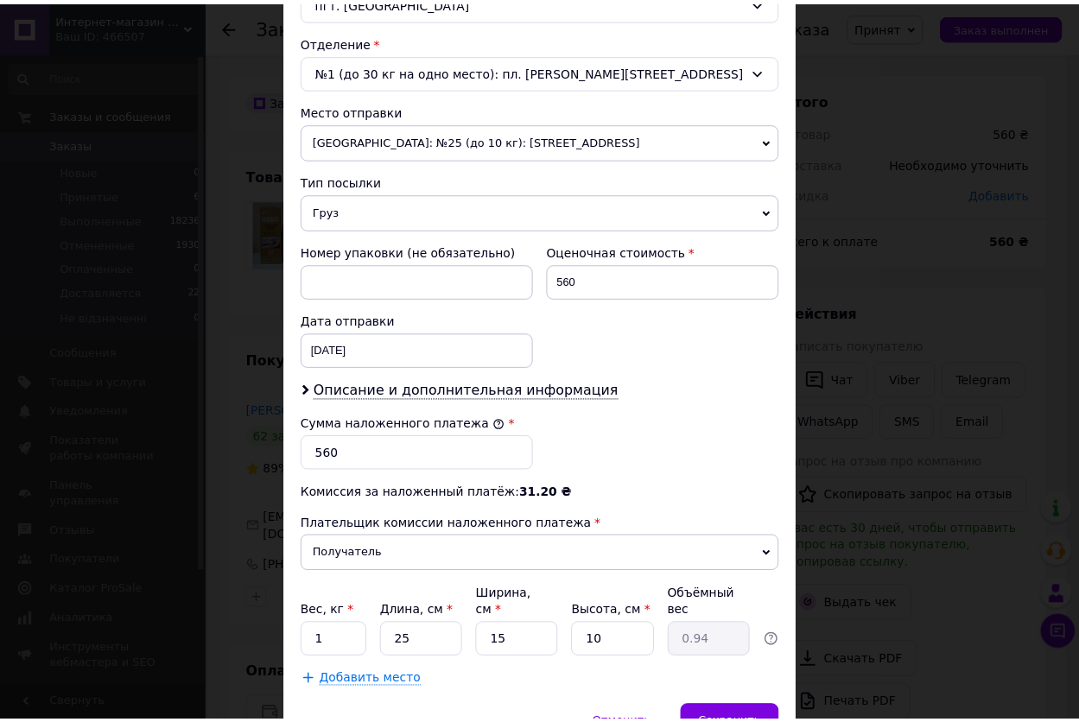
scroll to position [596, 0]
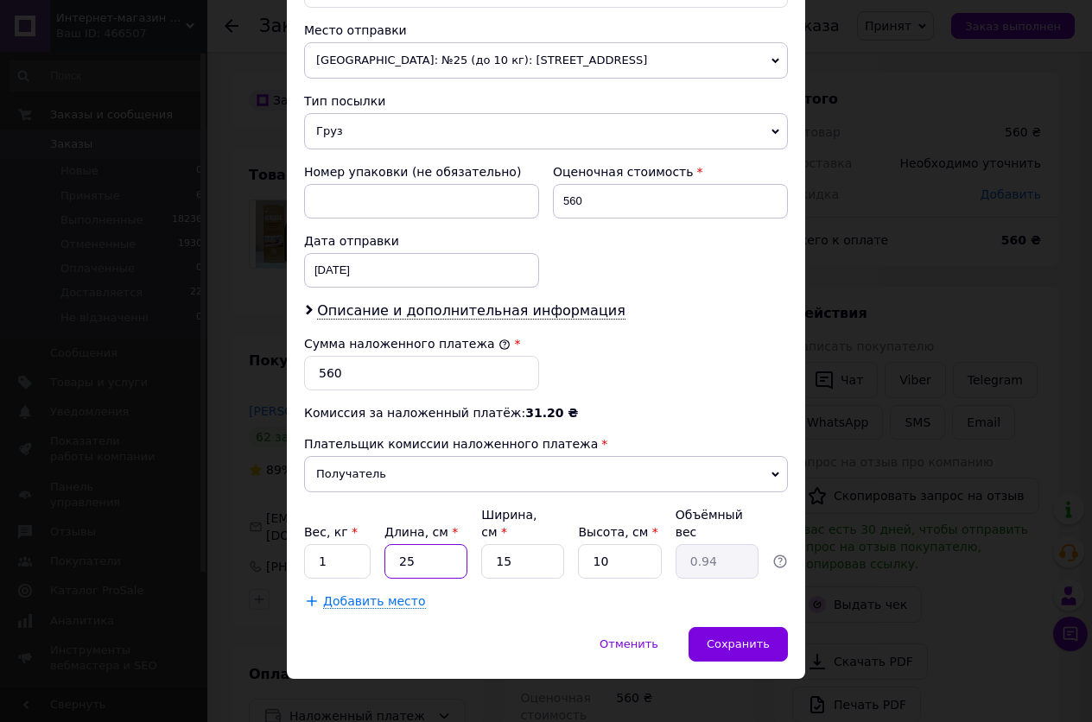
drag, startPoint x: 421, startPoint y: 546, endPoint x: 373, endPoint y: 551, distance: 47.8
click at [373, 551] on div "Вес, кг * 1 Длина, см * 25 Ширина, см * 15 Высота, см * 10 Объёмный вес 0.94" at bounding box center [546, 542] width 484 height 73
type input "2"
type input "0.1"
type input "20"
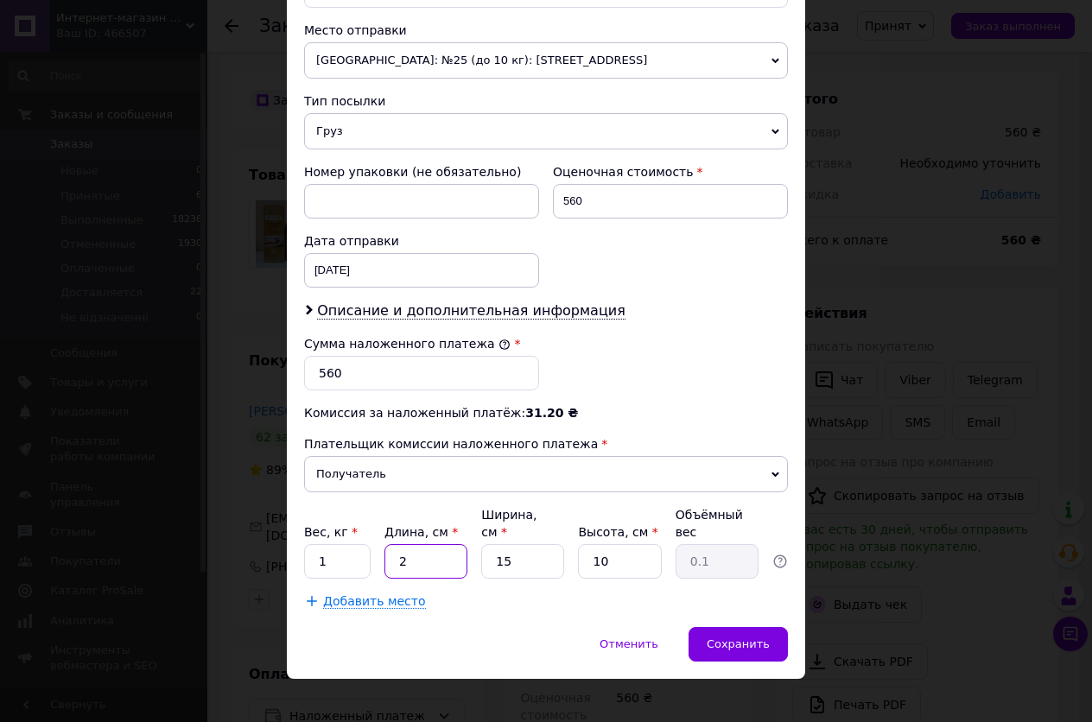
type input "0.75"
type input "20"
click at [544, 544] on input "15" at bounding box center [522, 561] width 83 height 35
type input "15.5"
type input "0.78"
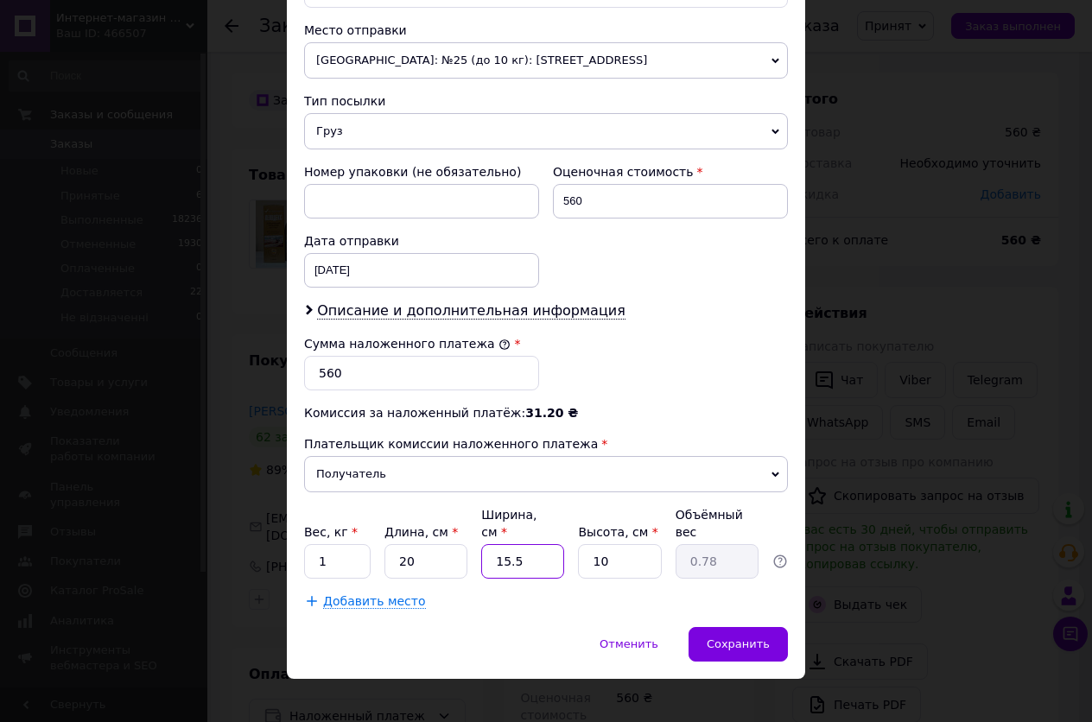
type input "15.5"
click at [621, 544] on input "10" at bounding box center [619, 561] width 83 height 35
type input "10.5"
type input "0.81"
type input "10.5"
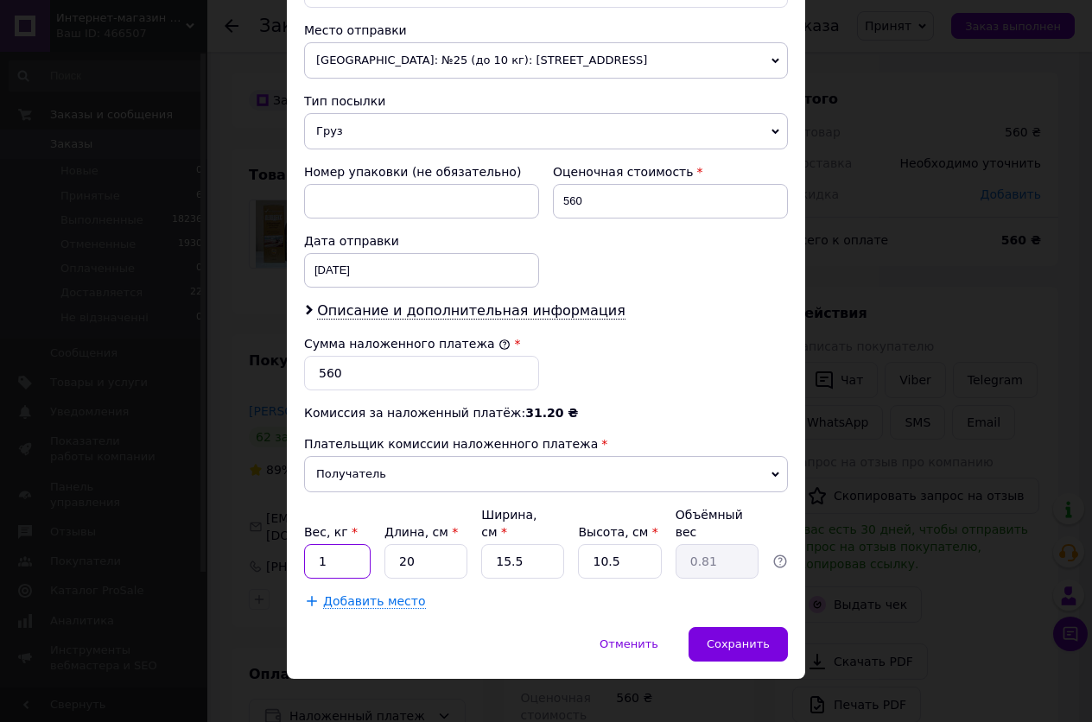
click at [359, 547] on input "1" at bounding box center [337, 561] width 67 height 35
type input "0.9"
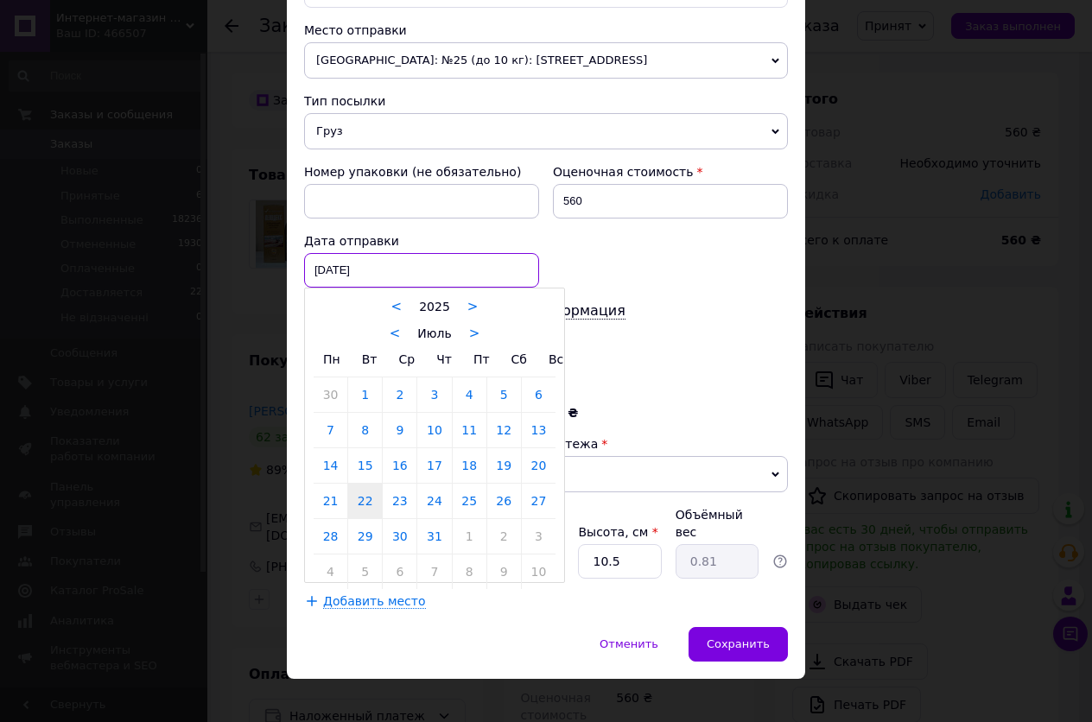
click at [386, 271] on div "22.07.2025 < 2025 > < Июль > Пн Вт Ср Чт Пт Сб Вс 30 1 2 3 4 5 6 7 8 9 10 11 12…" at bounding box center [421, 270] width 235 height 35
click at [469, 336] on link ">" at bounding box center [474, 334] width 11 height 16
click at [359, 468] on link "12" at bounding box center [365, 466] width 34 height 35
type input "12.08.2025"
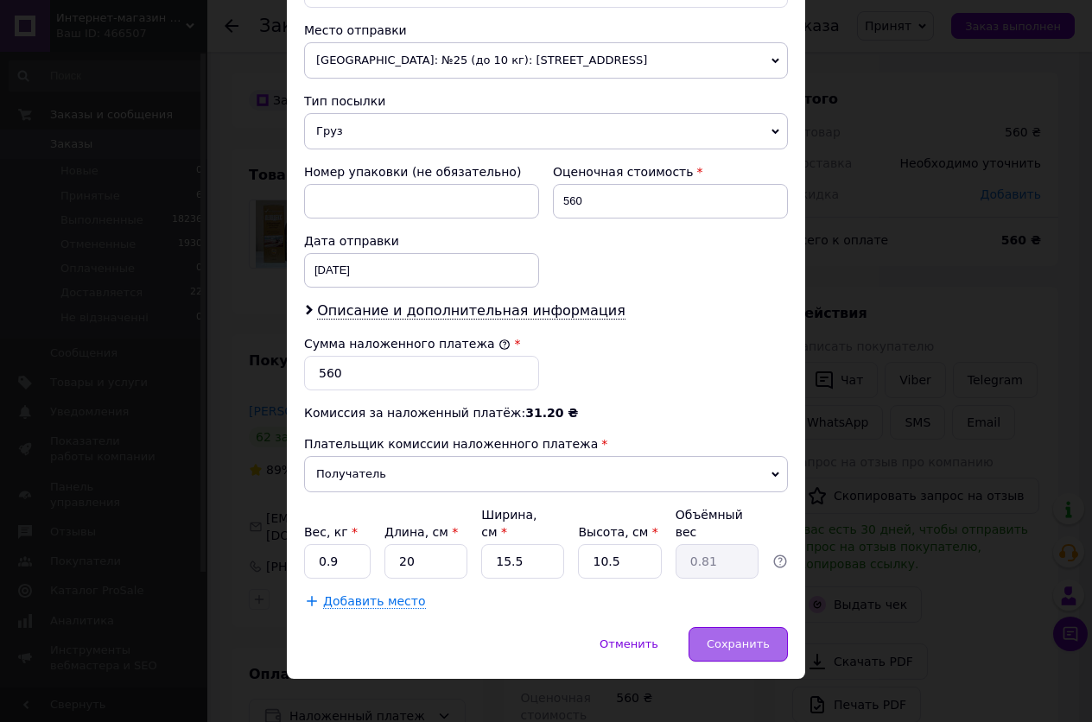
click at [748, 638] on span "Сохранить" at bounding box center [738, 644] width 63 height 13
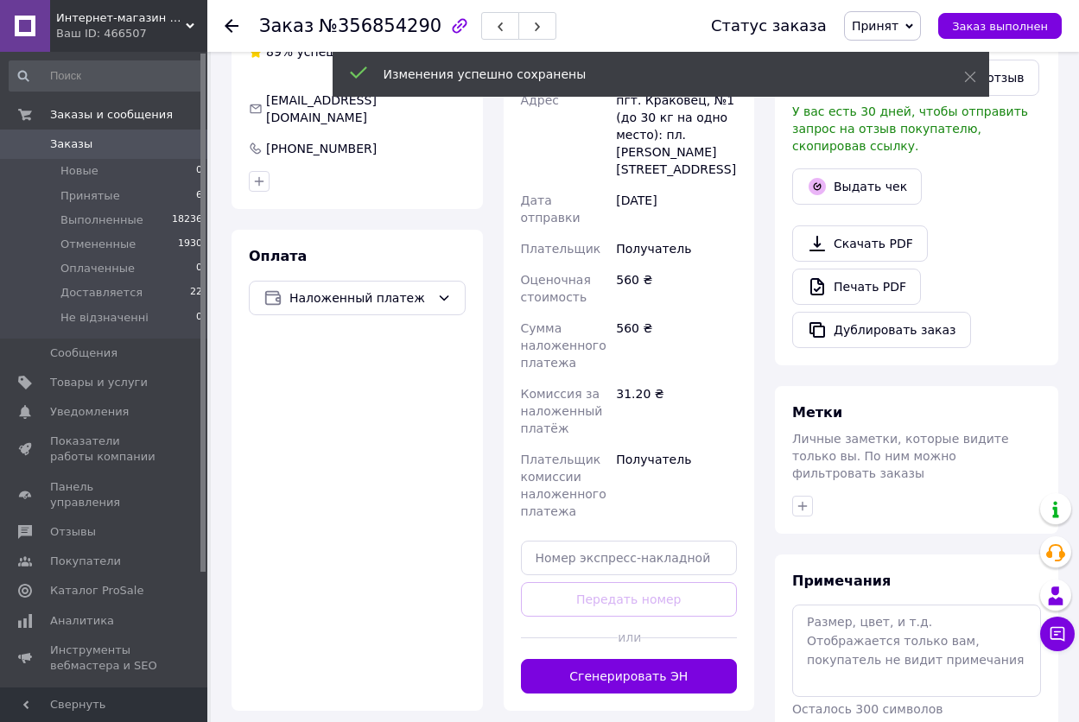
scroll to position [432, 0]
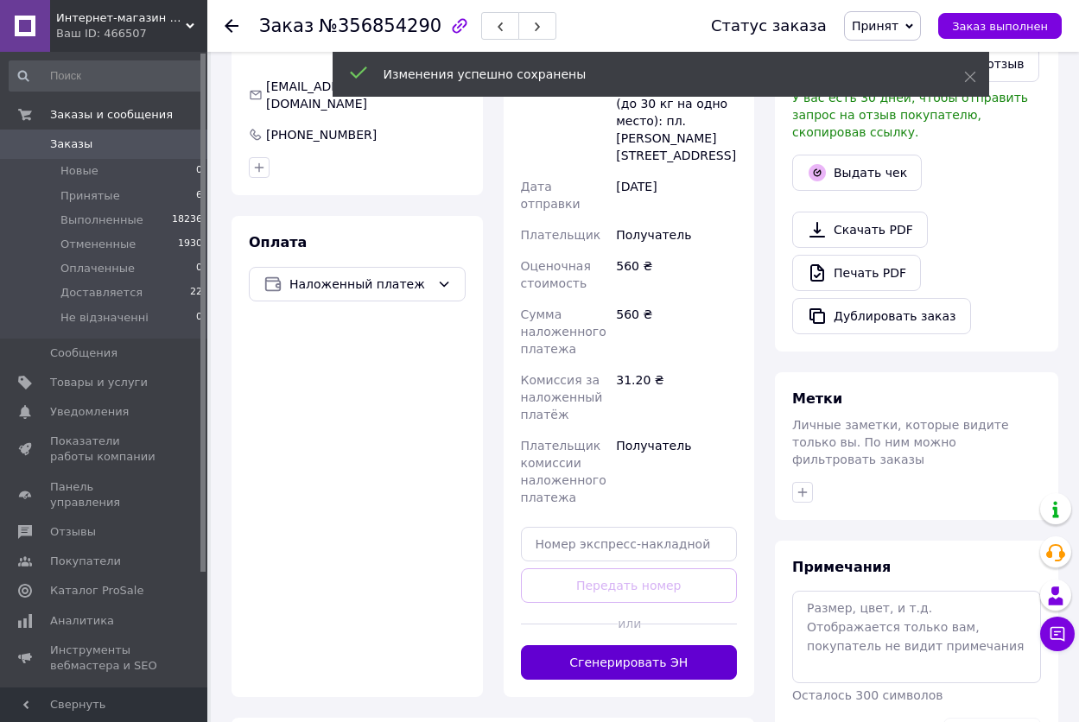
click at [651, 646] on button "Сгенерировать ЭН" at bounding box center [629, 663] width 217 height 35
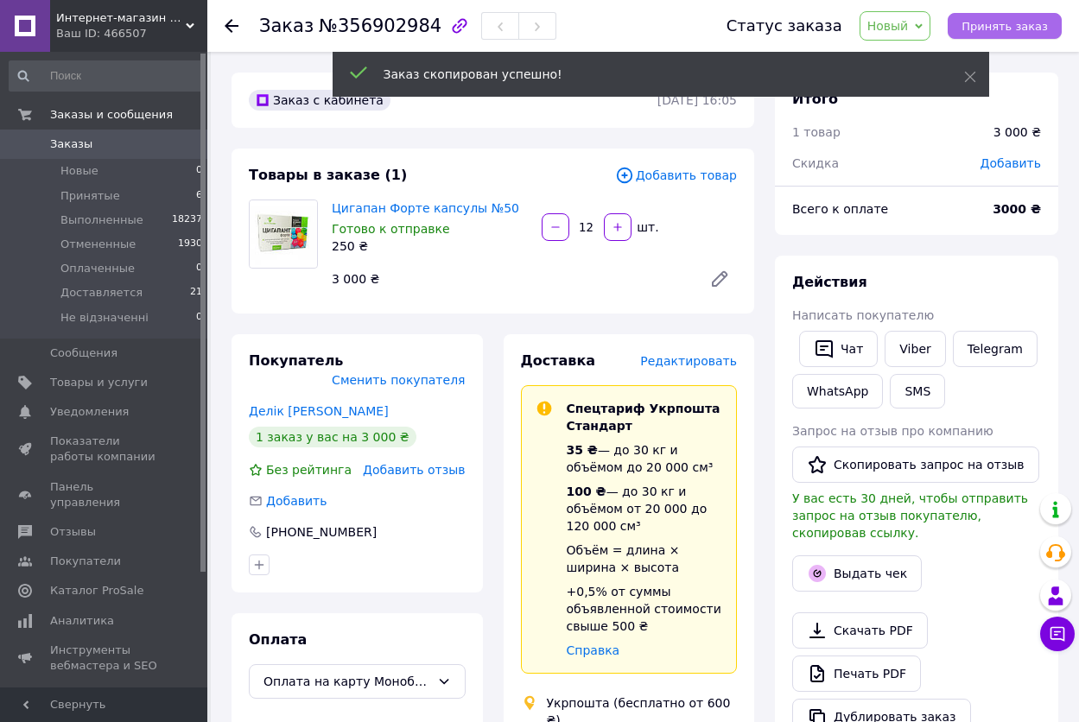
click at [1025, 28] on span "Принять заказ" at bounding box center [1005, 26] width 86 height 13
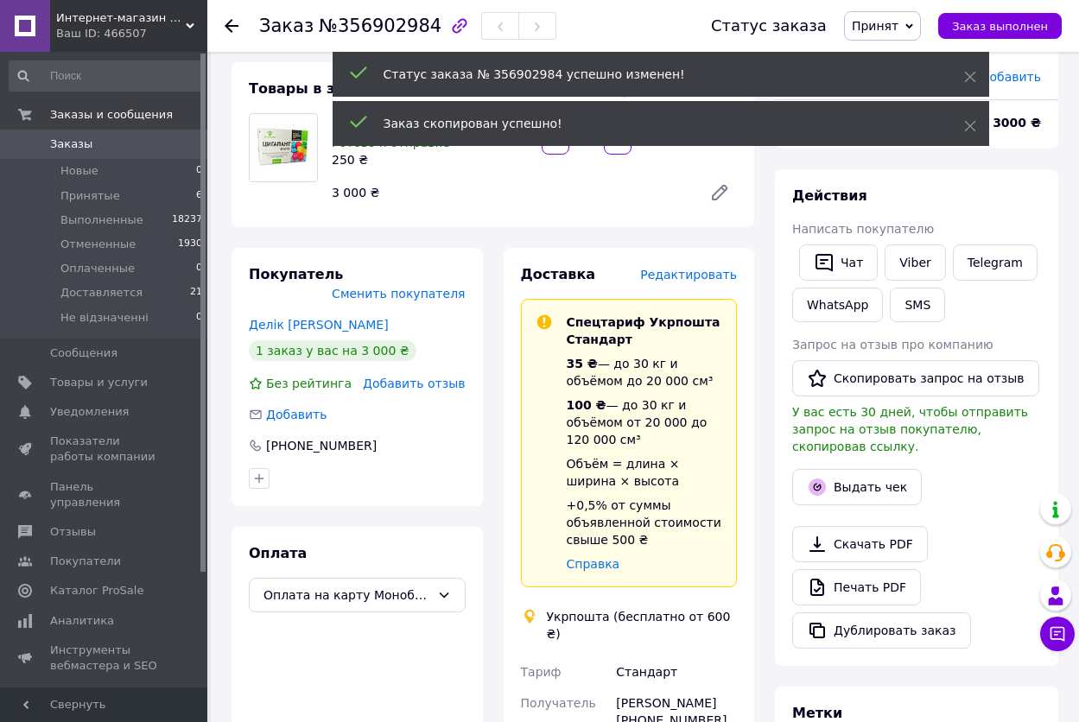
scroll to position [173, 0]
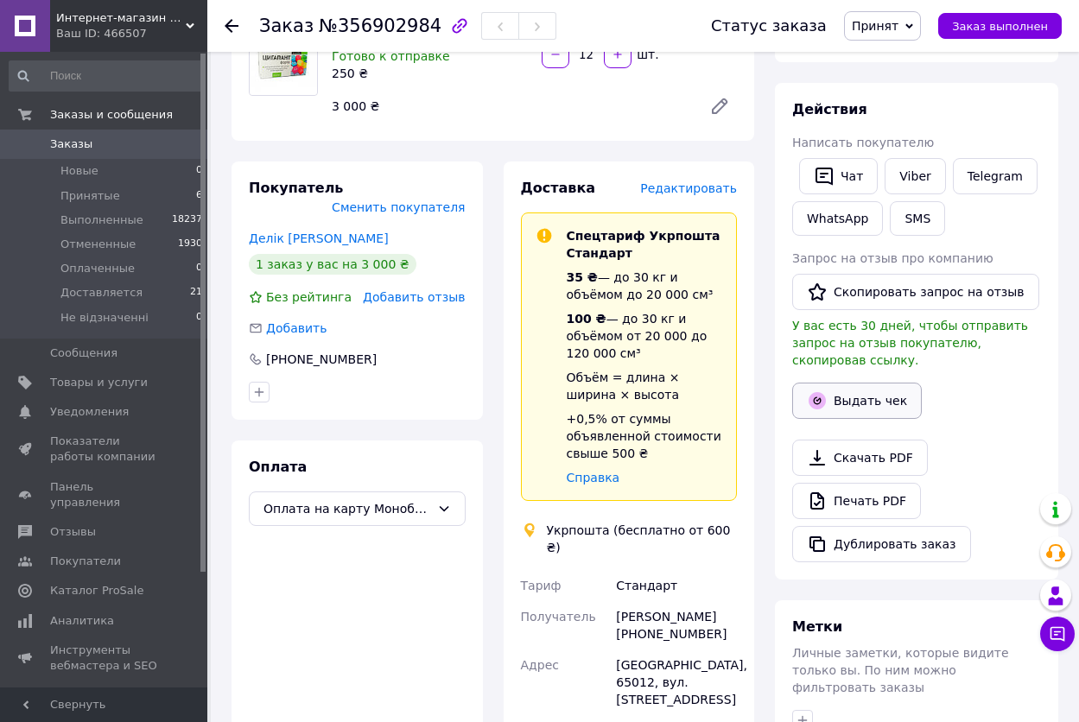
click at [850, 391] on button "Выдать чек" at bounding box center [858, 401] width 130 height 36
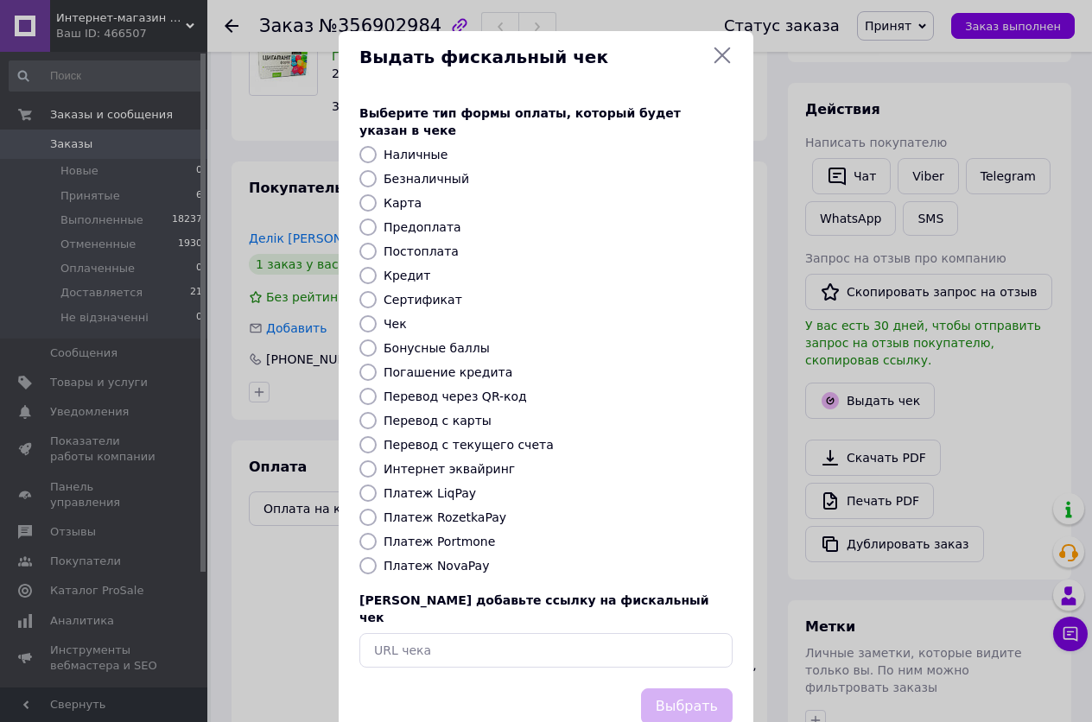
click at [367, 412] on input "Перевод с карты" at bounding box center [368, 420] width 17 height 17
radio input "true"
click at [703, 689] on button "Выбрать" at bounding box center [687, 707] width 92 height 37
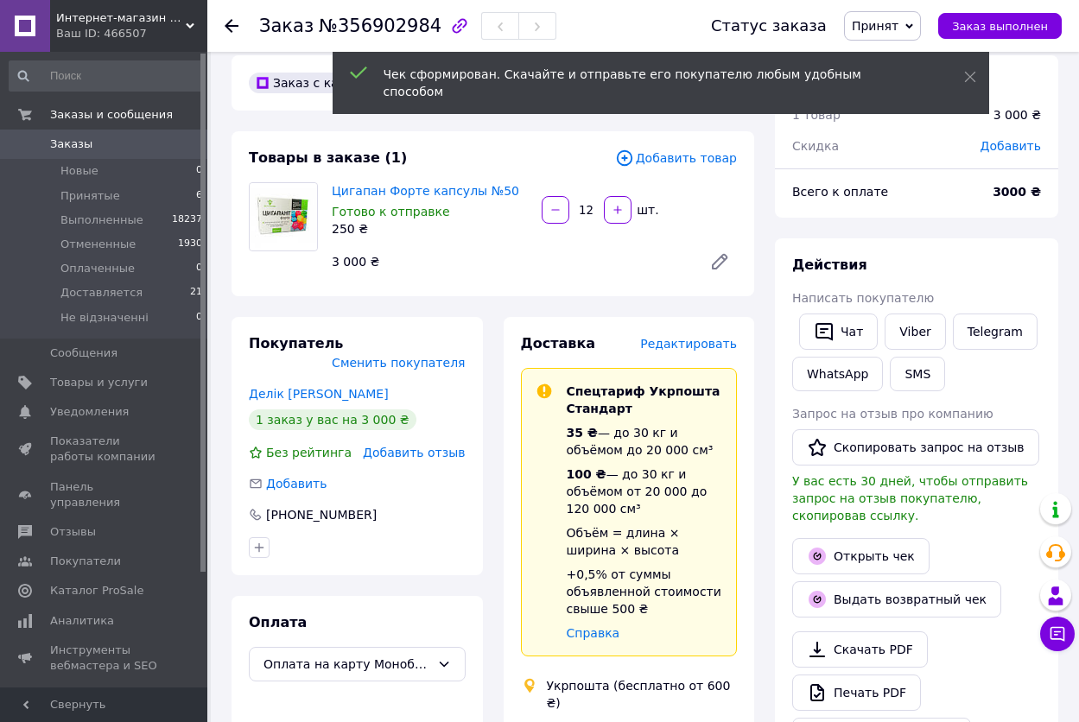
scroll to position [0, 0]
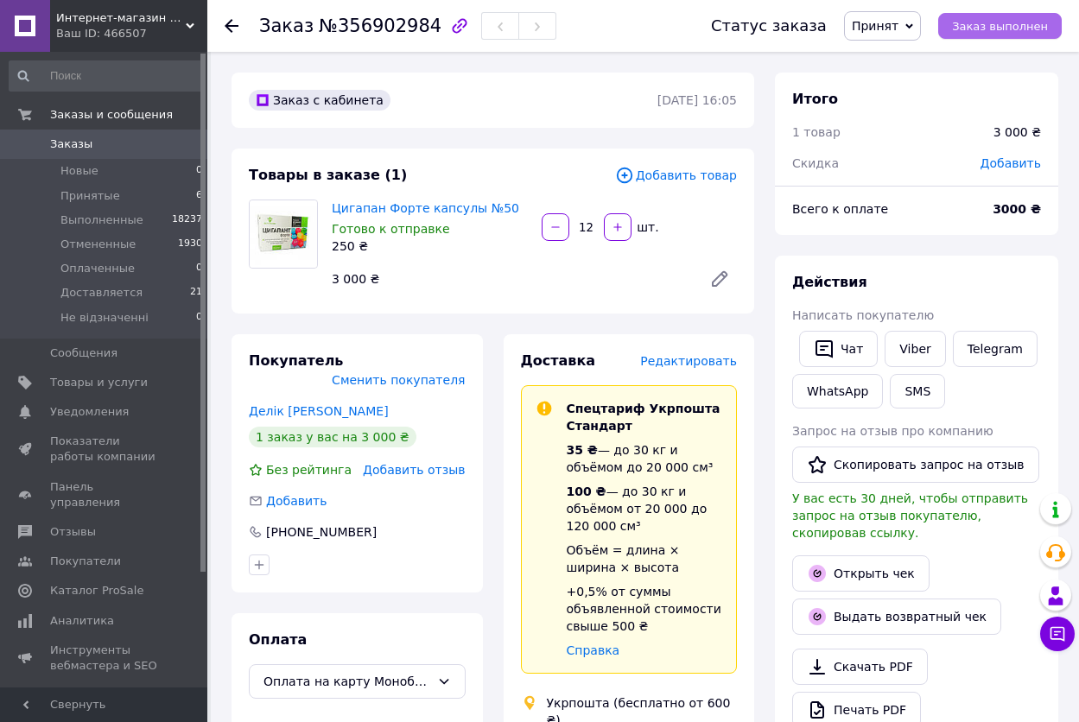
click at [1013, 22] on span "Заказ выполнен" at bounding box center [1000, 26] width 96 height 13
